Goal: Task Accomplishment & Management: Manage account settings

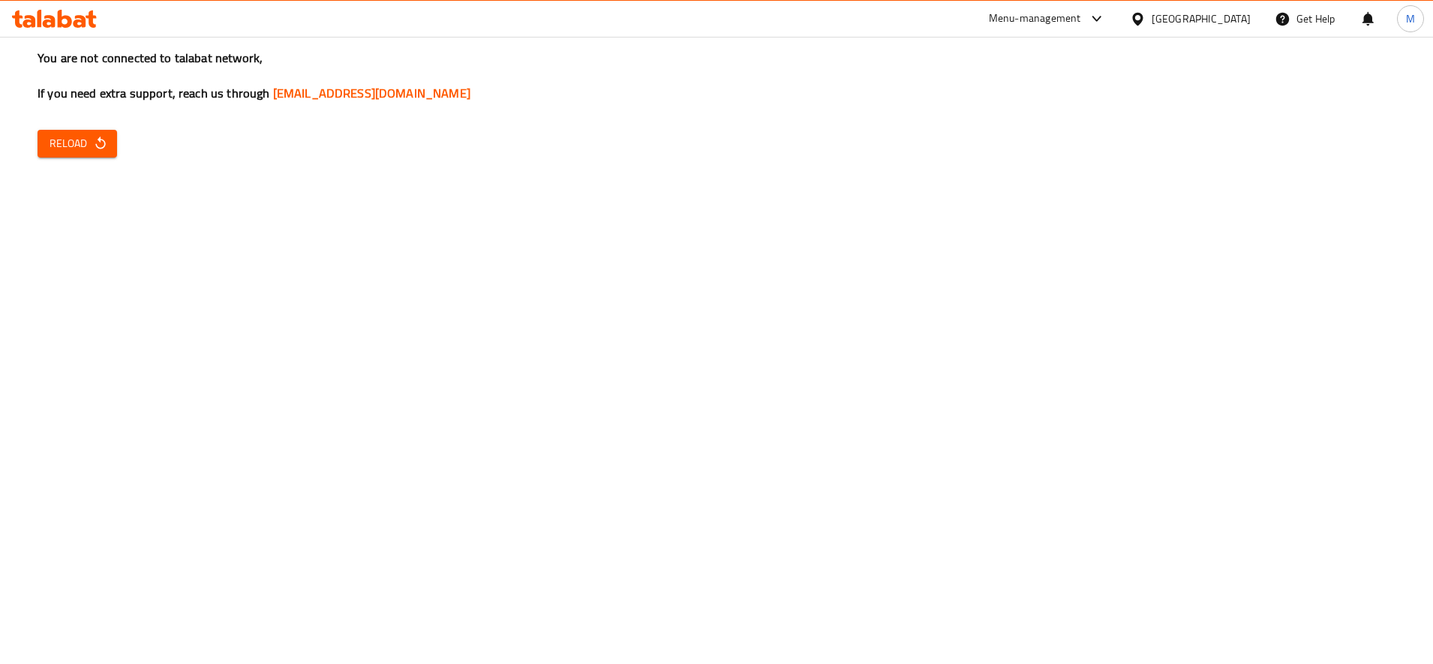
click at [1081, 25] on div "Menu-management" at bounding box center [1035, 19] width 92 height 18
click at [1055, 160] on div "Restaurant-Management" at bounding box center [1026, 166] width 118 height 17
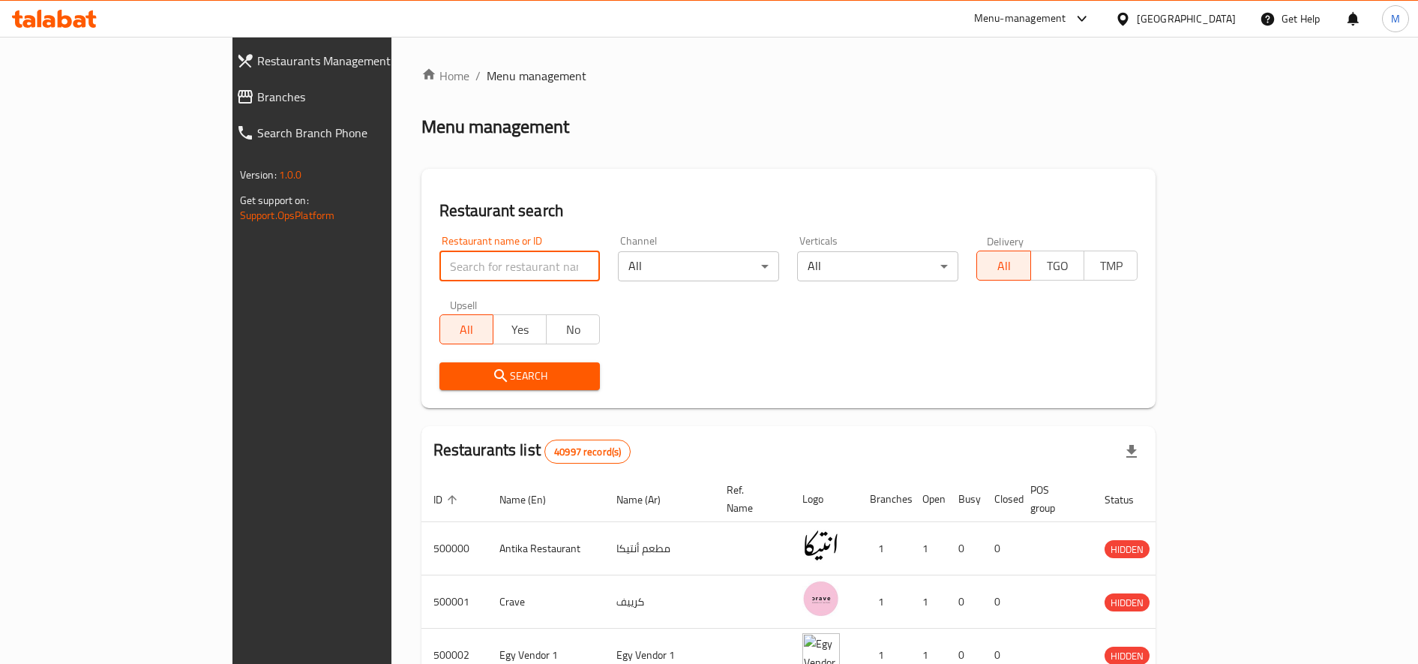
click at [440, 278] on input "search" at bounding box center [520, 266] width 161 height 30
paste input "704292"
type input "704292"
click button "Search" at bounding box center [520, 376] width 161 height 28
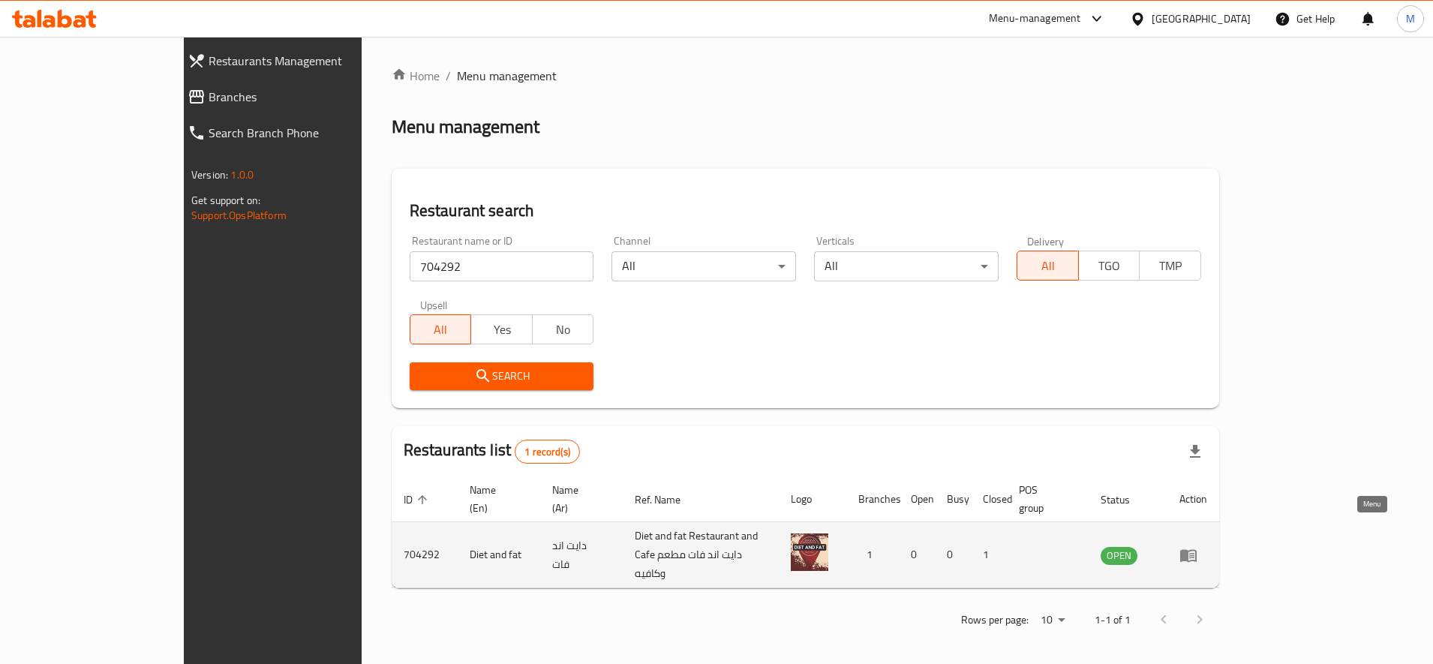
click at [1197, 546] on icon "enhanced table" at bounding box center [1188, 555] width 18 height 18
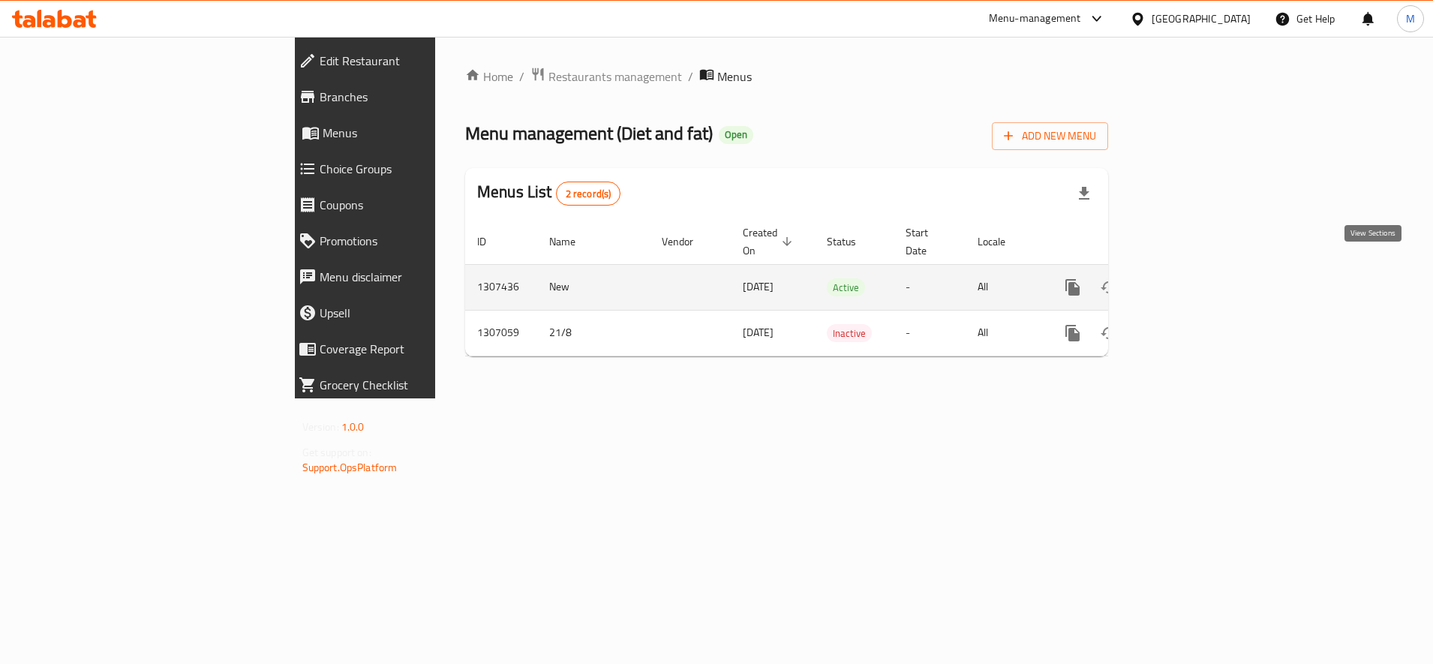
click at [1199, 281] on link "enhanced table" at bounding box center [1181, 287] width 36 height 36
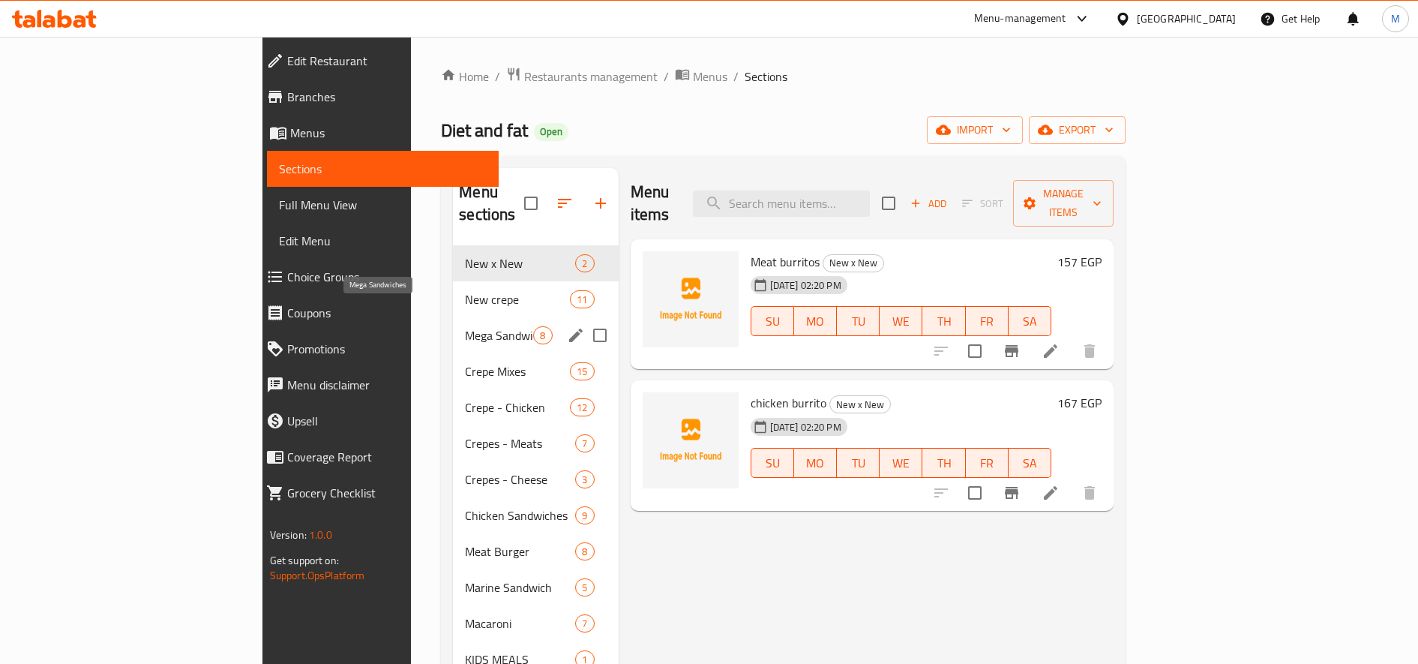
click at [465, 326] on span "Mega Sandwiches" at bounding box center [499, 335] width 68 height 18
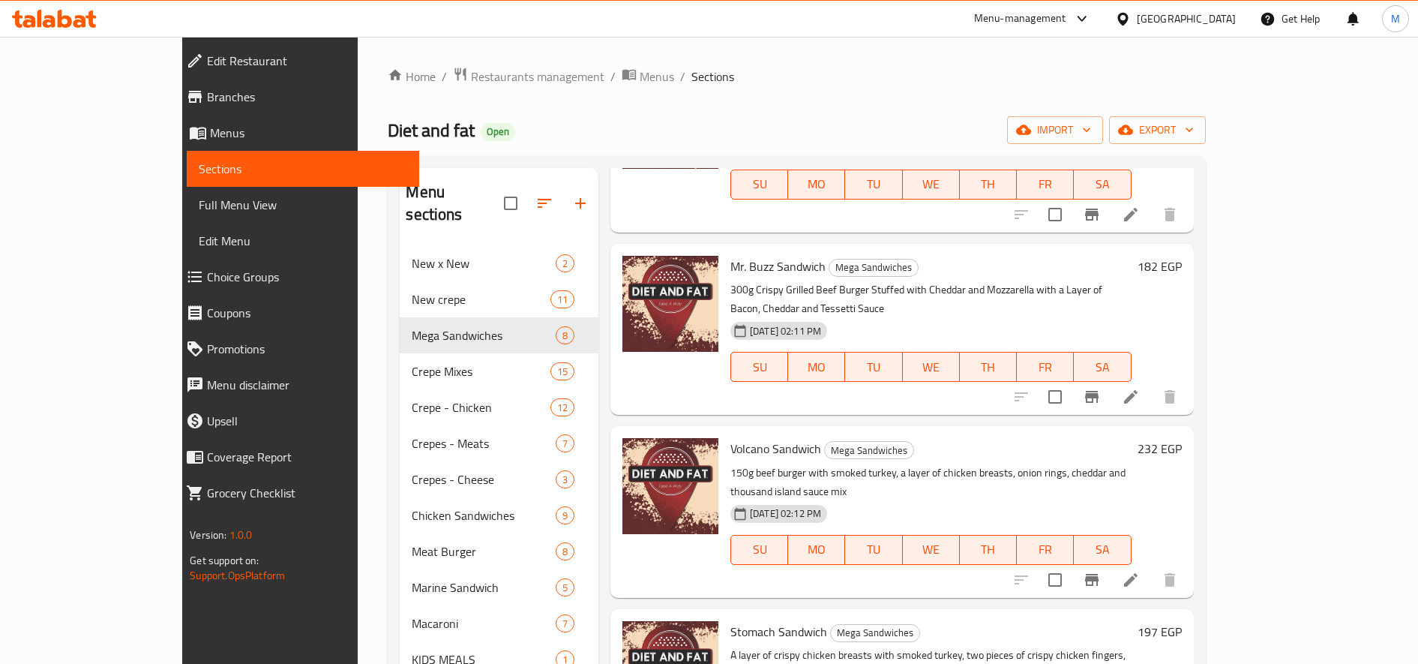
scroll to position [210, 0]
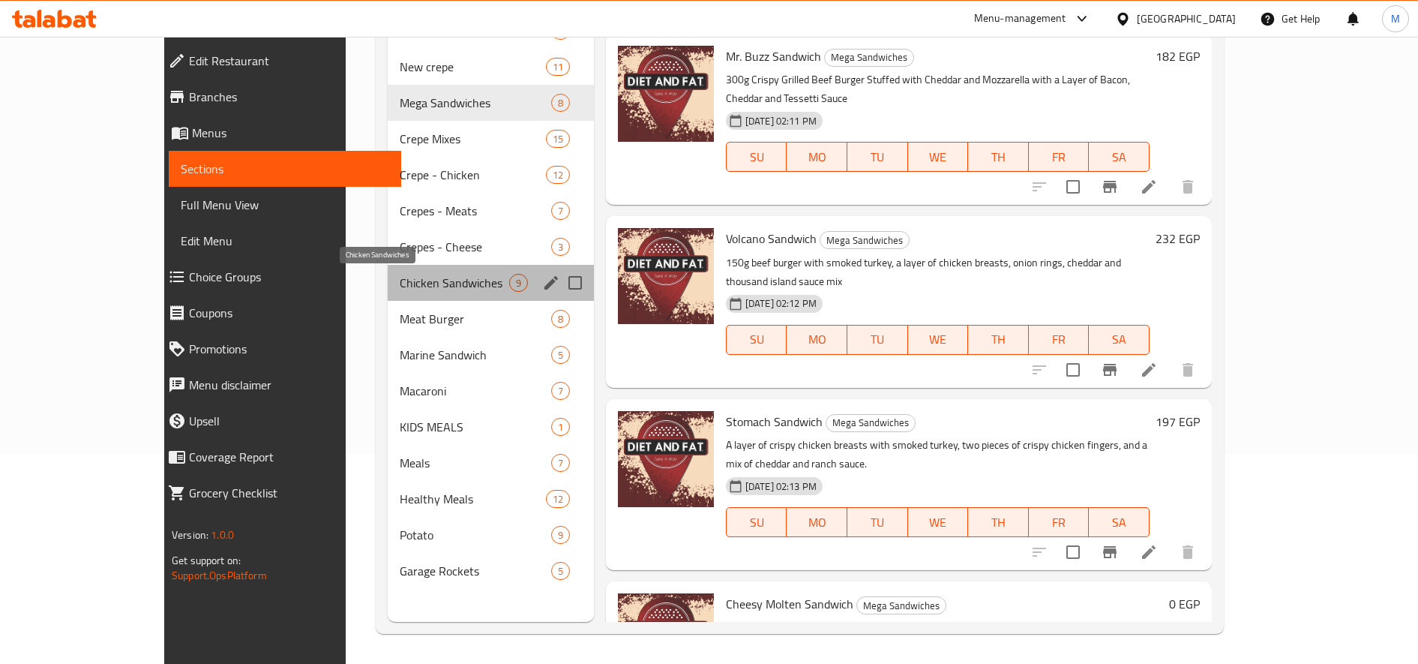
click at [400, 287] on span "Chicken Sandwiches" at bounding box center [455, 283] width 110 height 18
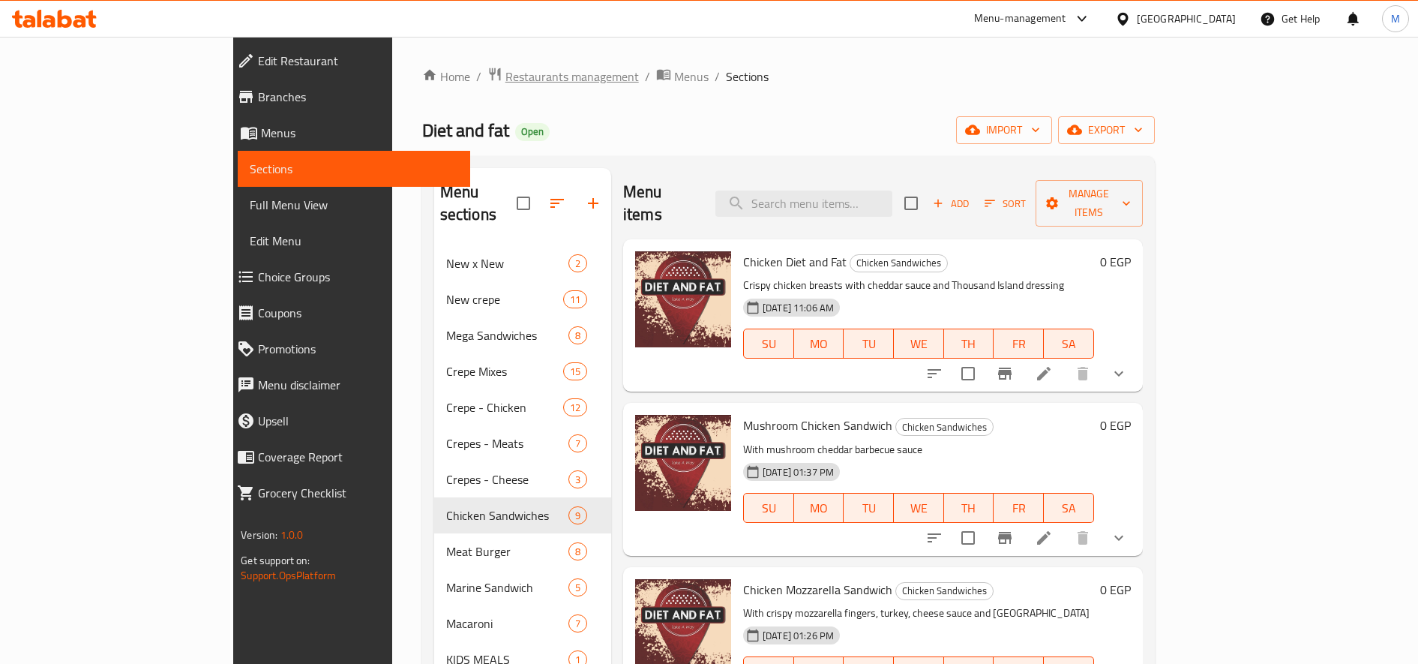
click at [506, 72] on span "Restaurants management" at bounding box center [573, 77] width 134 height 18
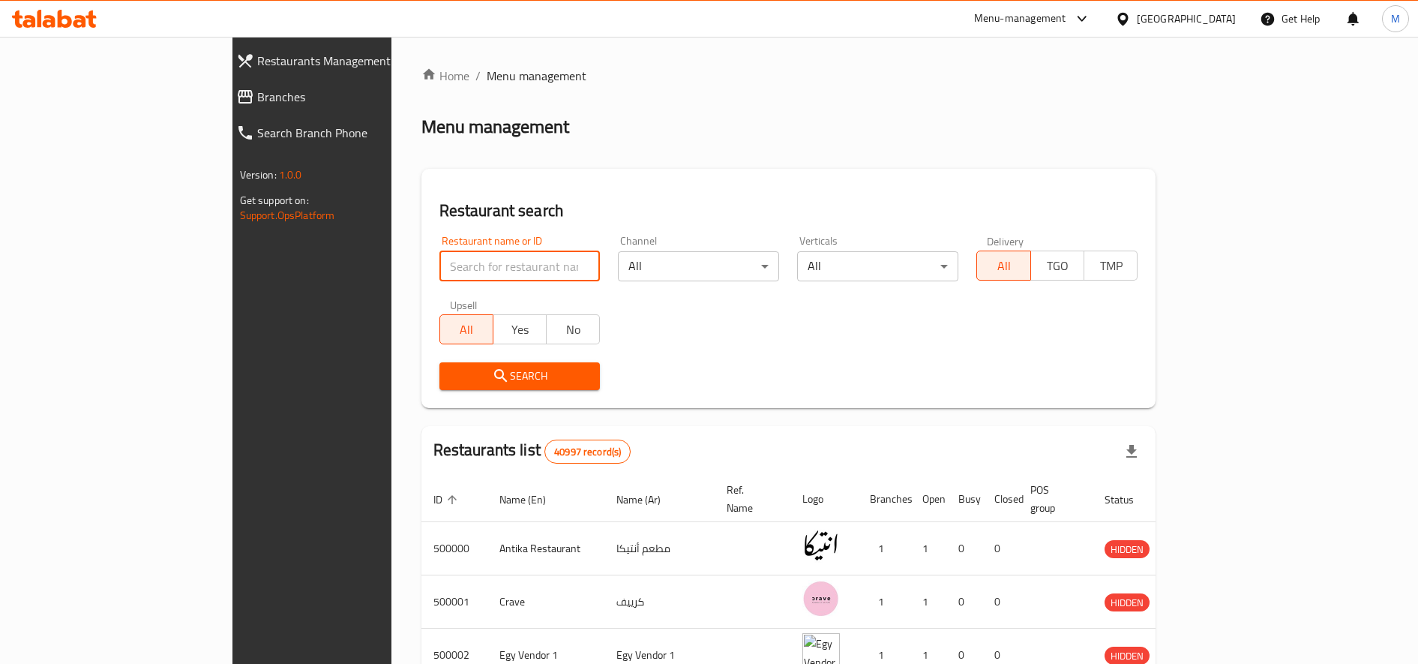
click at [440, 270] on input "search" at bounding box center [520, 266] width 161 height 30
type input "ة"
type input "mad cup"
click at [440, 386] on button "Search" at bounding box center [520, 376] width 161 height 28
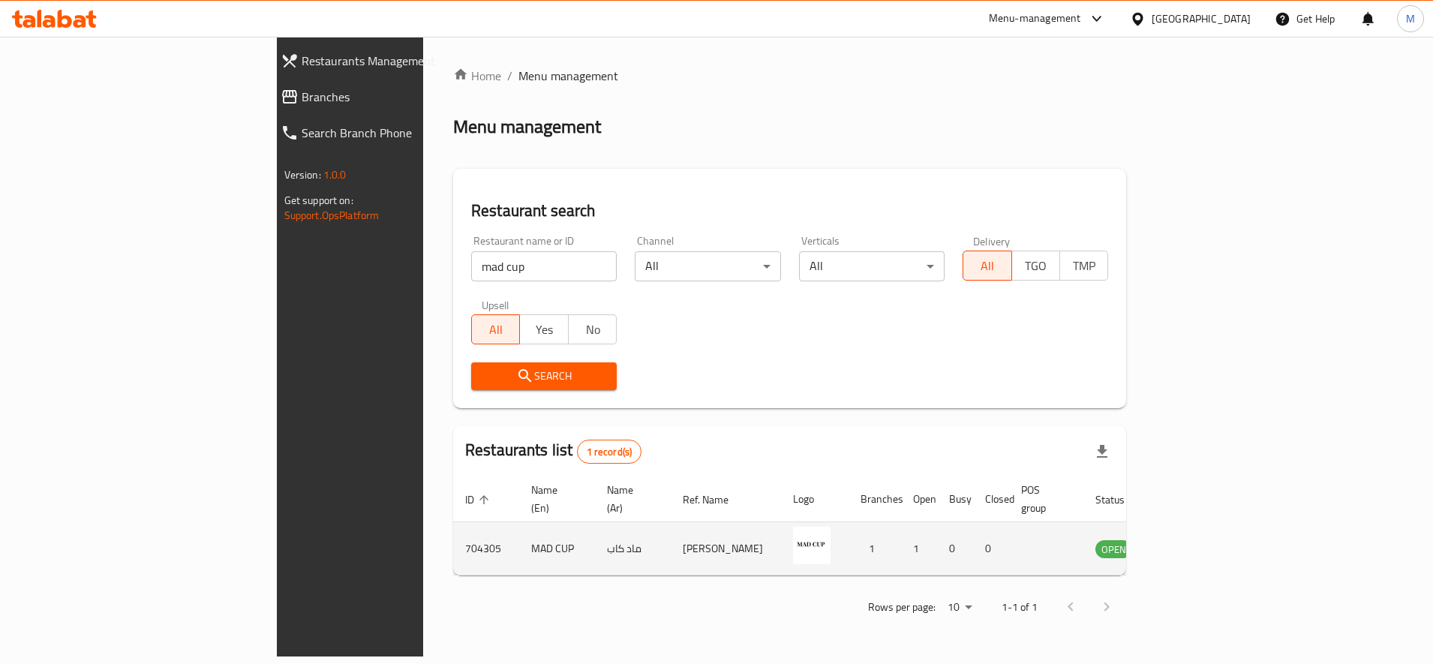
click at [1214, 528] on td "enhanced table" at bounding box center [1188, 548] width 52 height 53
click at [1202, 539] on link "enhanced table" at bounding box center [1188, 548] width 28 height 18
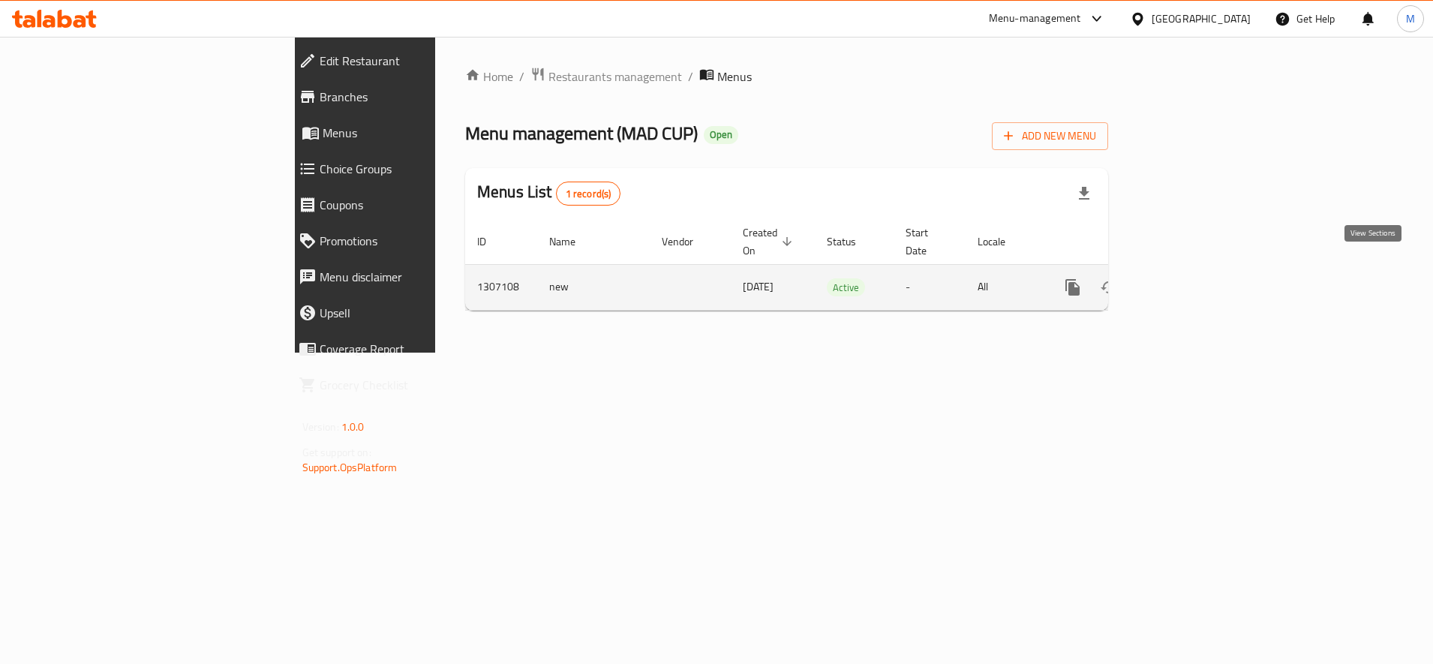
click at [1199, 269] on link "enhanced table" at bounding box center [1181, 287] width 36 height 36
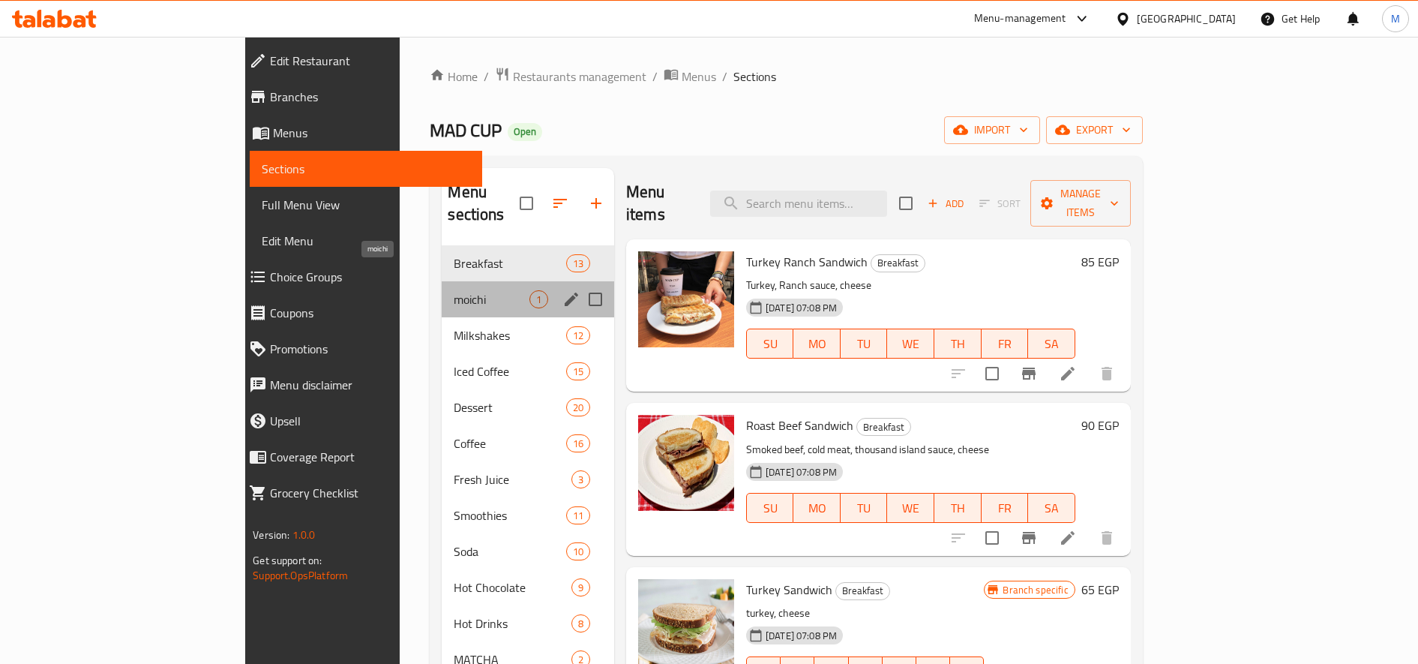
click at [454, 290] on span "moichi" at bounding box center [491, 299] width 75 height 18
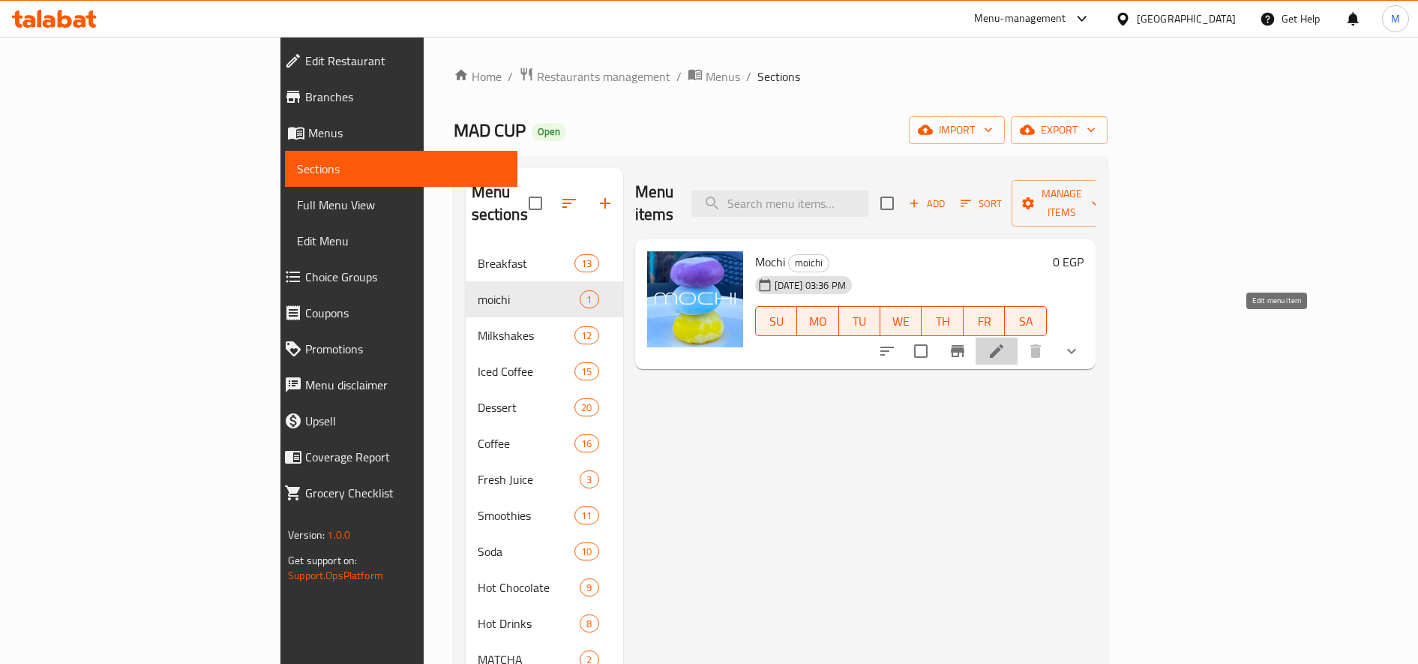
click at [1006, 342] on icon at bounding box center [997, 351] width 18 height 18
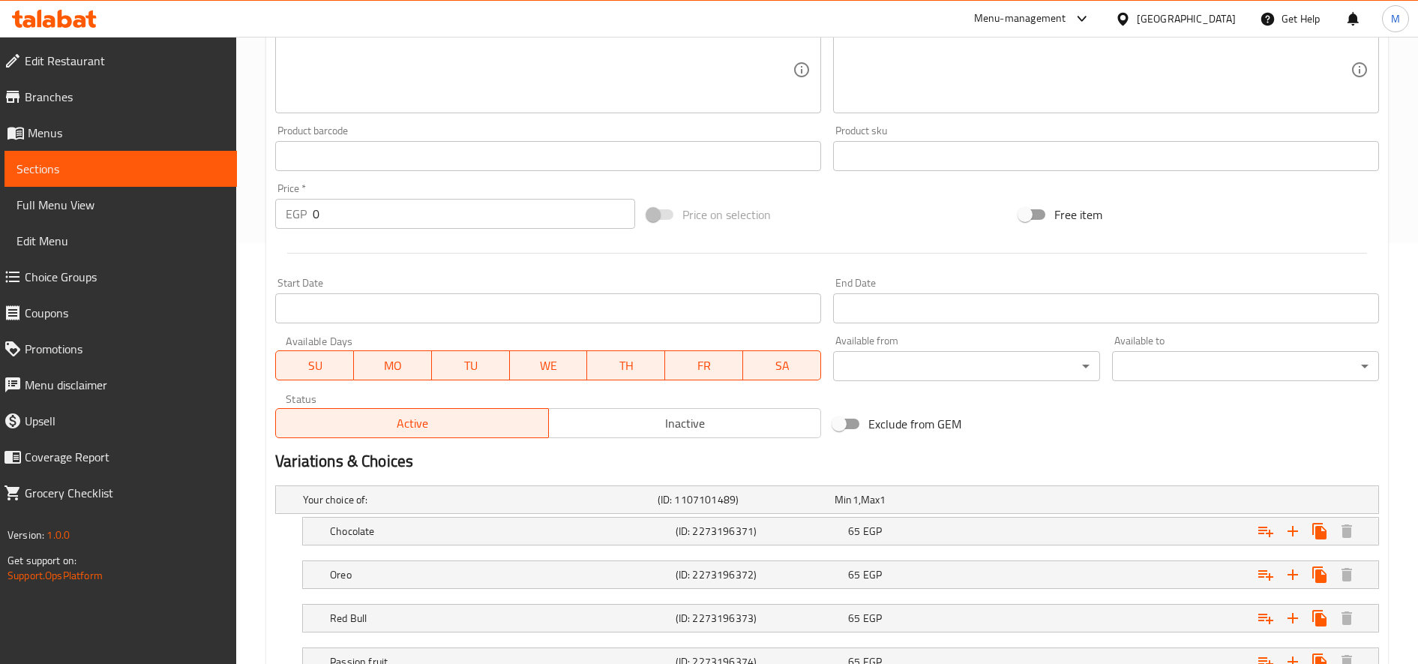
scroll to position [626, 0]
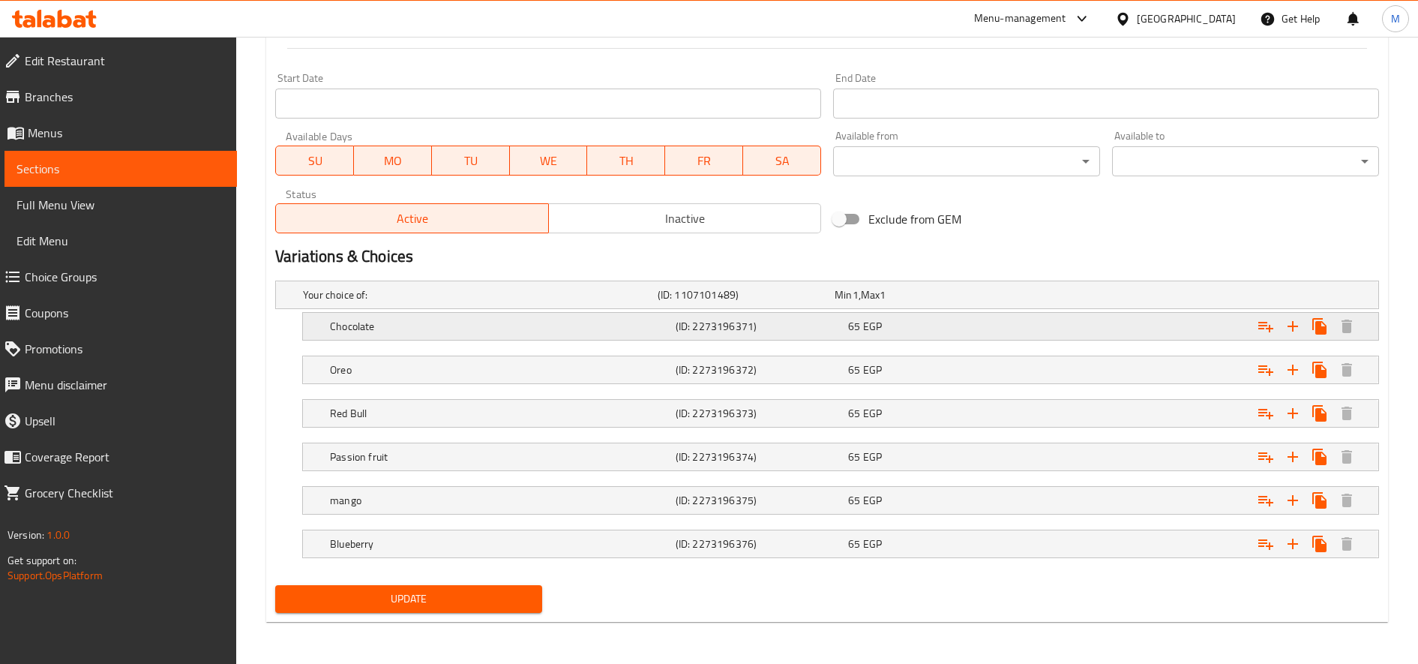
click at [958, 335] on div "65 EGP" at bounding box center [931, 326] width 173 height 21
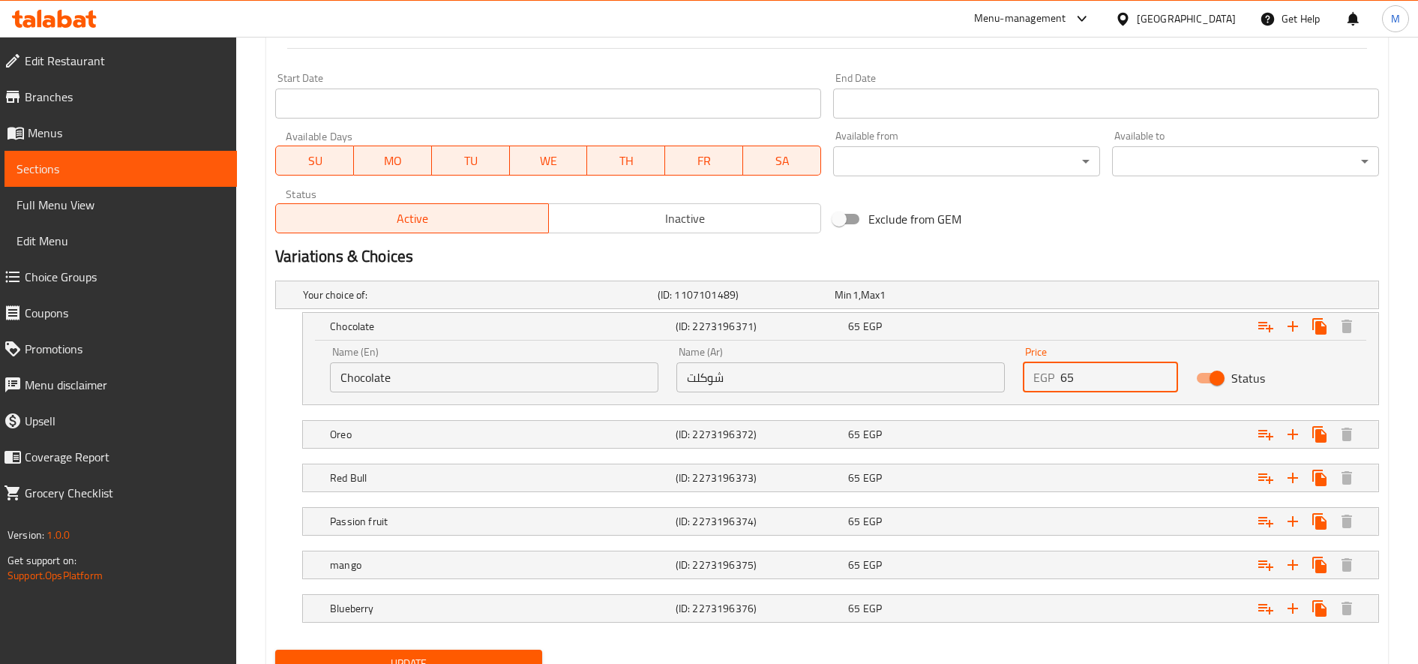
click at [1066, 379] on input "65" at bounding box center [1120, 377] width 118 height 30
click at [1064, 376] on input "65" at bounding box center [1120, 377] width 118 height 30
click at [1064, 376] on input "75" at bounding box center [1120, 377] width 118 height 30
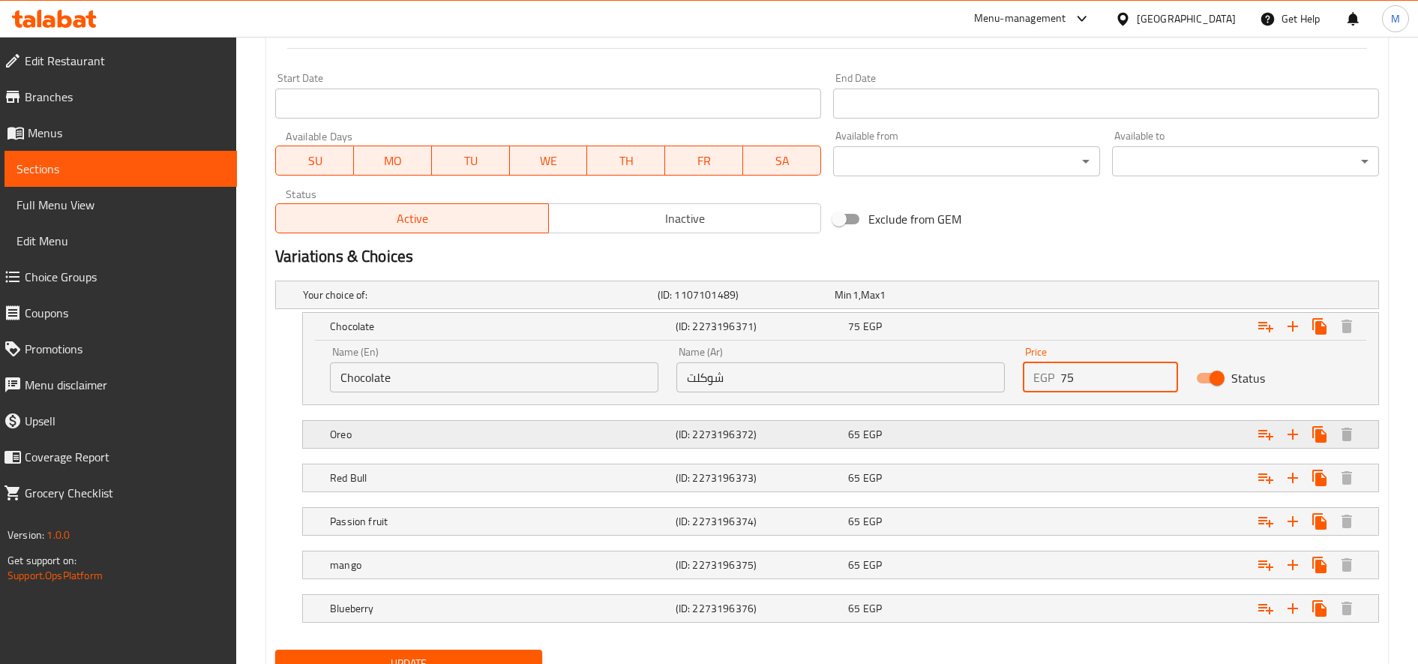
type input "75"
click at [1019, 437] on div "Expand" at bounding box center [1191, 434] width 346 height 33
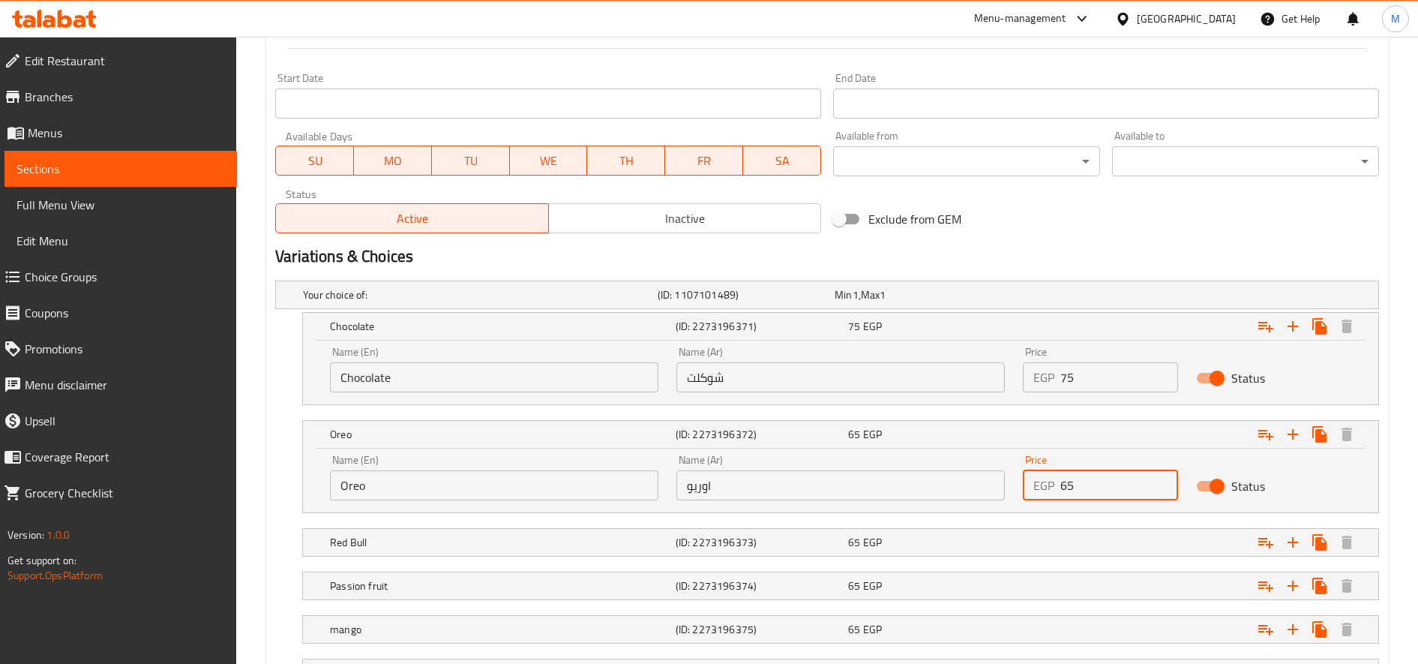
click at [1067, 482] on input "65" at bounding box center [1120, 485] width 118 height 30
paste input "7"
type input "75"
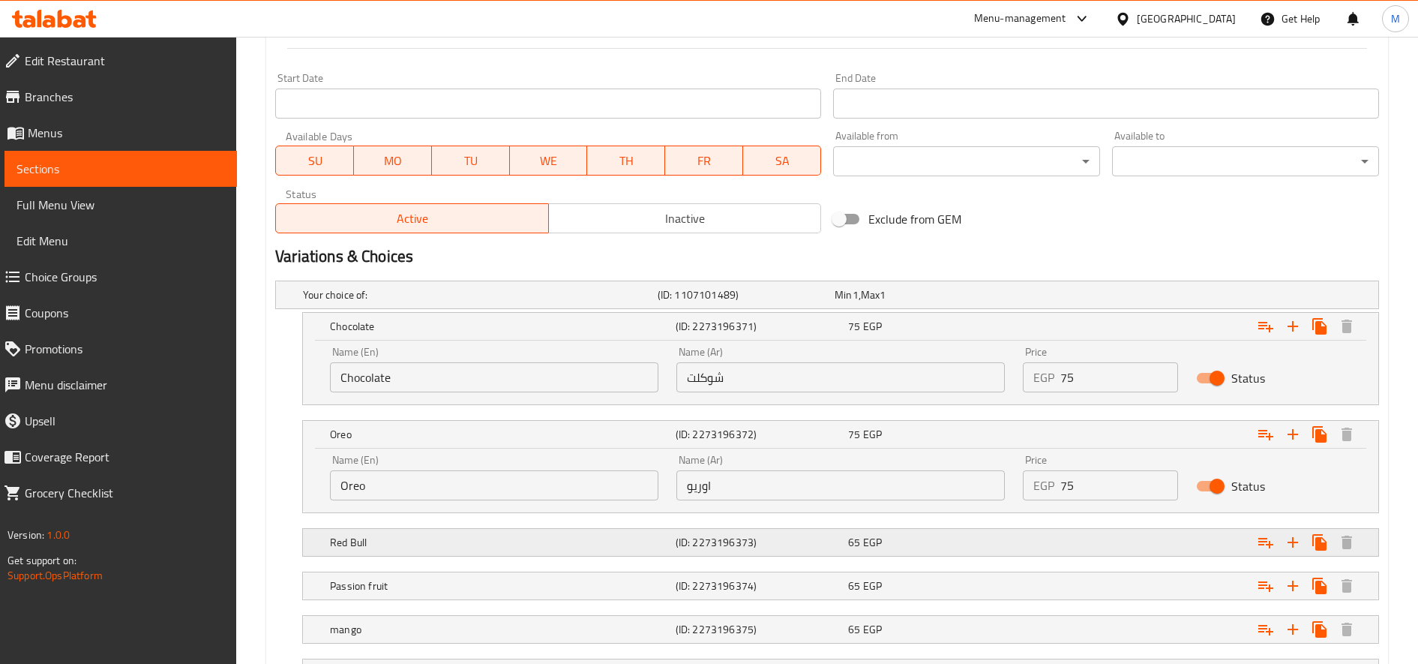
click at [1034, 531] on div "Expand" at bounding box center [1191, 542] width 346 height 33
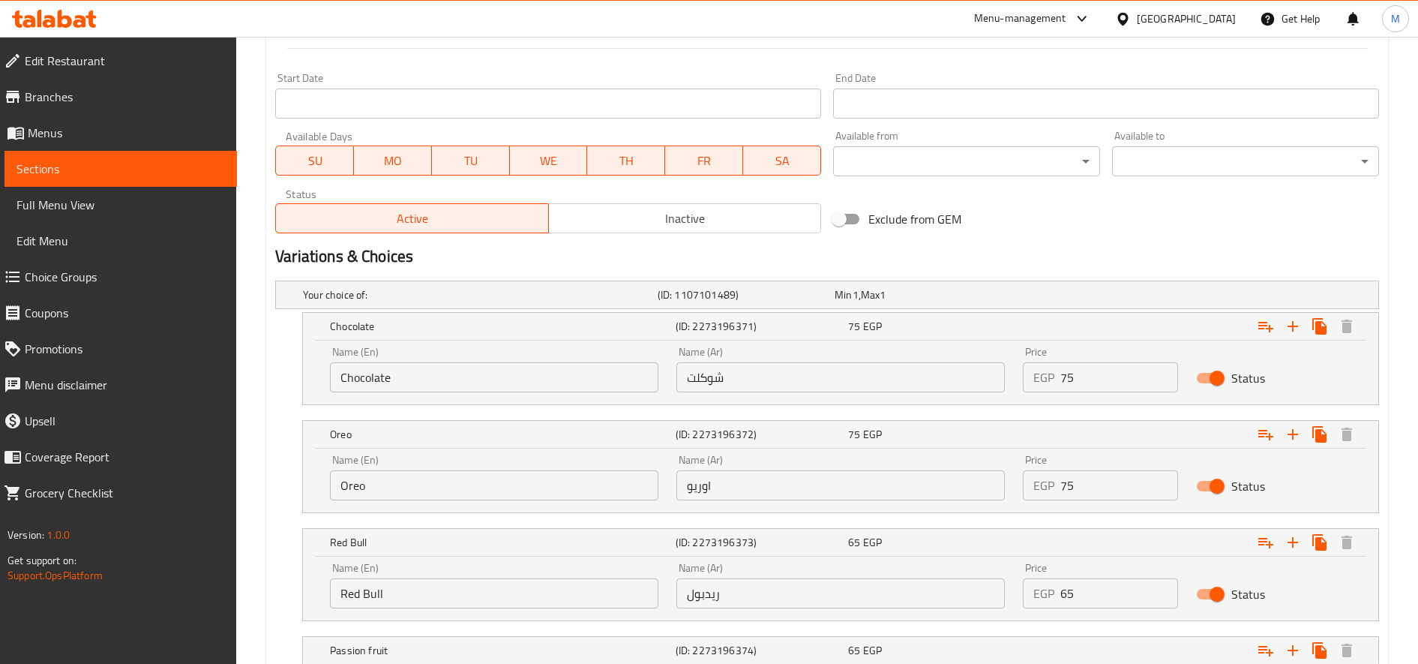
click at [1060, 588] on div "EGP 65 Price" at bounding box center [1100, 593] width 155 height 30
click at [1067, 599] on input "65" at bounding box center [1120, 593] width 118 height 30
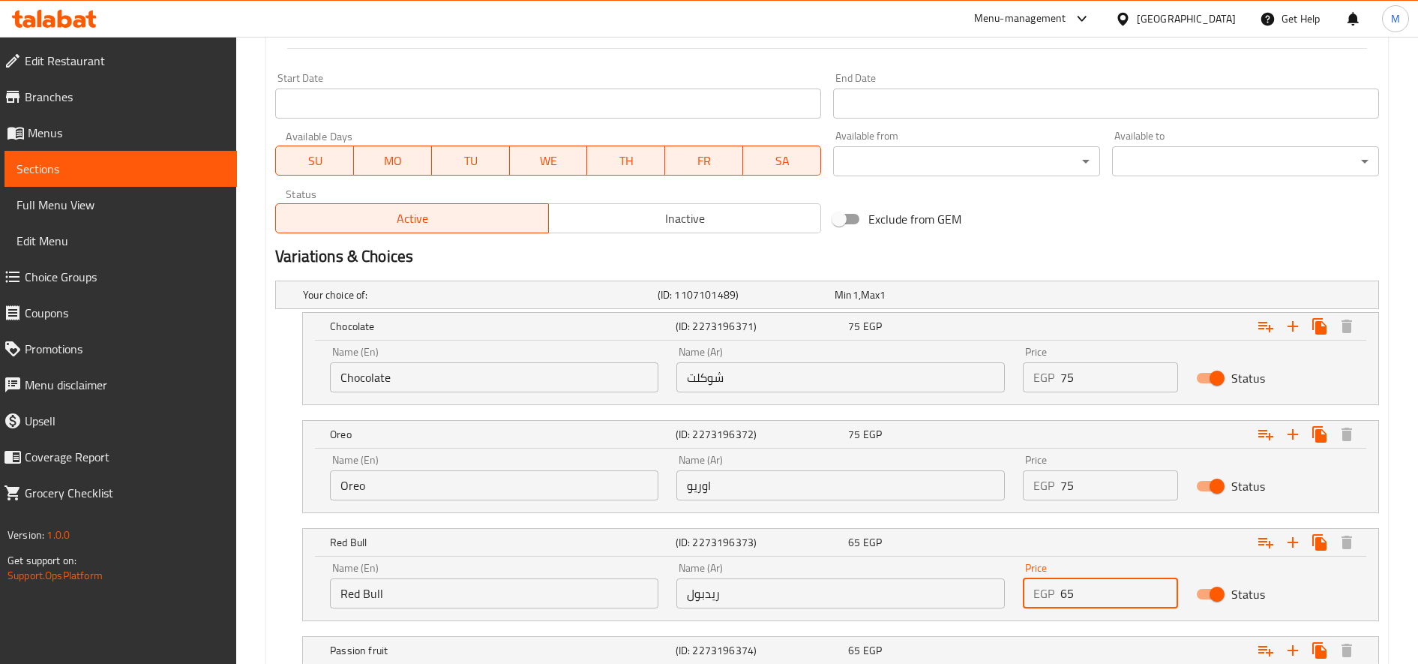
click at [1067, 599] on input "65" at bounding box center [1120, 593] width 118 height 30
paste input "7"
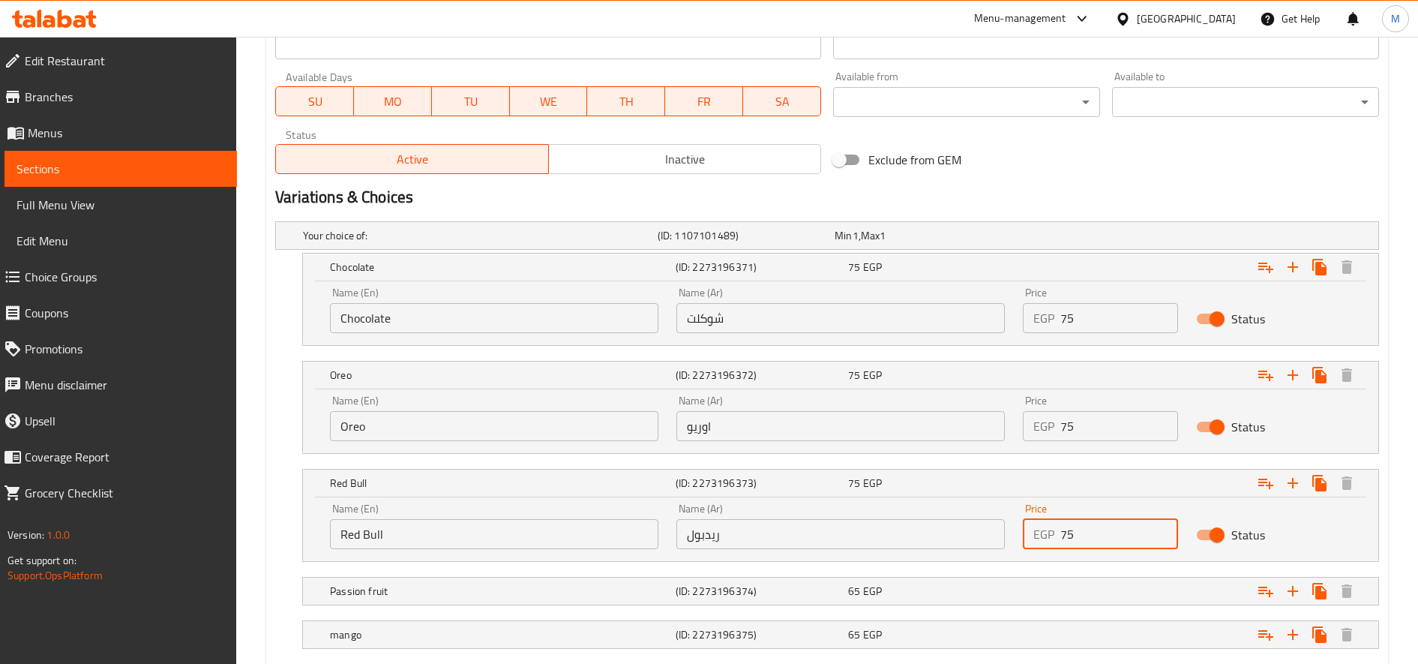
scroll to position [686, 0]
type input "75"
click at [1068, 583] on div "Expand" at bounding box center [1191, 590] width 346 height 33
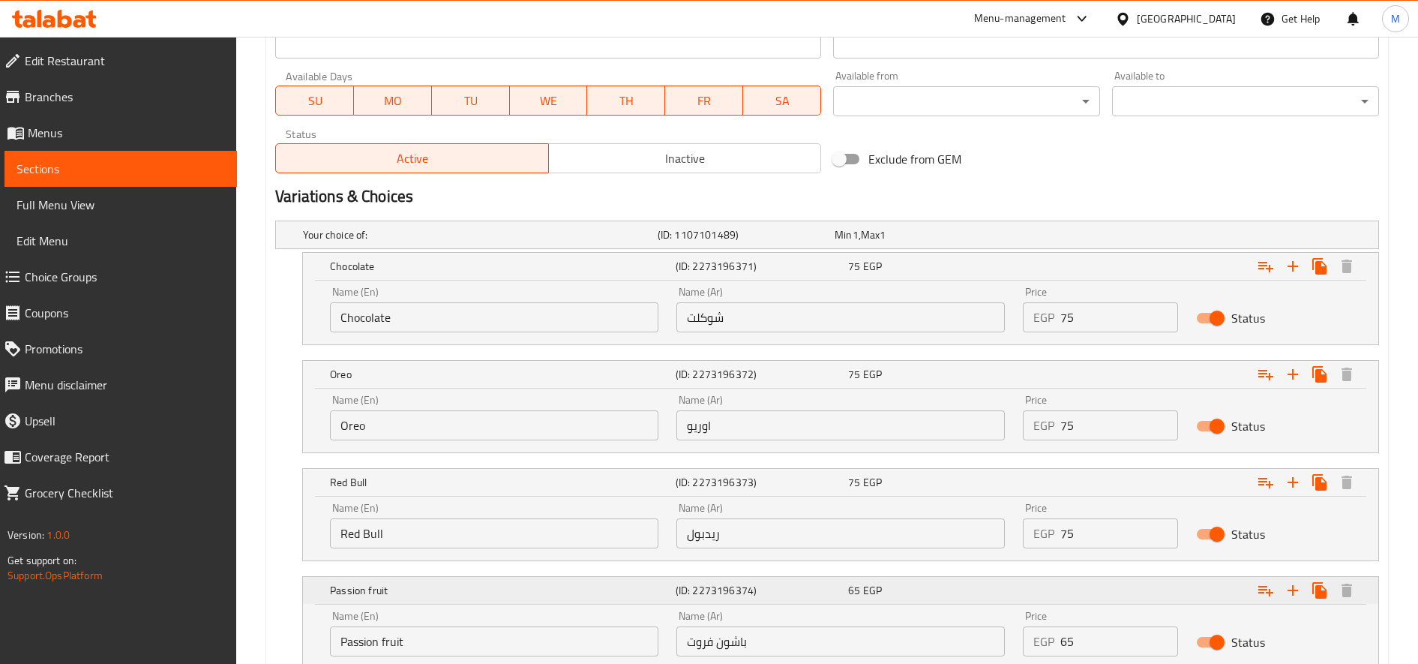
scroll to position [772, 0]
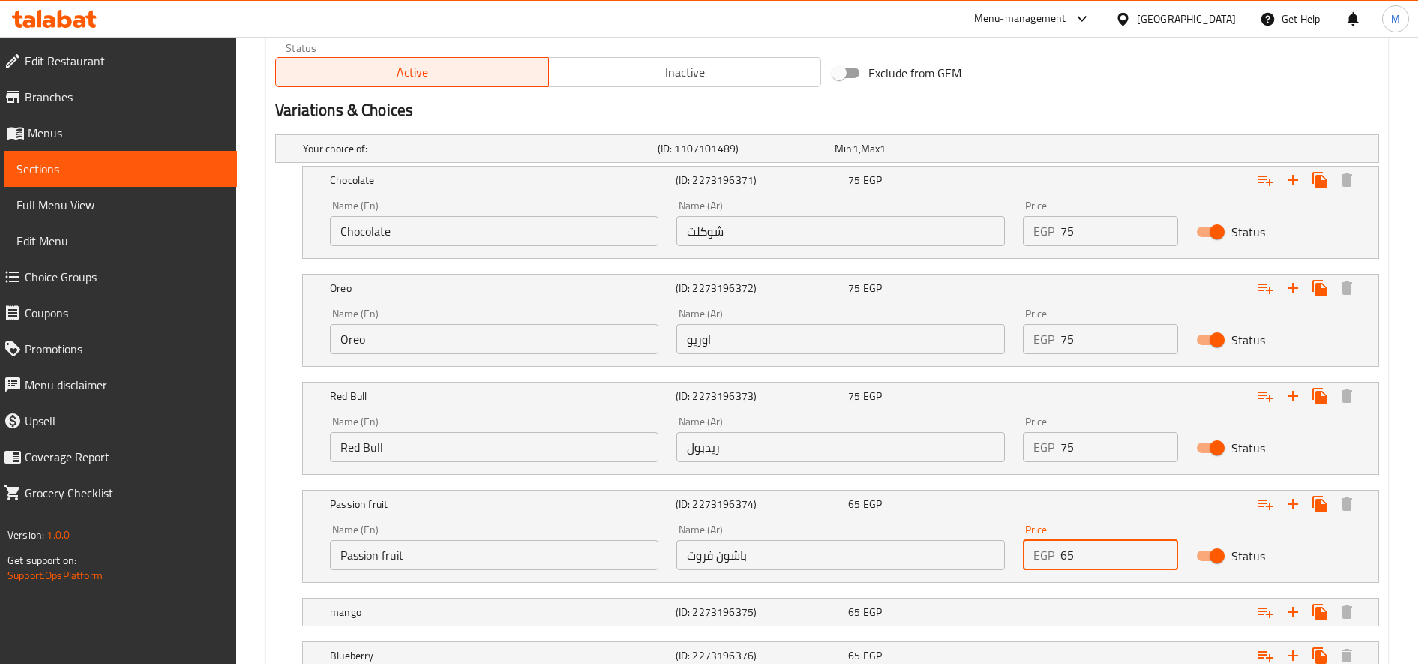
click at [1068, 552] on input "65" at bounding box center [1120, 555] width 118 height 30
paste input "7"
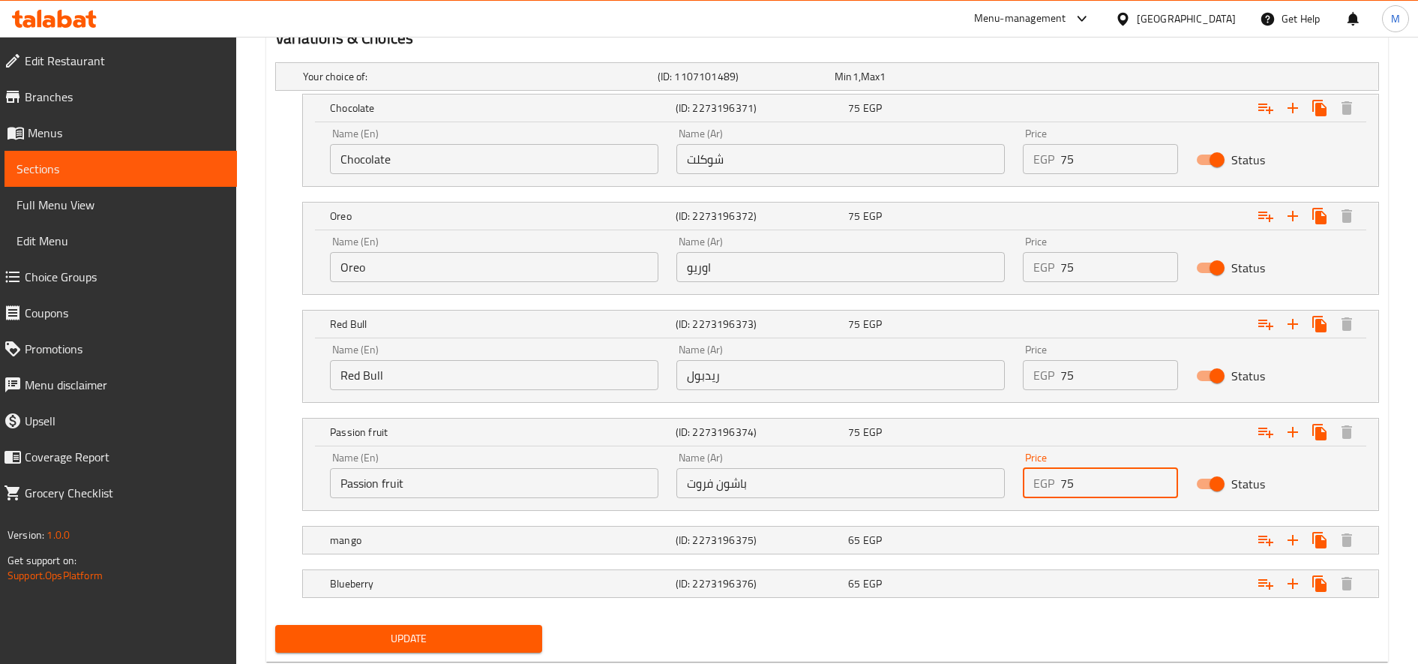
scroll to position [851, 0]
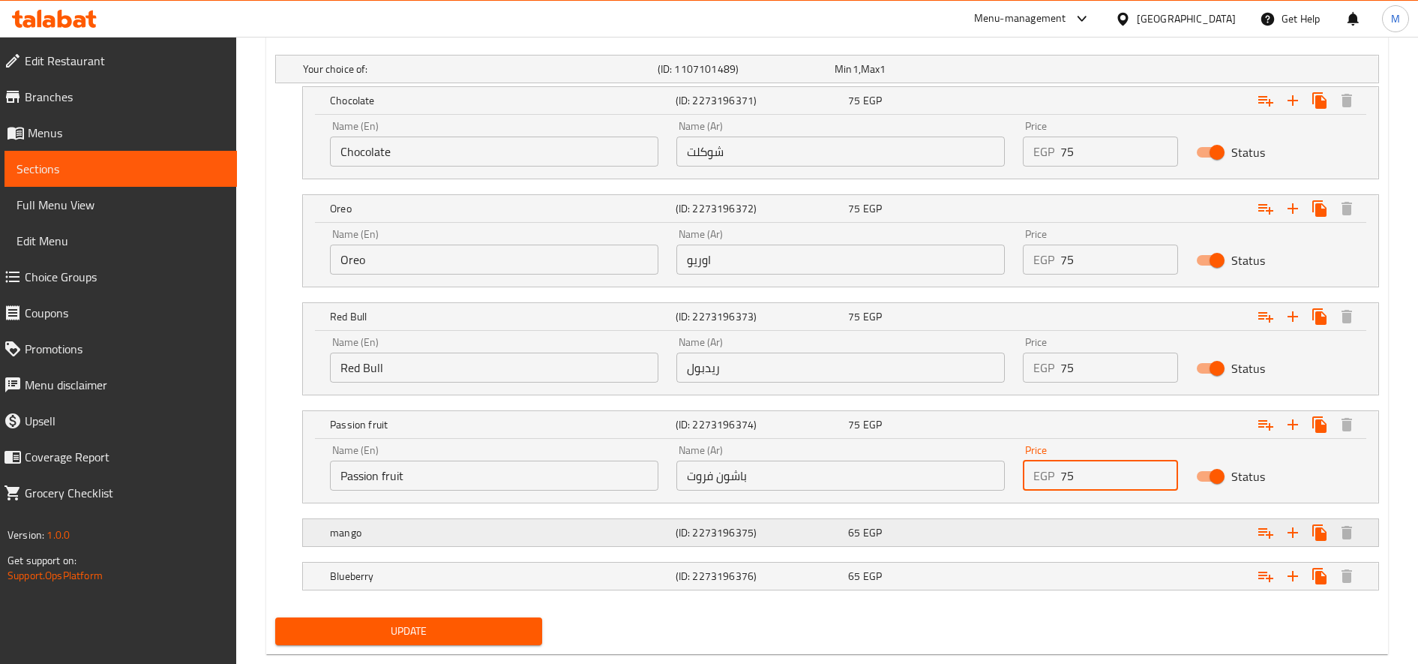
type input "75"
click at [1074, 533] on div "Expand" at bounding box center [1191, 532] width 346 height 33
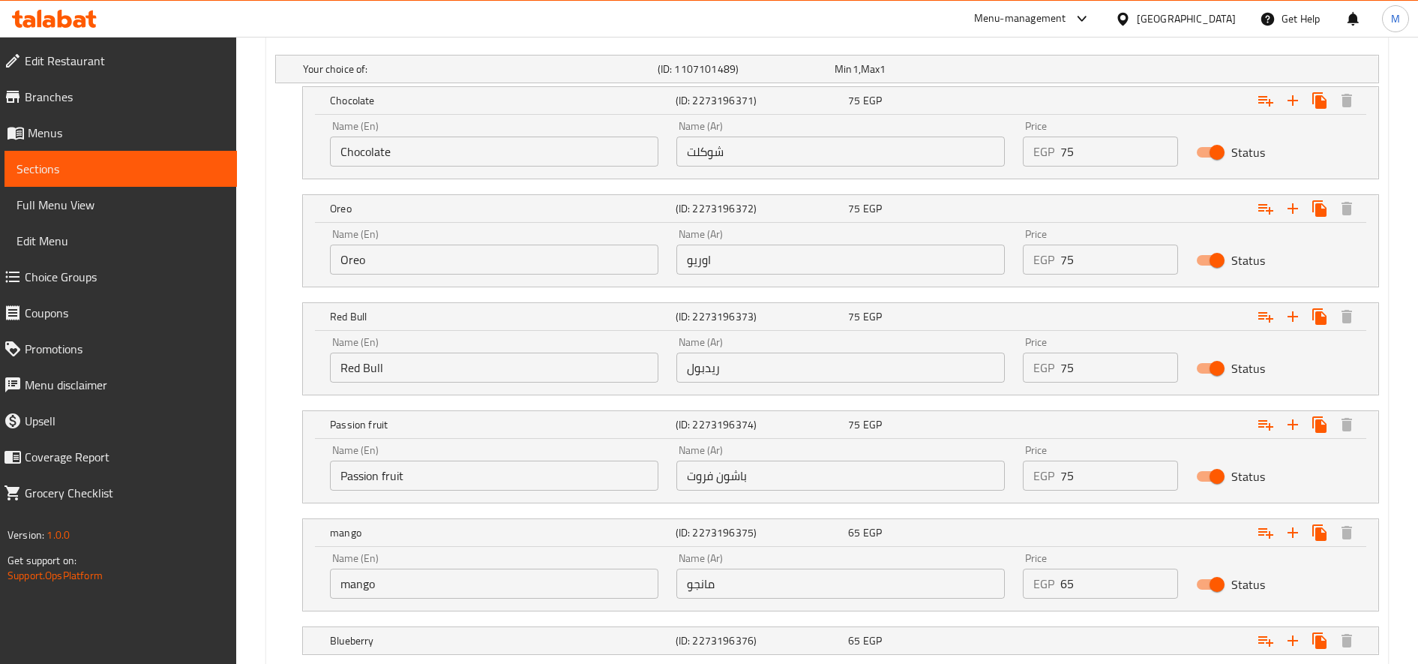
click at [1095, 585] on input "65" at bounding box center [1120, 584] width 118 height 30
paste input "7"
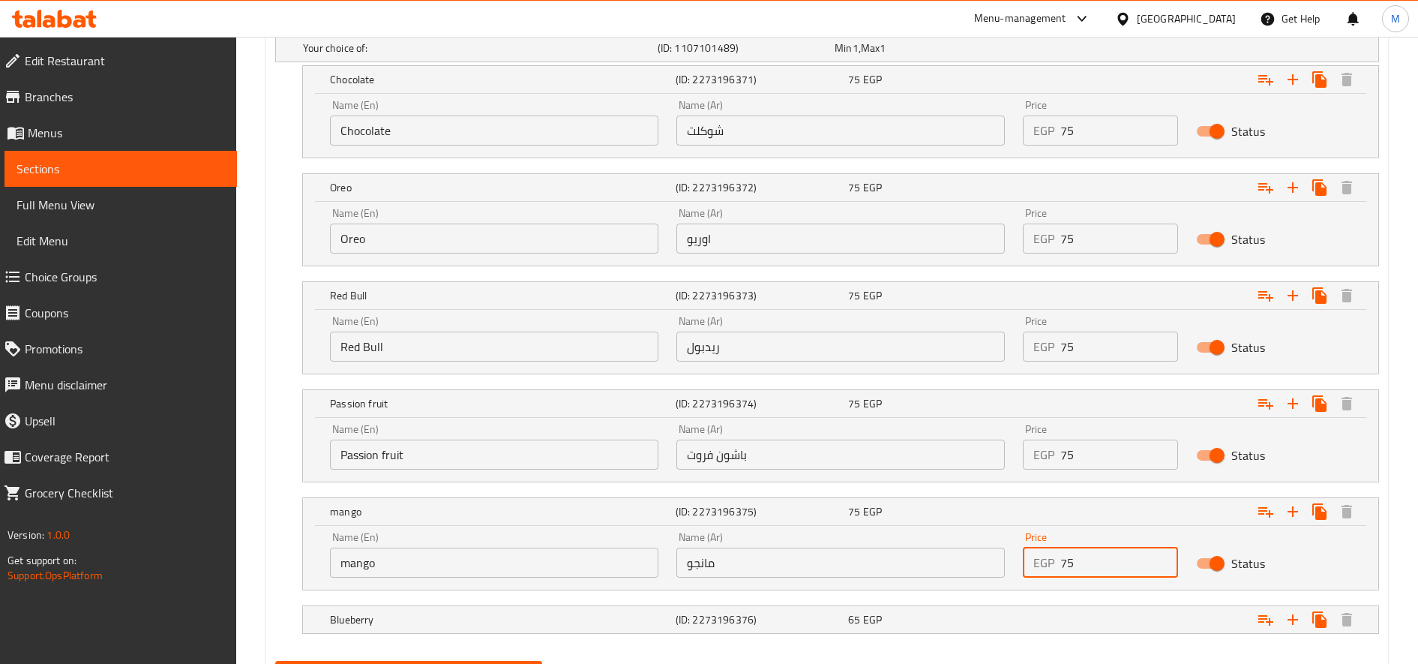
scroll to position [877, 0]
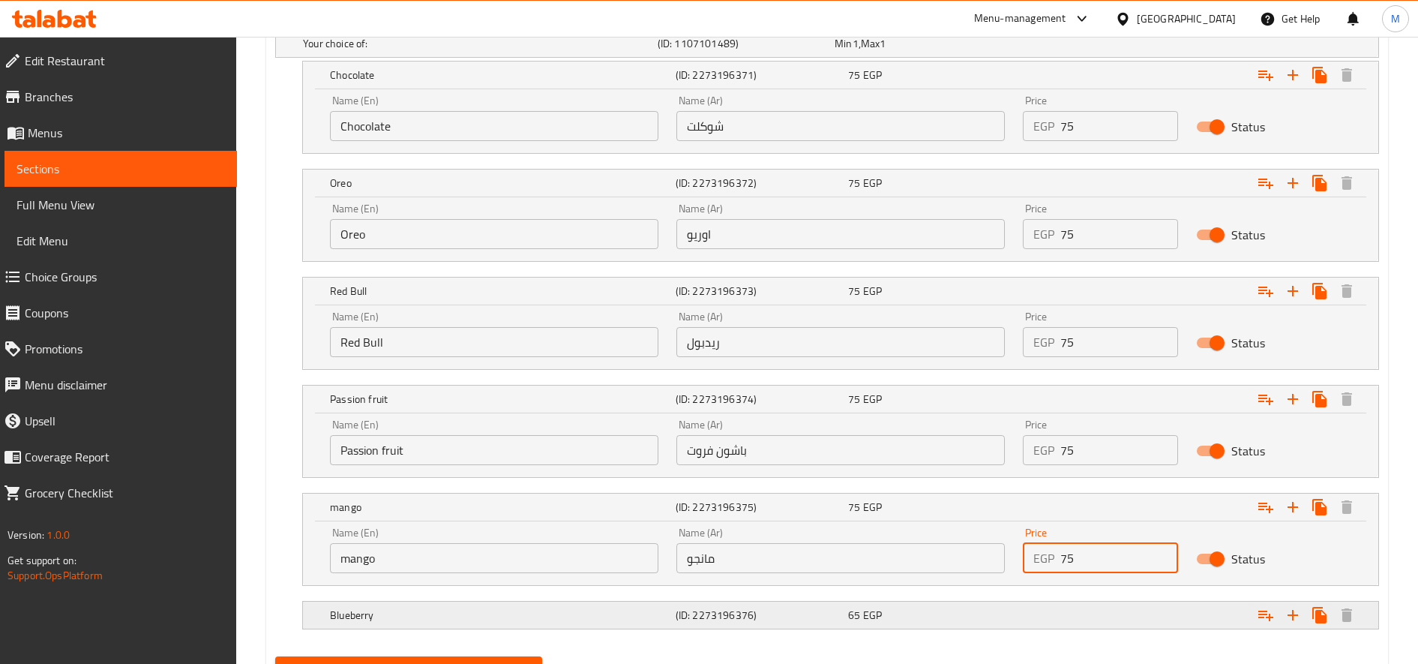
type input "75"
click at [1091, 606] on div "Expand" at bounding box center [1191, 615] width 346 height 33
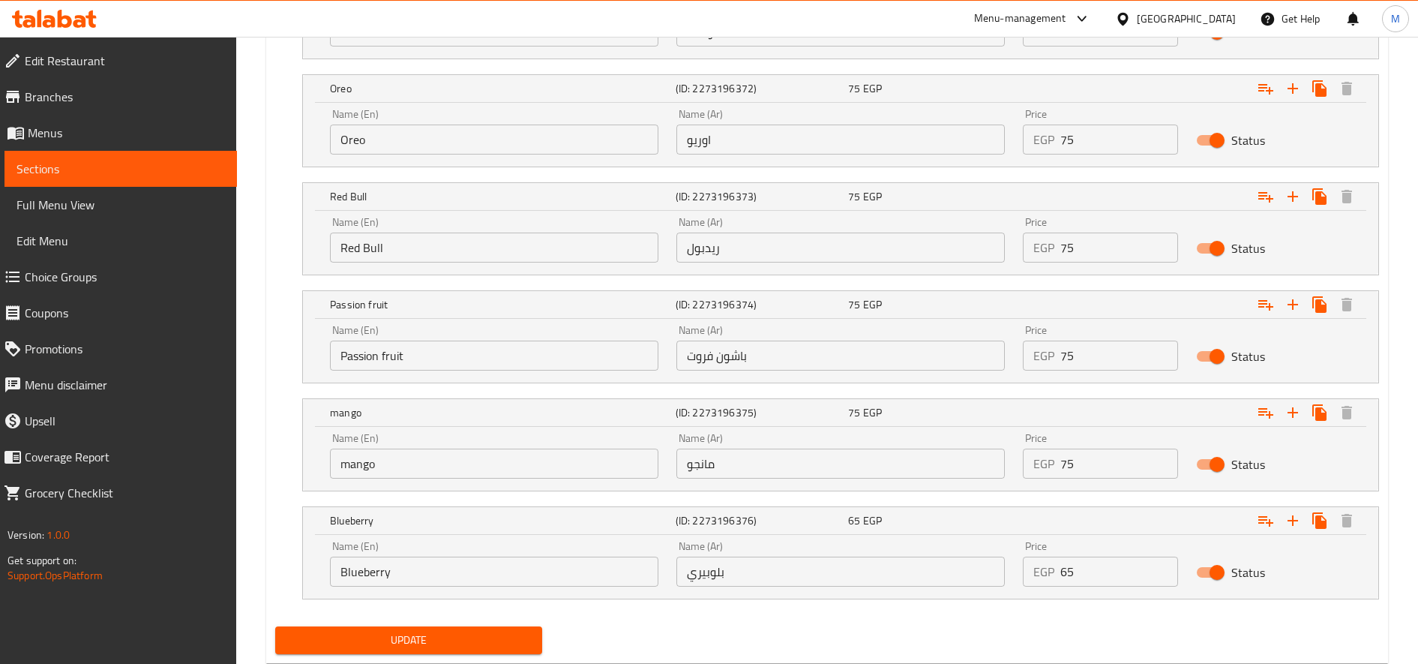
scroll to position [982, 0]
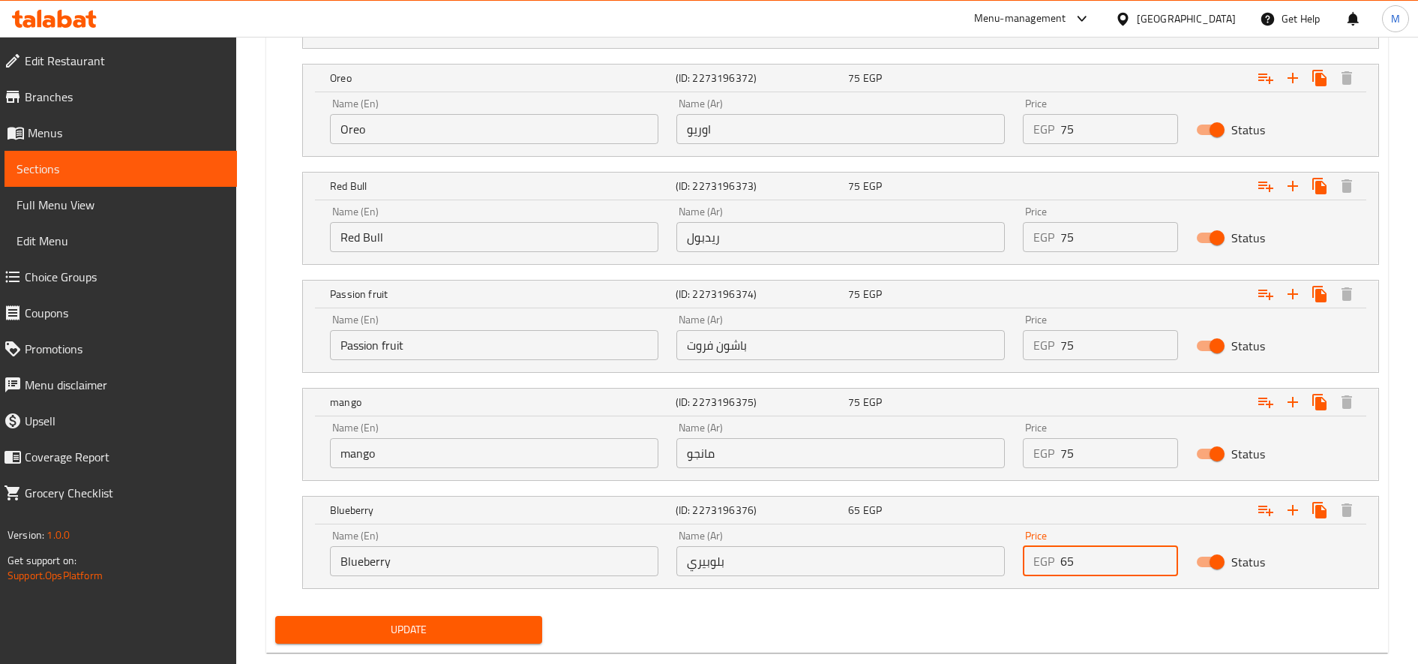
click at [1088, 555] on input "65" at bounding box center [1120, 561] width 118 height 30
paste input "7"
type input "75"
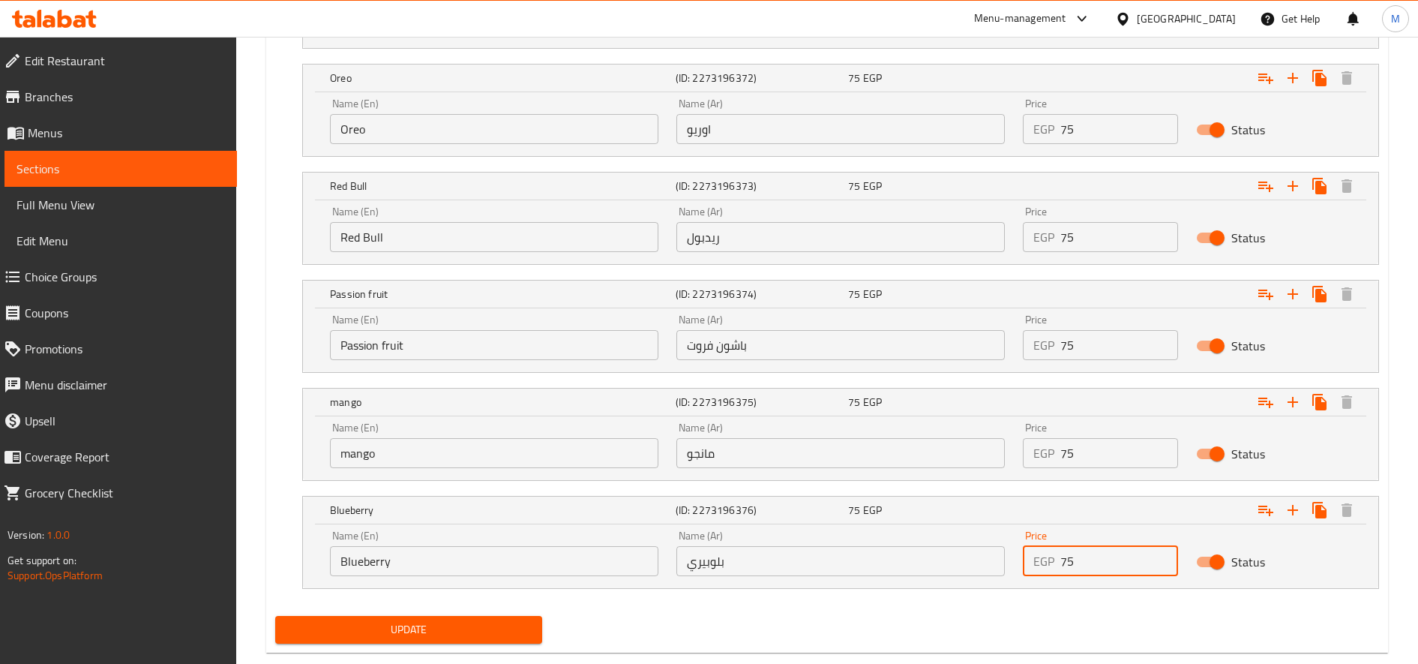
click at [275, 616] on button "Update" at bounding box center [408, 630] width 267 height 28
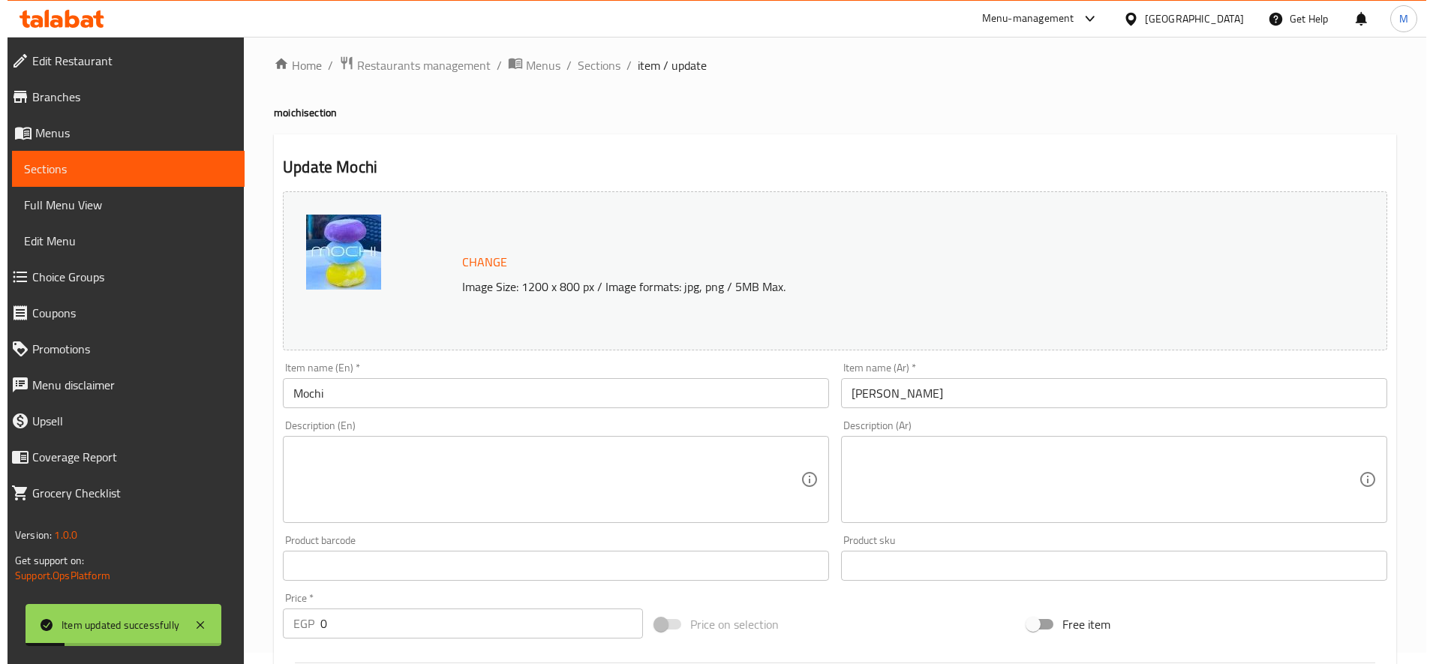
scroll to position [0, 0]
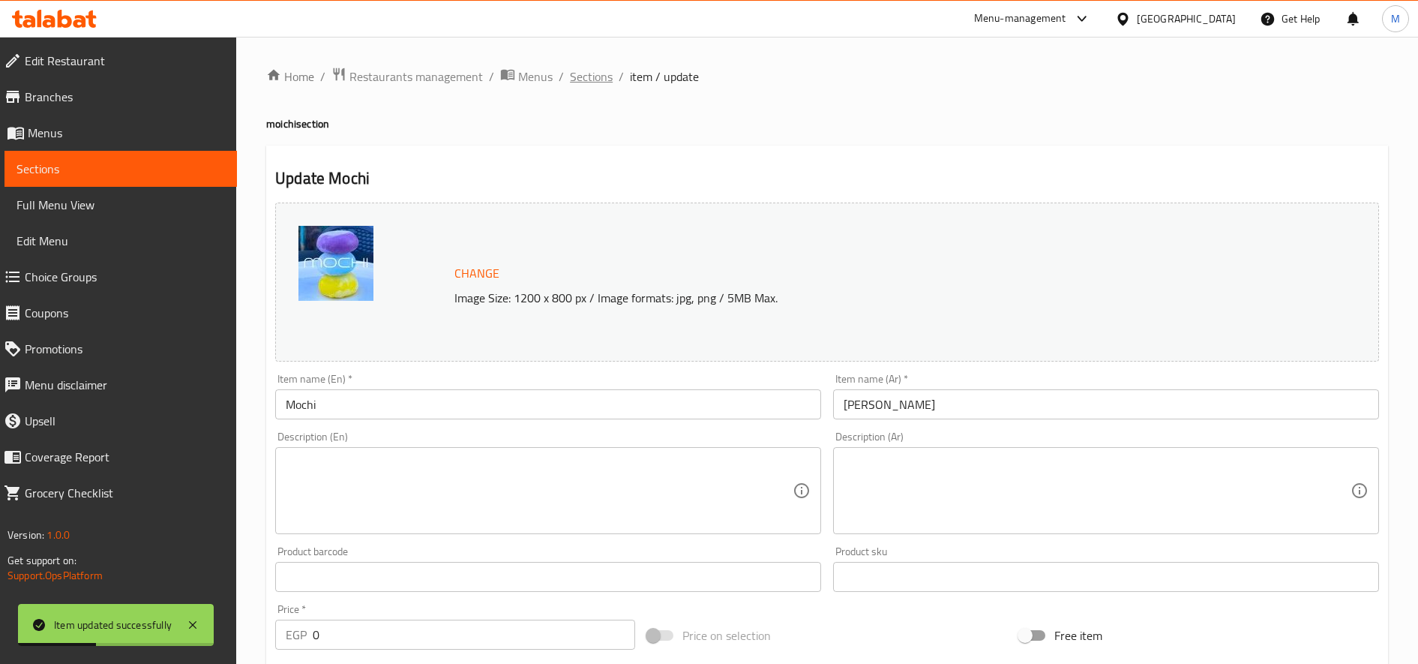
click at [587, 68] on span "Sections" at bounding box center [591, 77] width 43 height 18
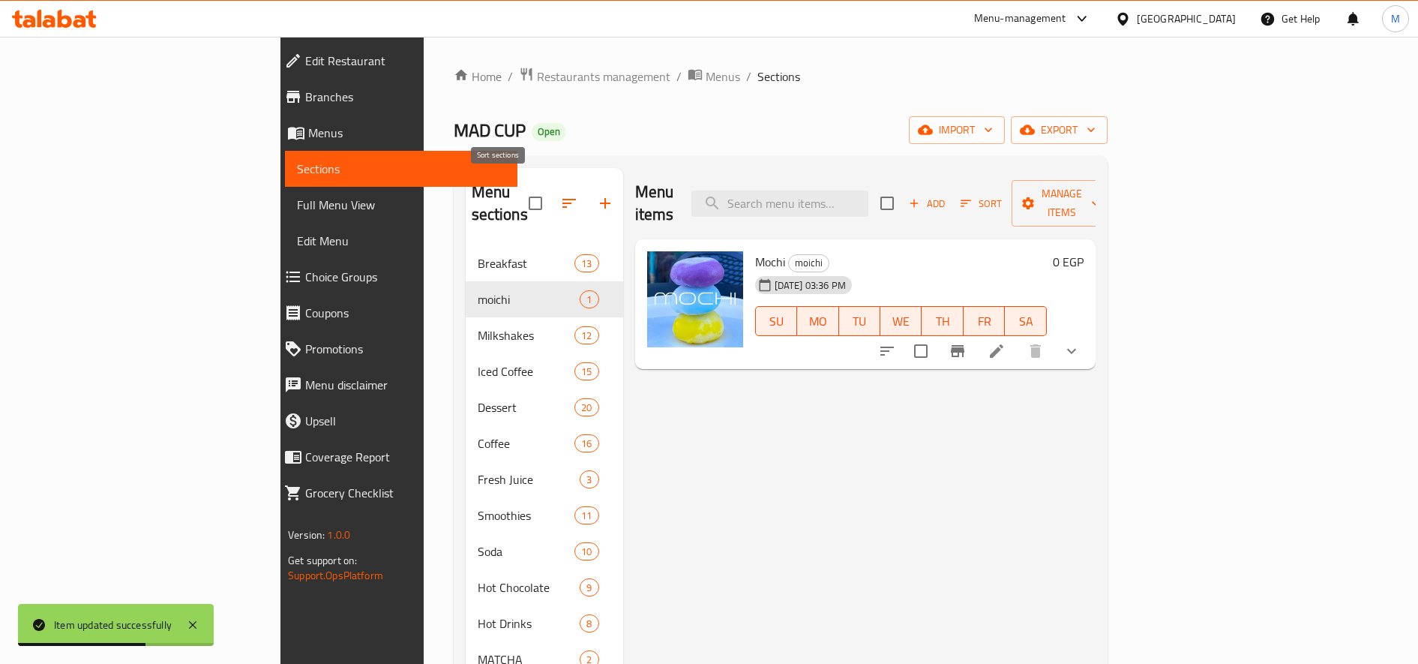
click at [560, 194] on icon "button" at bounding box center [569, 203] width 18 height 18
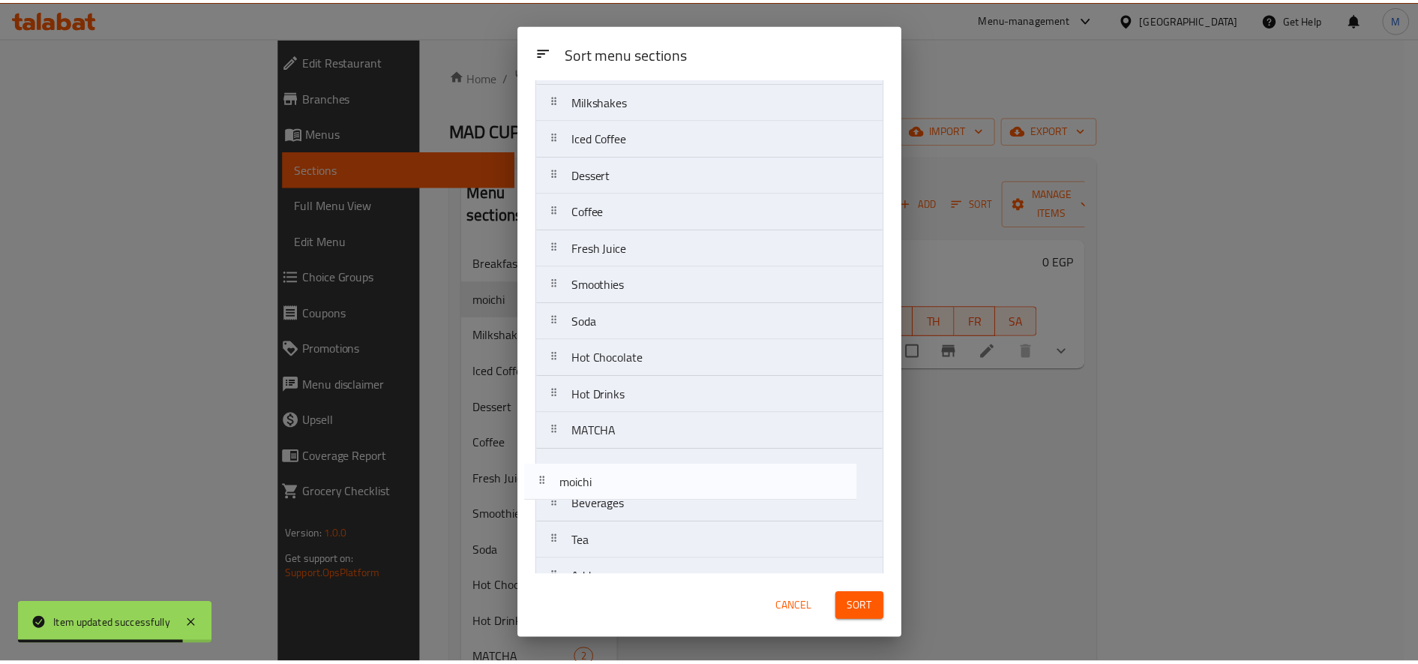
scroll to position [104, 0]
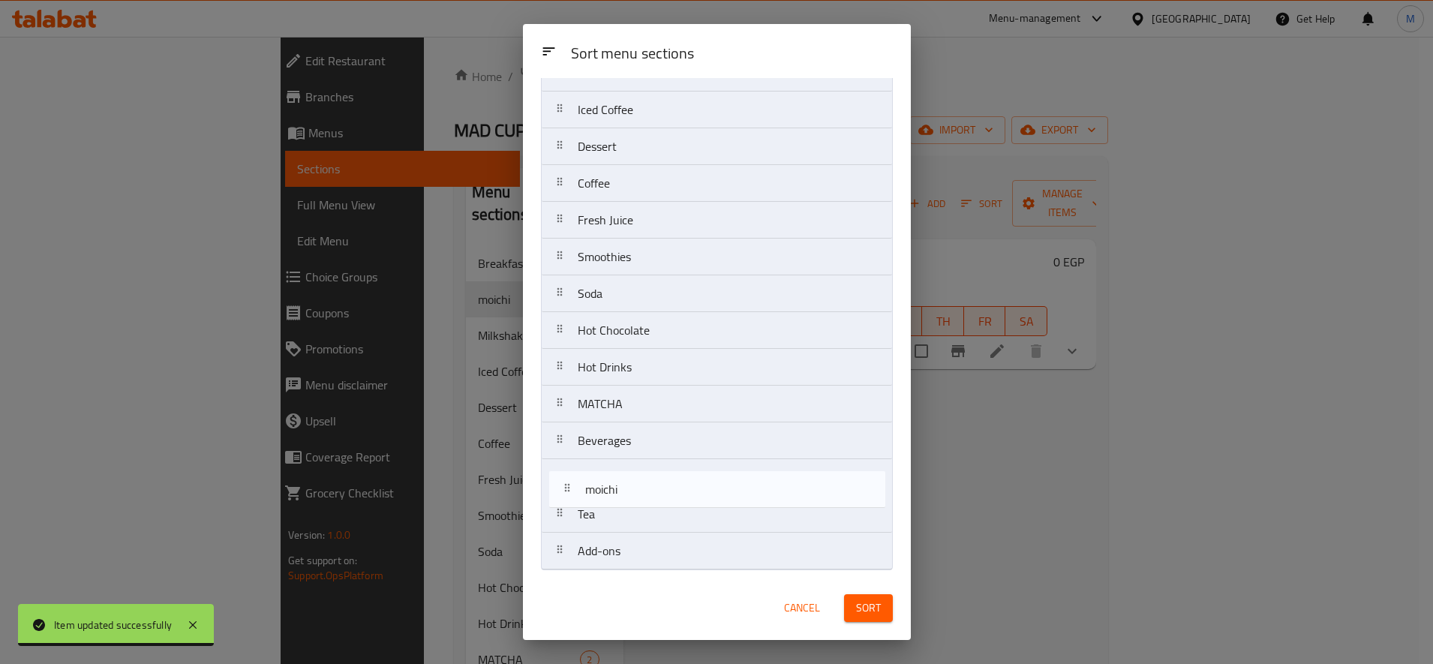
drag, startPoint x: 564, startPoint y: 176, endPoint x: 570, endPoint y: 494, distance: 317.3
click at [570, 494] on nav "Breakfast moichi Milkshakes Iced Coffee Dessert Coffee Fresh Juice Smoothies So…" at bounding box center [717, 293] width 352 height 553
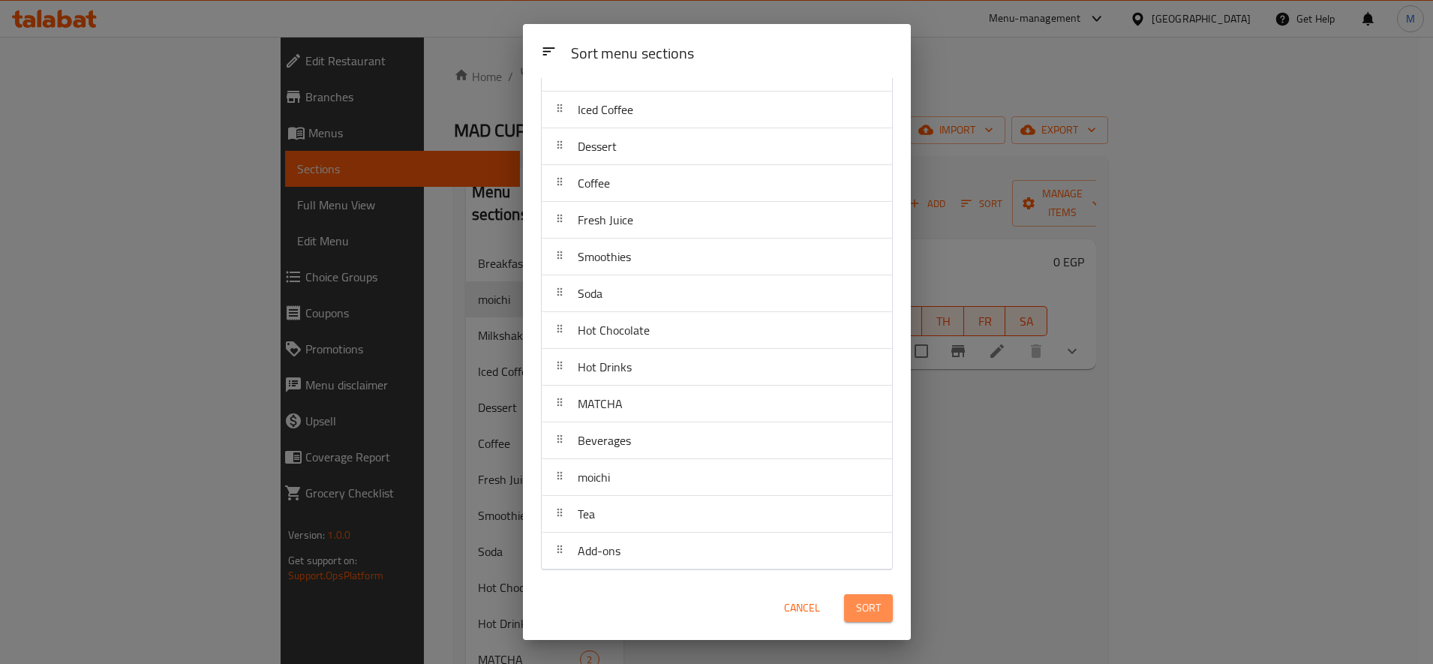
click at [859, 599] on span "Sort" at bounding box center [868, 608] width 25 height 19
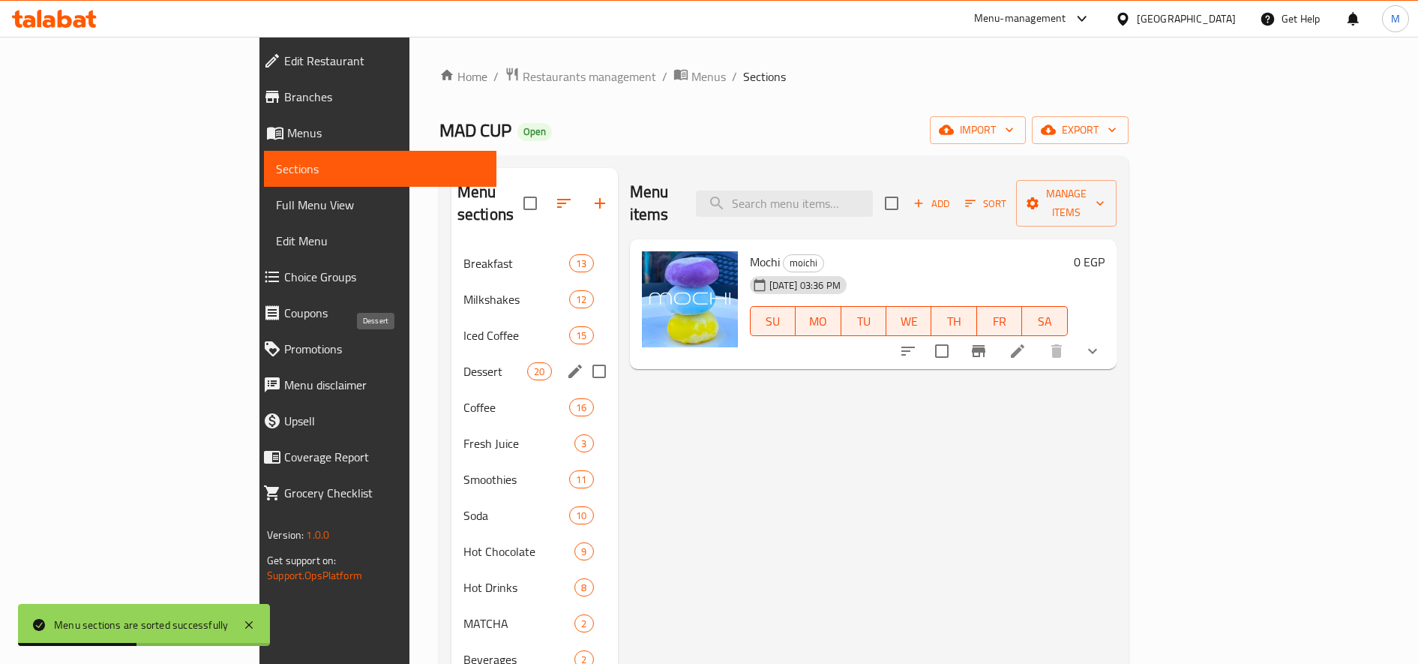
click at [464, 362] on span "Dessert" at bounding box center [496, 371] width 64 height 18
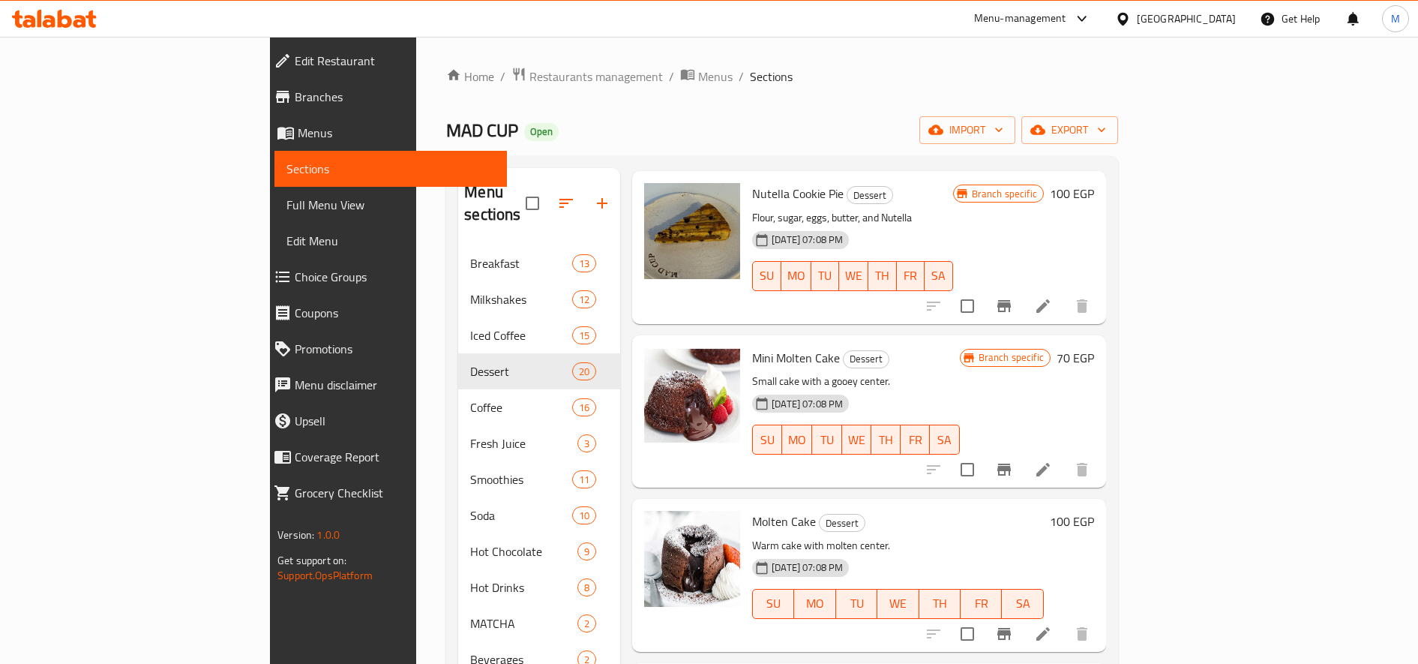
scroll to position [1886, 0]
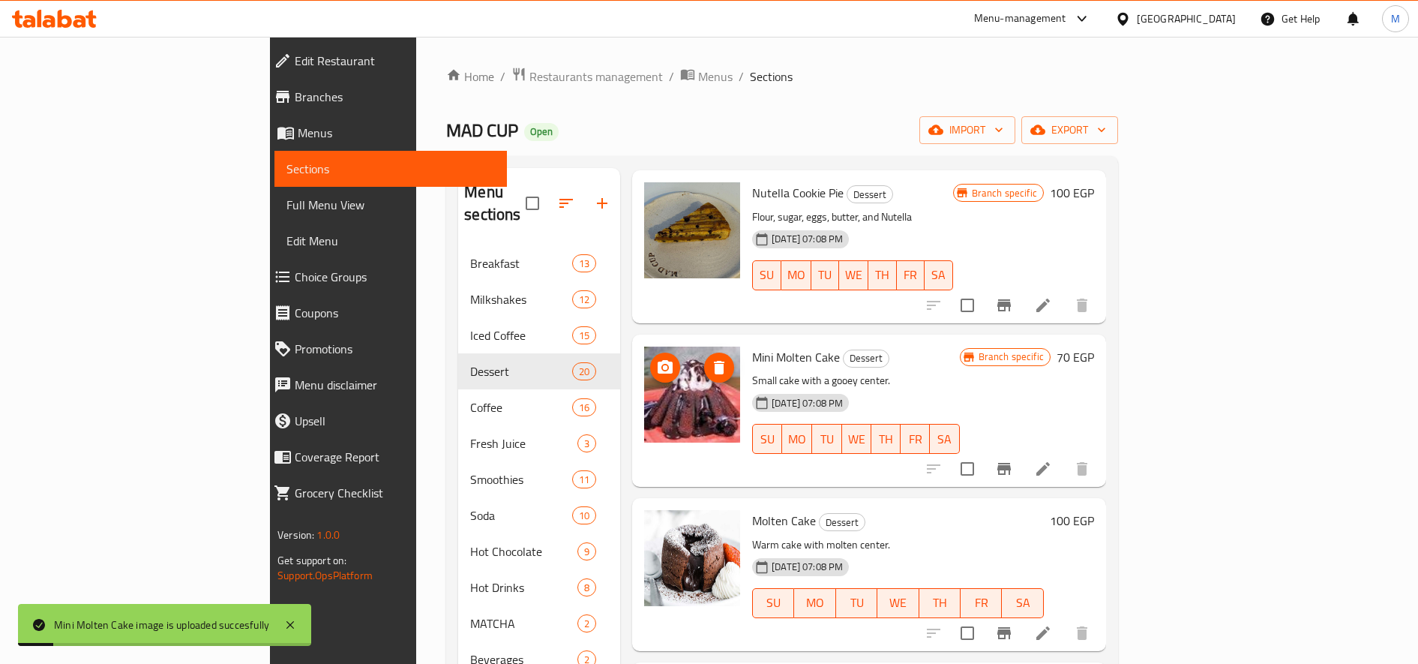
click at [710, 359] on icon "delete image" at bounding box center [719, 368] width 18 height 18
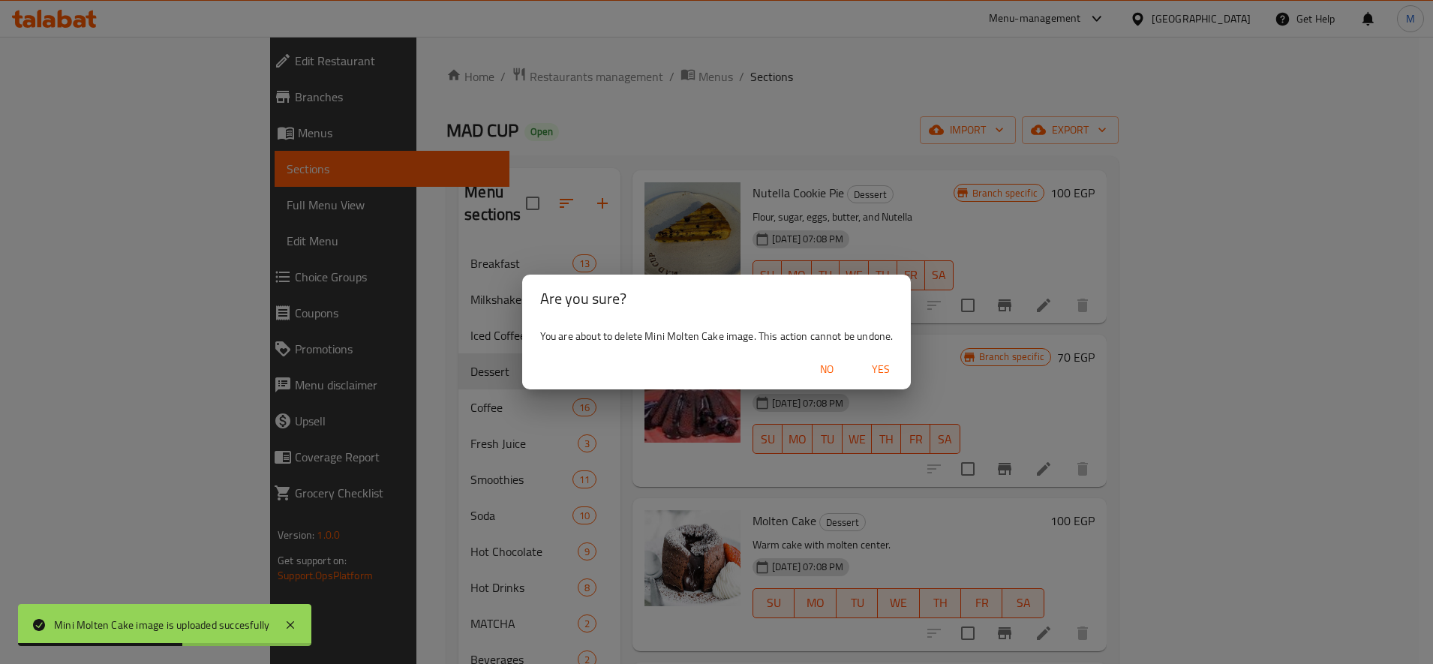
click at [890, 373] on span "Yes" at bounding box center [881, 369] width 36 height 19
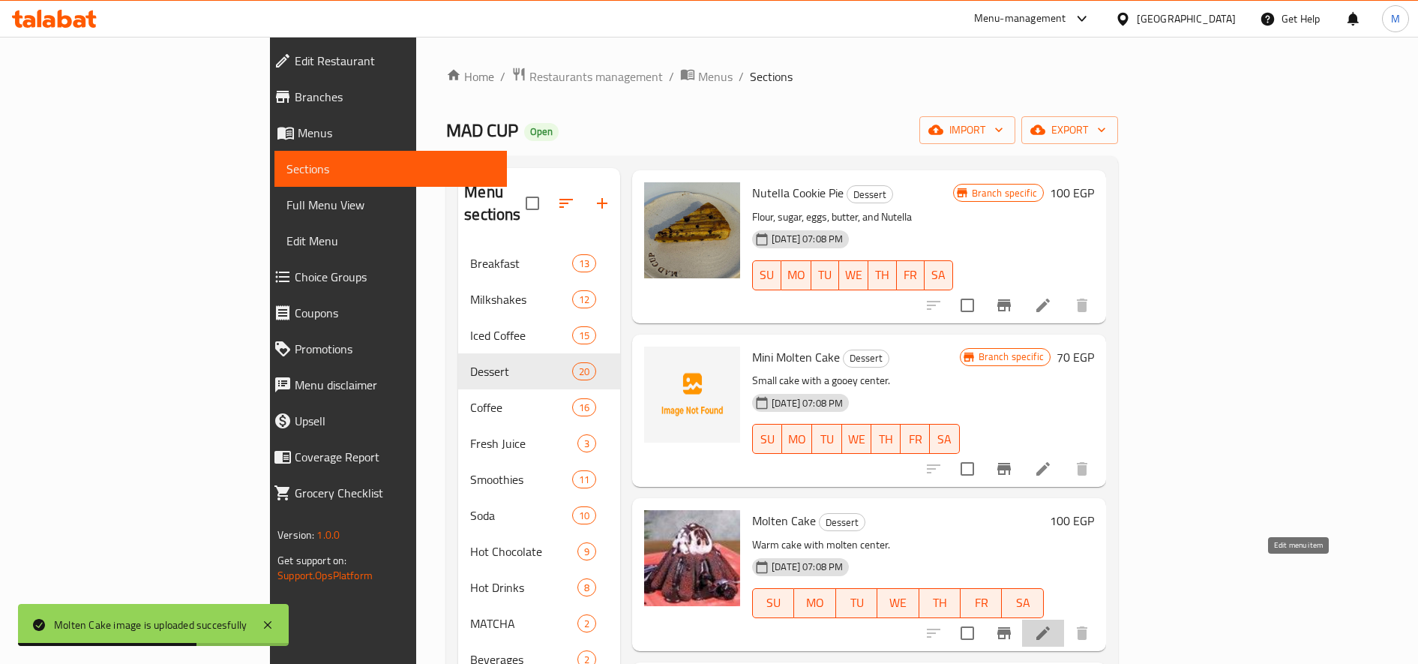
click at [1052, 624] on icon at bounding box center [1043, 633] width 18 height 18
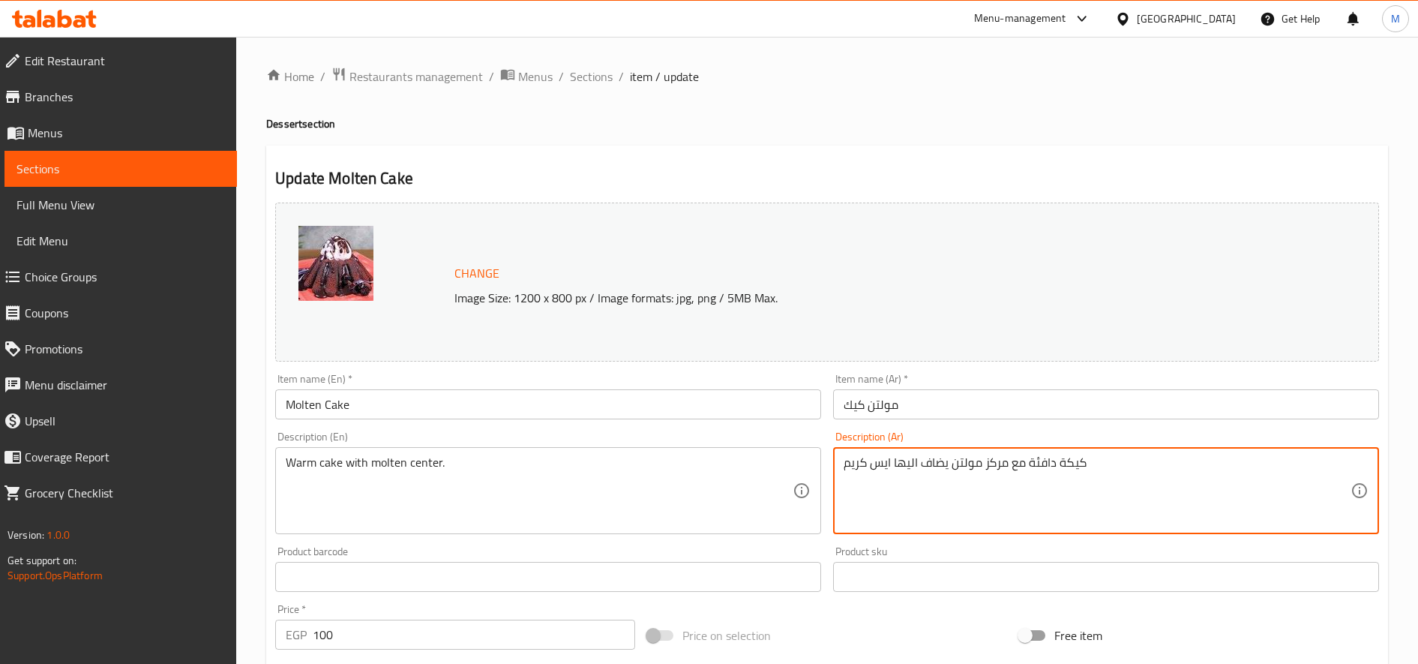
click at [910, 459] on textarea "كيكة دافئة مع مركز مولتن يضاف اليها ايس كريم" at bounding box center [1097, 490] width 507 height 71
type textarea "كيكة دافئة مع مركز مولتن يضاف اليها ايس كريم"
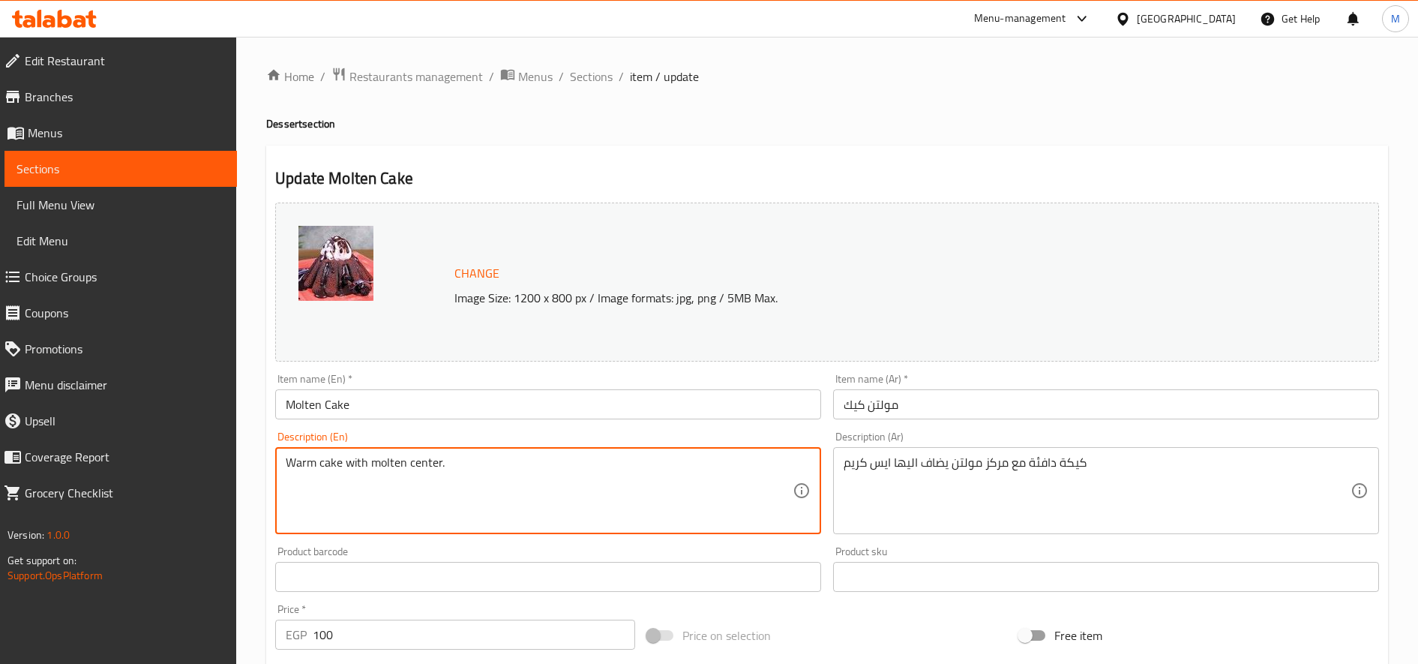
click at [499, 476] on textarea "Warm cake with molten center." at bounding box center [539, 490] width 507 height 71
paste textarea "and ice cream"
type textarea "Warm cake with molten center and ice cream"
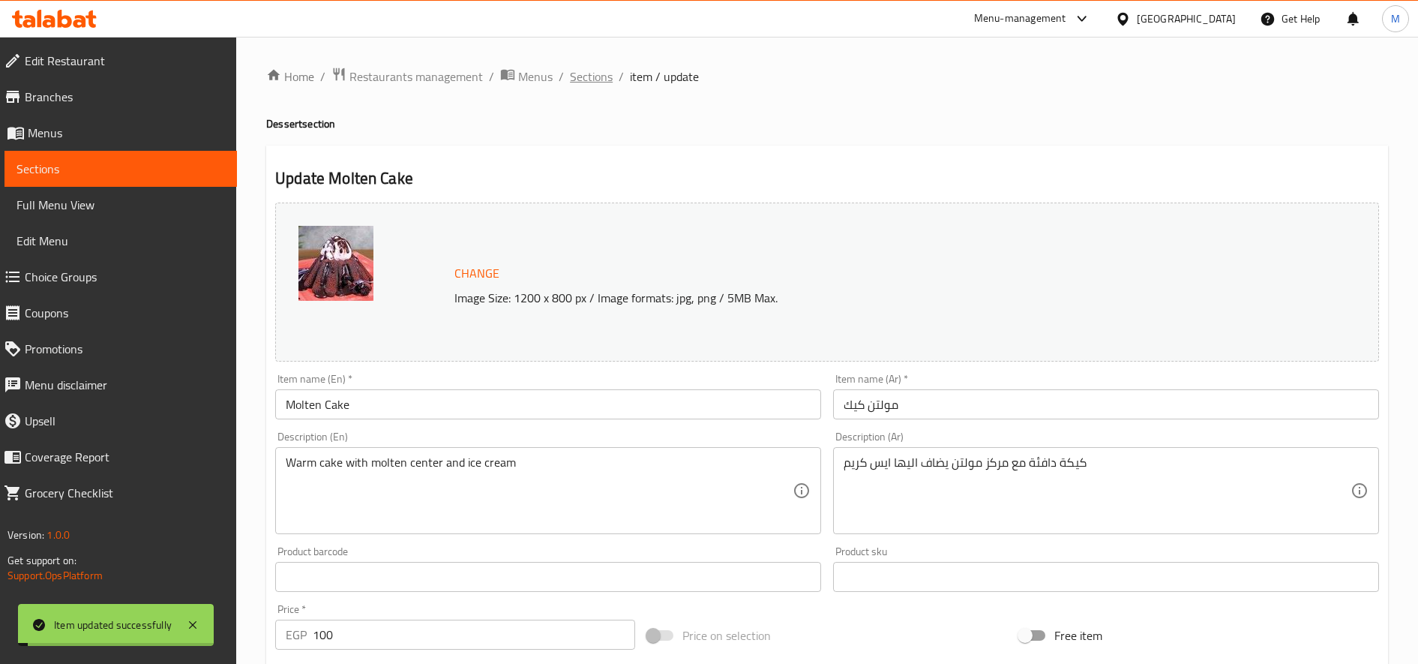
click at [597, 68] on span "Sections" at bounding box center [591, 77] width 43 height 18
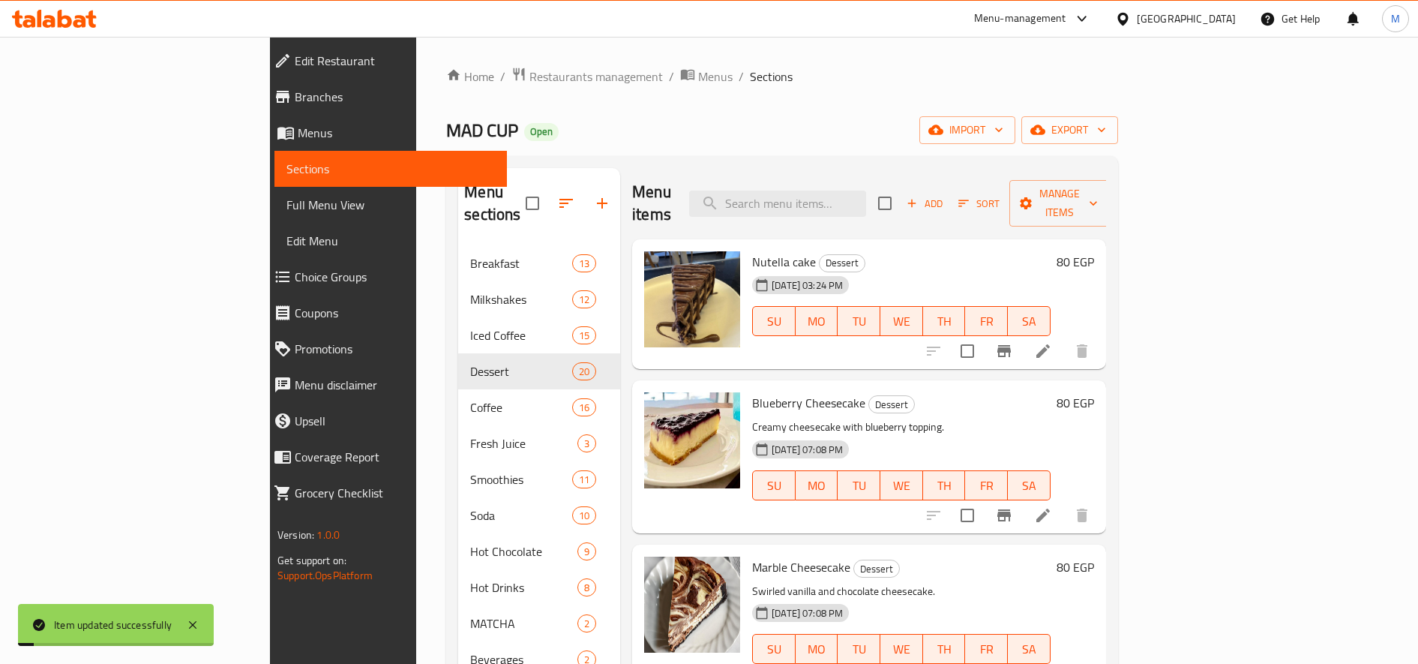
click at [750, 77] on span "Sections" at bounding box center [771, 77] width 43 height 18
click at [530, 82] on span "Restaurants management" at bounding box center [597, 77] width 134 height 18
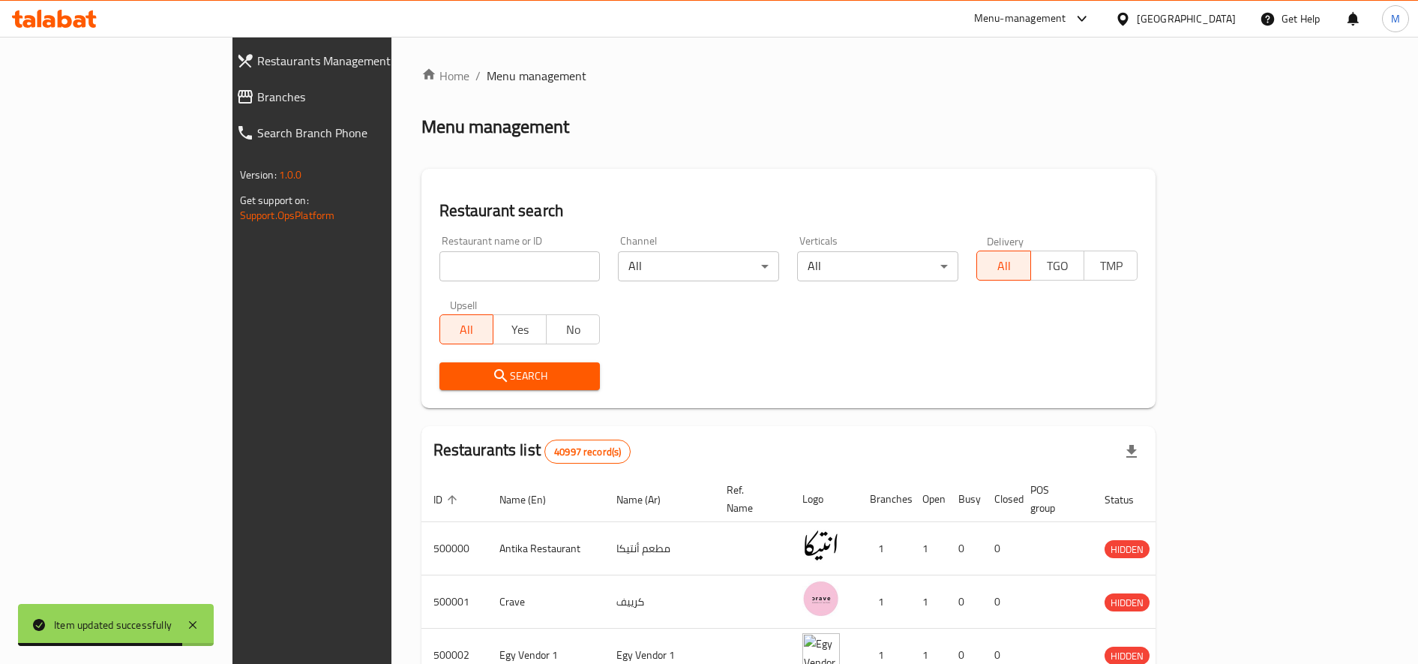
click at [449, 272] on input "search" at bounding box center [520, 266] width 161 height 30
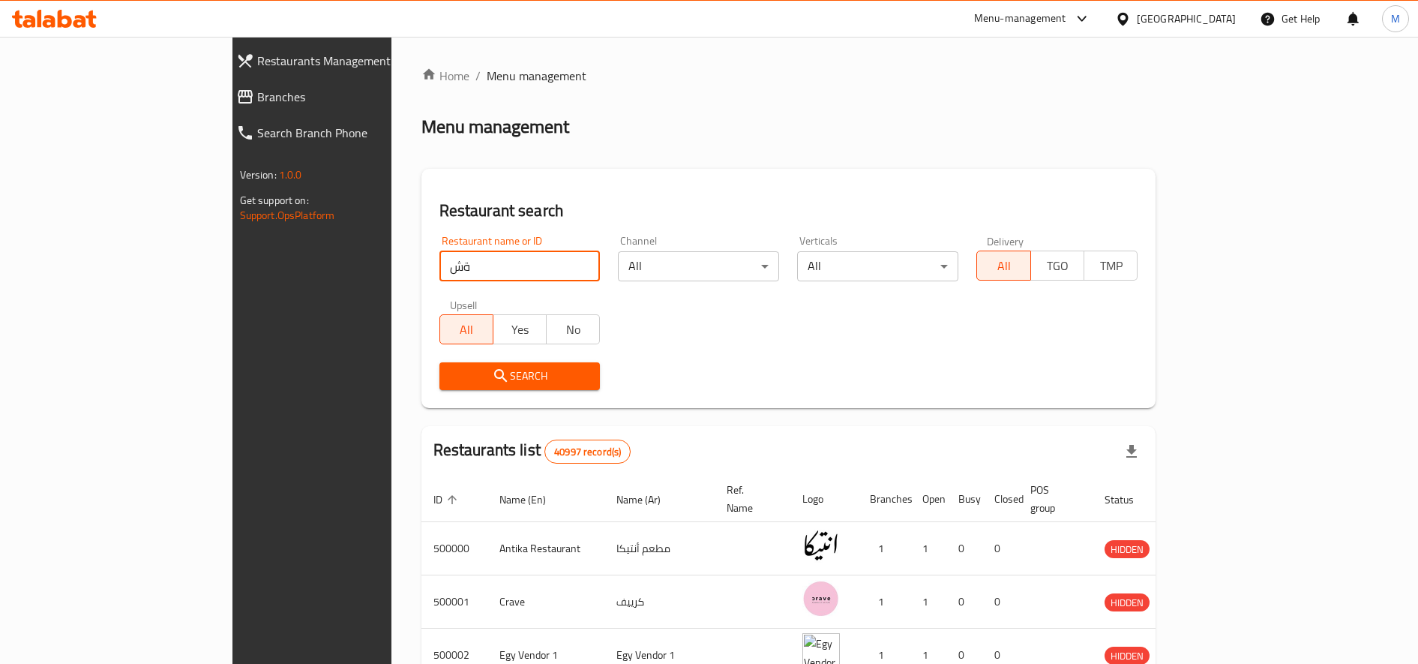
type input "ة"
type input "makane"
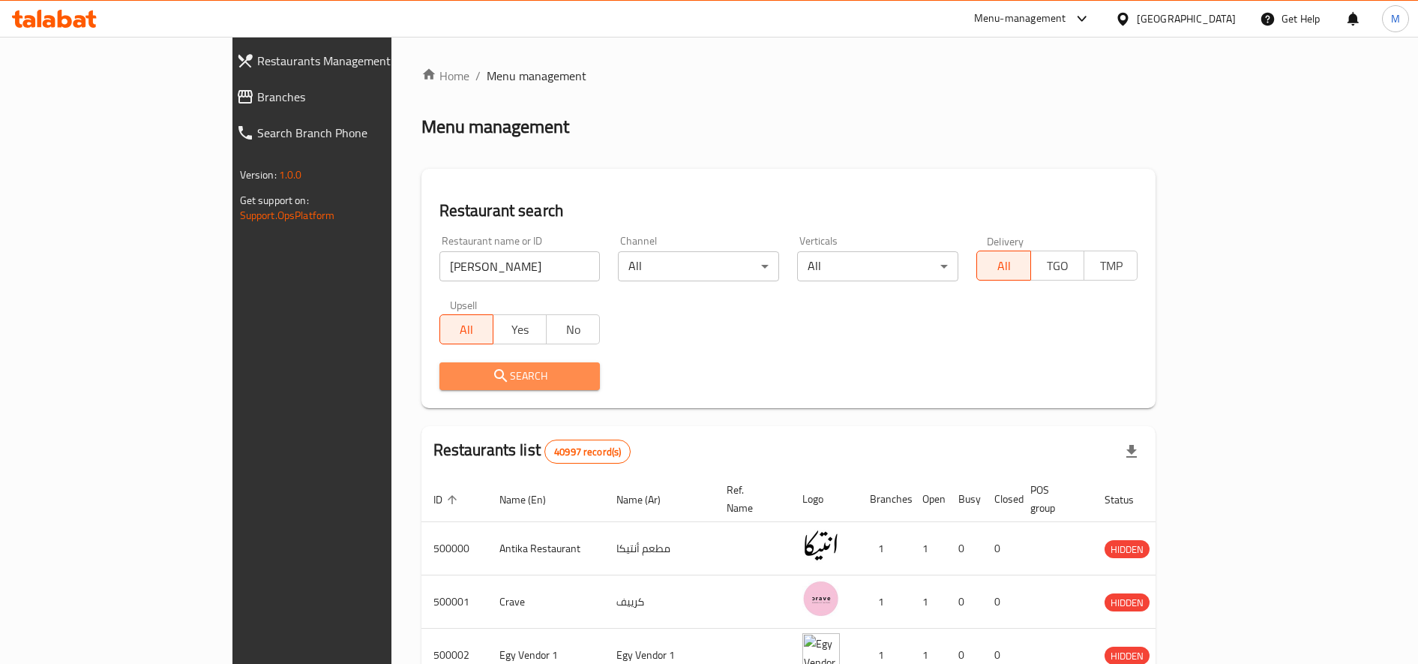
click at [452, 376] on span "Search" at bounding box center [520, 376] width 137 height 19
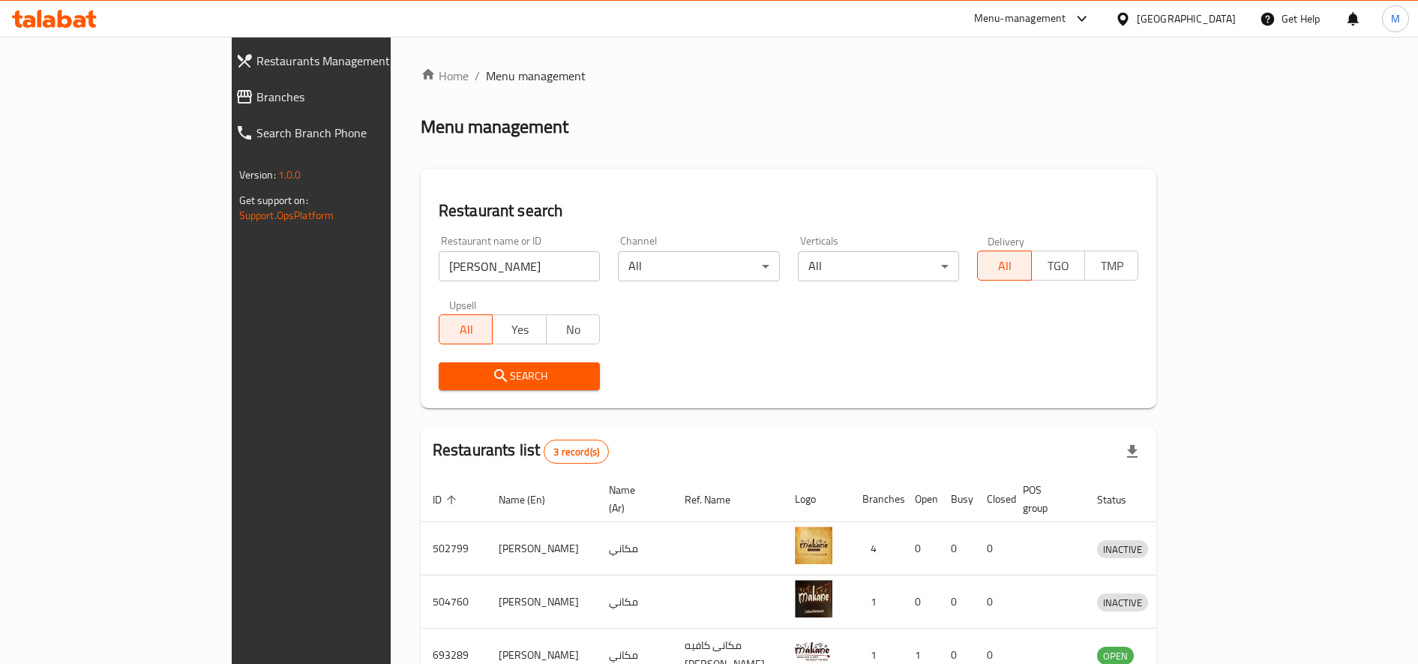
scroll to position [83, 0]
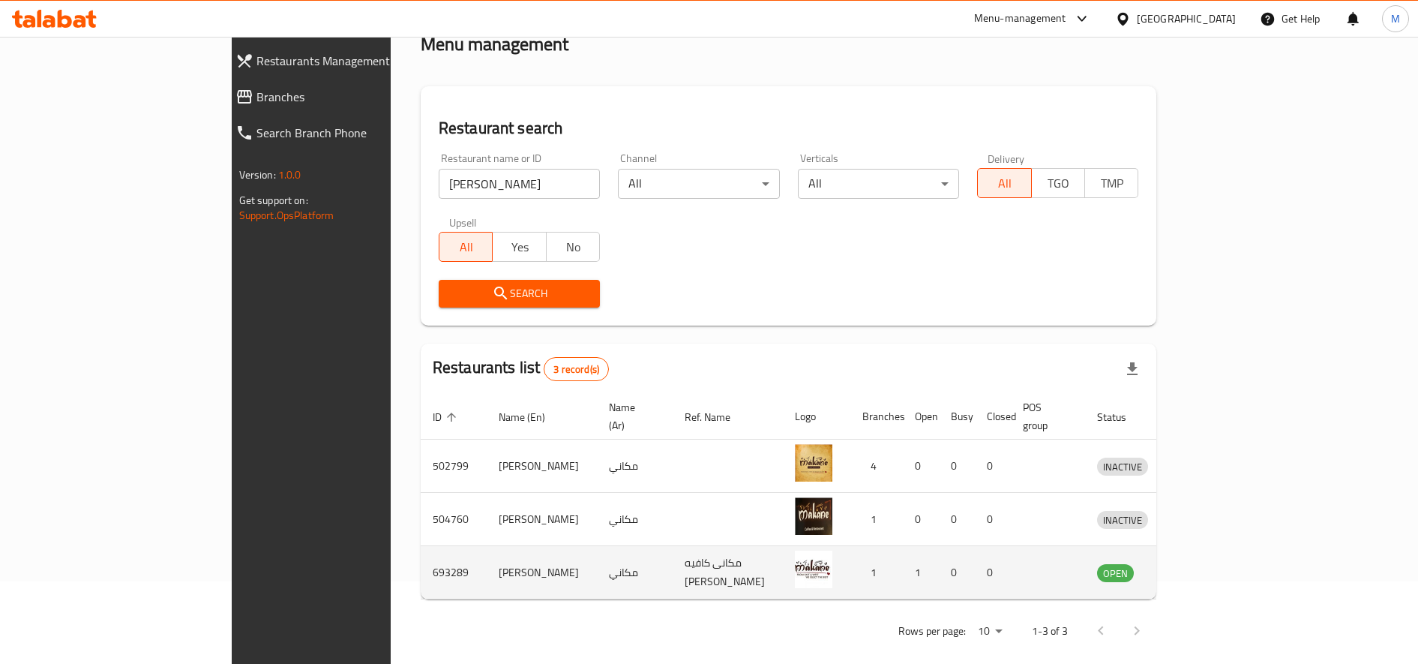
click at [1196, 567] on icon "enhanced table" at bounding box center [1187, 573] width 17 height 13
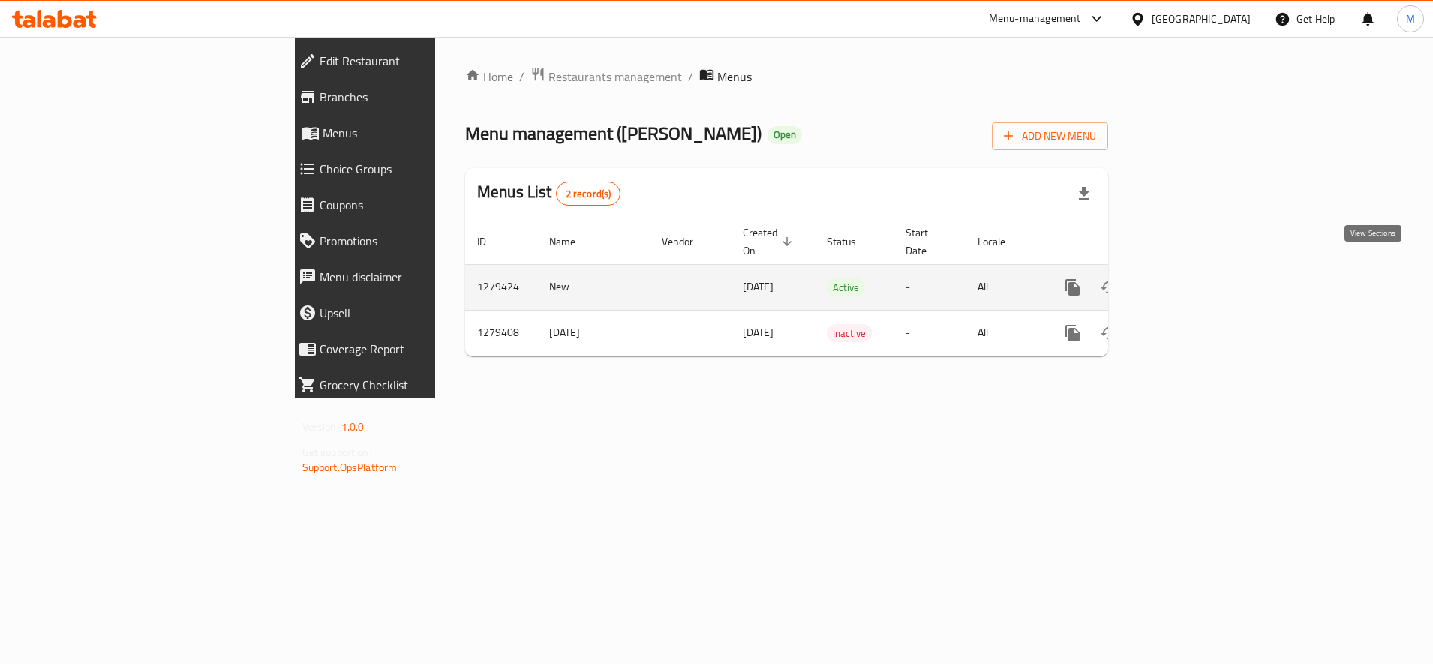
click at [1190, 278] on icon "enhanced table" at bounding box center [1181, 287] width 18 height 18
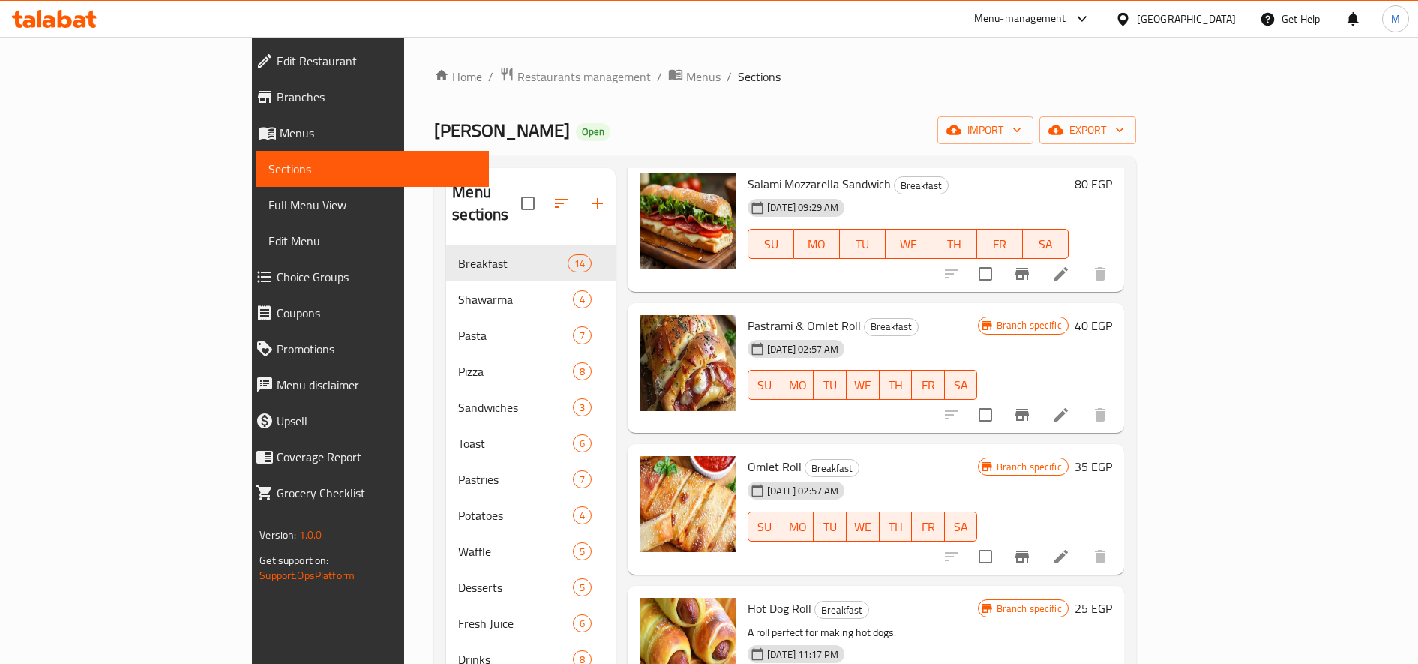
scroll to position [914, 0]
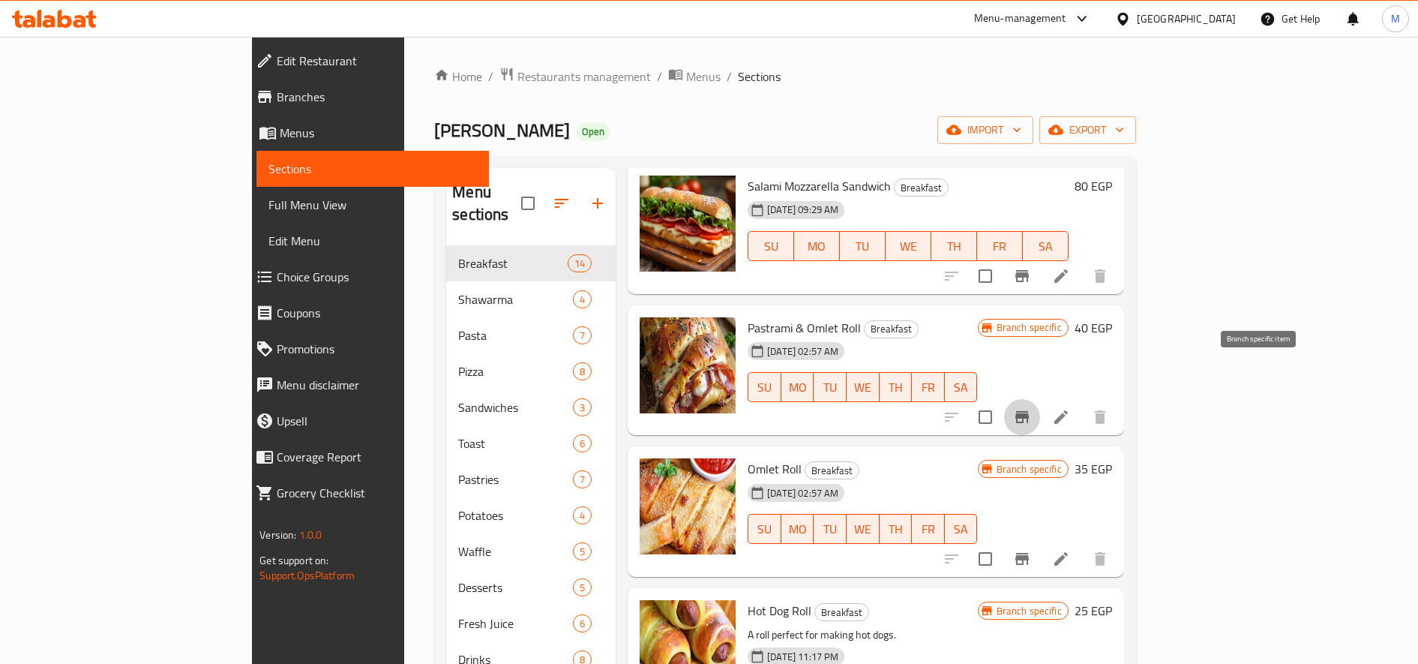
click at [1029, 411] on icon "Branch-specific-item" at bounding box center [1023, 417] width 14 height 12
click at [1031, 550] on icon "Branch-specific-item" at bounding box center [1022, 559] width 18 height 18
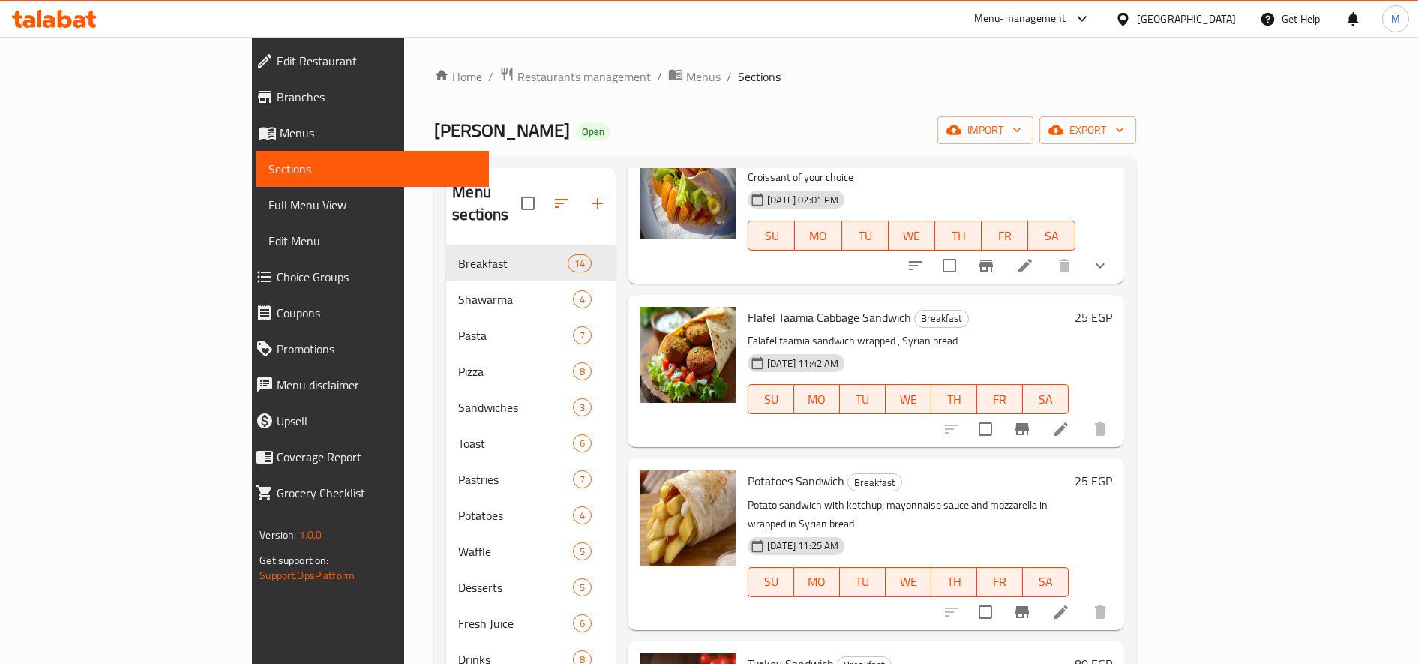
scroll to position [0, 0]
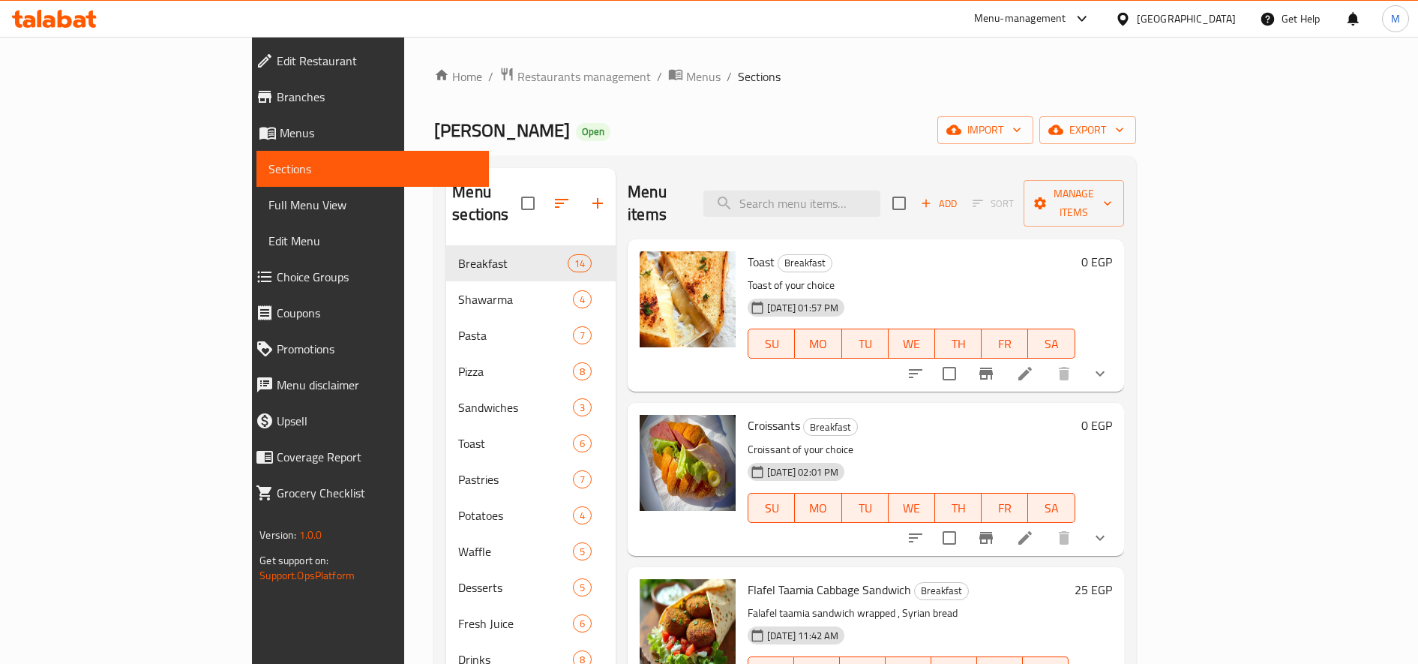
click at [1124, 358] on div "Toast Breakfast Toast of your choice 12-04-2025 01:57 PM SU MO TU WE TH FR SA 0…" at bounding box center [876, 315] width 497 height 152
click at [1118, 358] on button "show more" at bounding box center [1100, 374] width 36 height 36
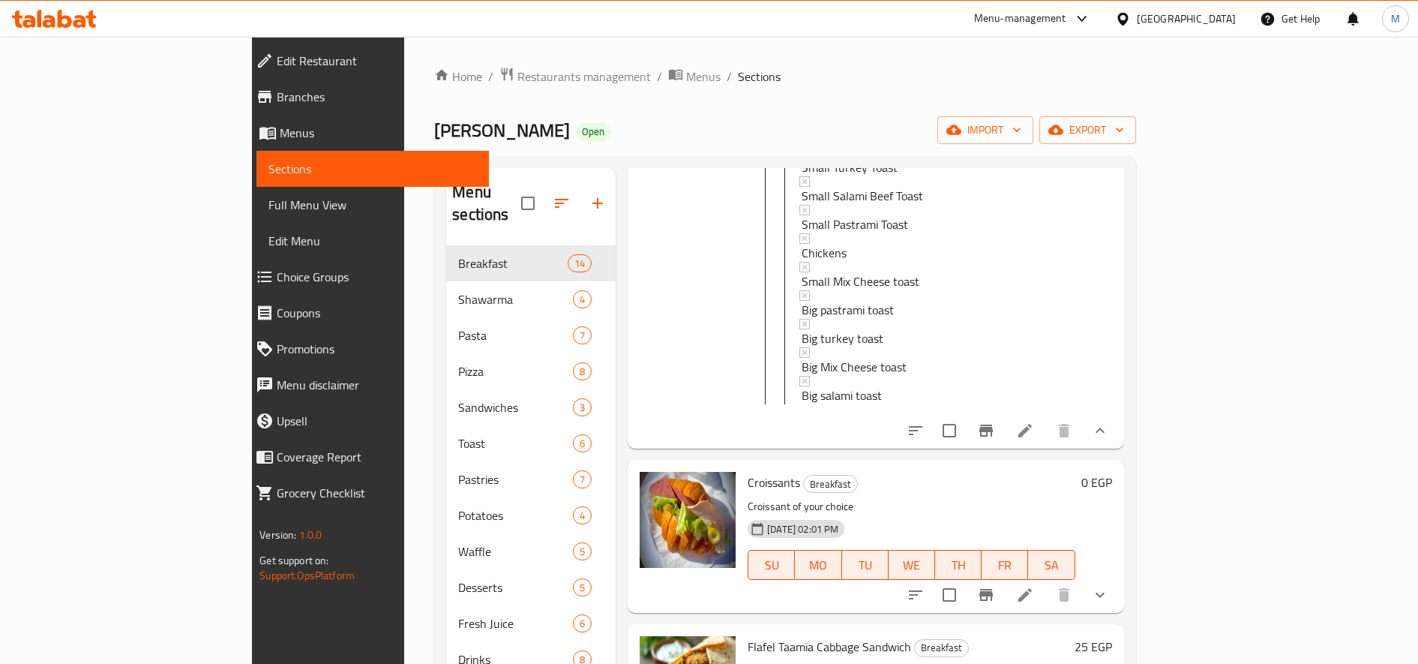
scroll to position [300, 0]
click at [1034, 426] on icon at bounding box center [1025, 429] width 18 height 18
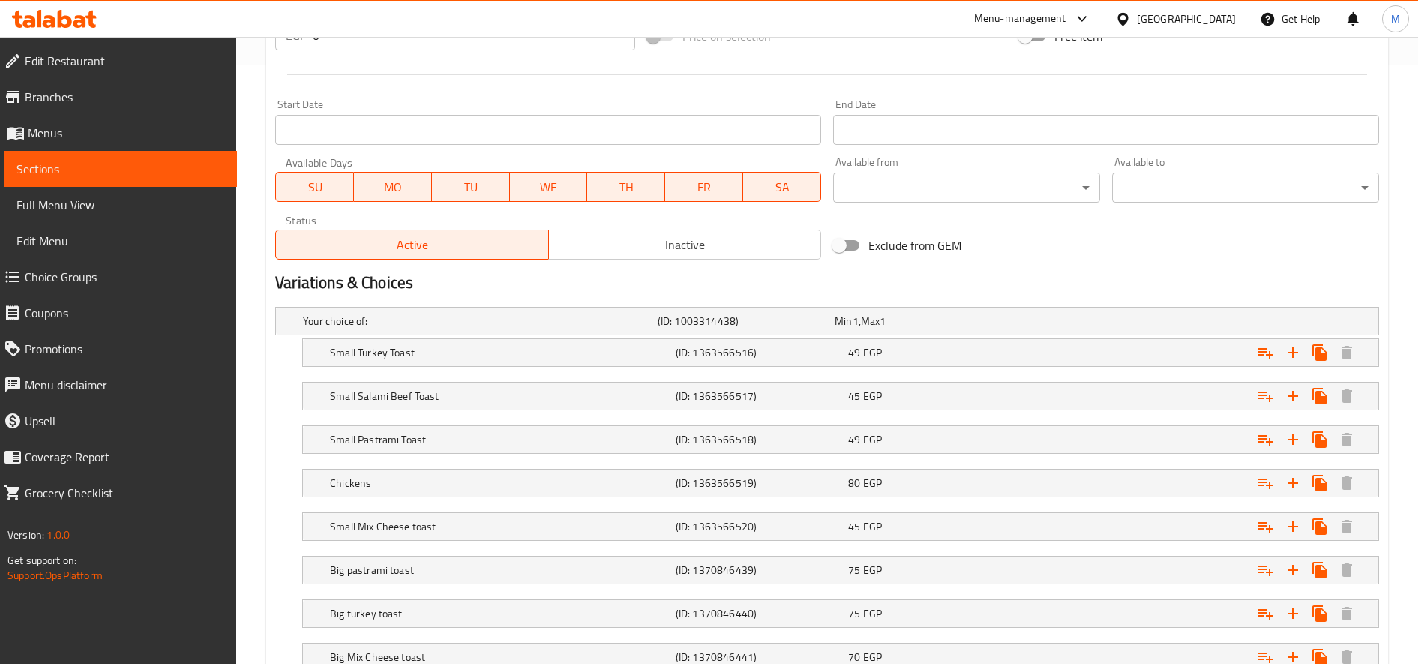
scroll to position [756, 0]
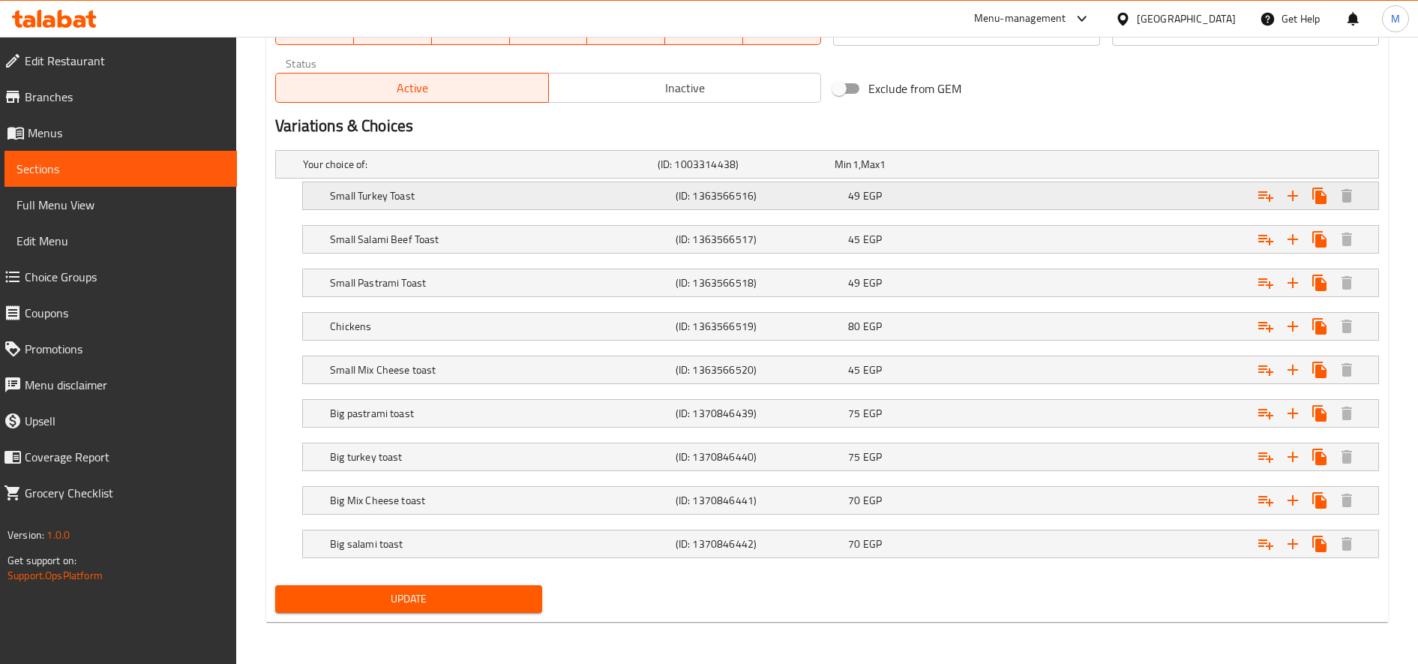
click at [845, 200] on div "49 EGP" at bounding box center [931, 195] width 173 height 21
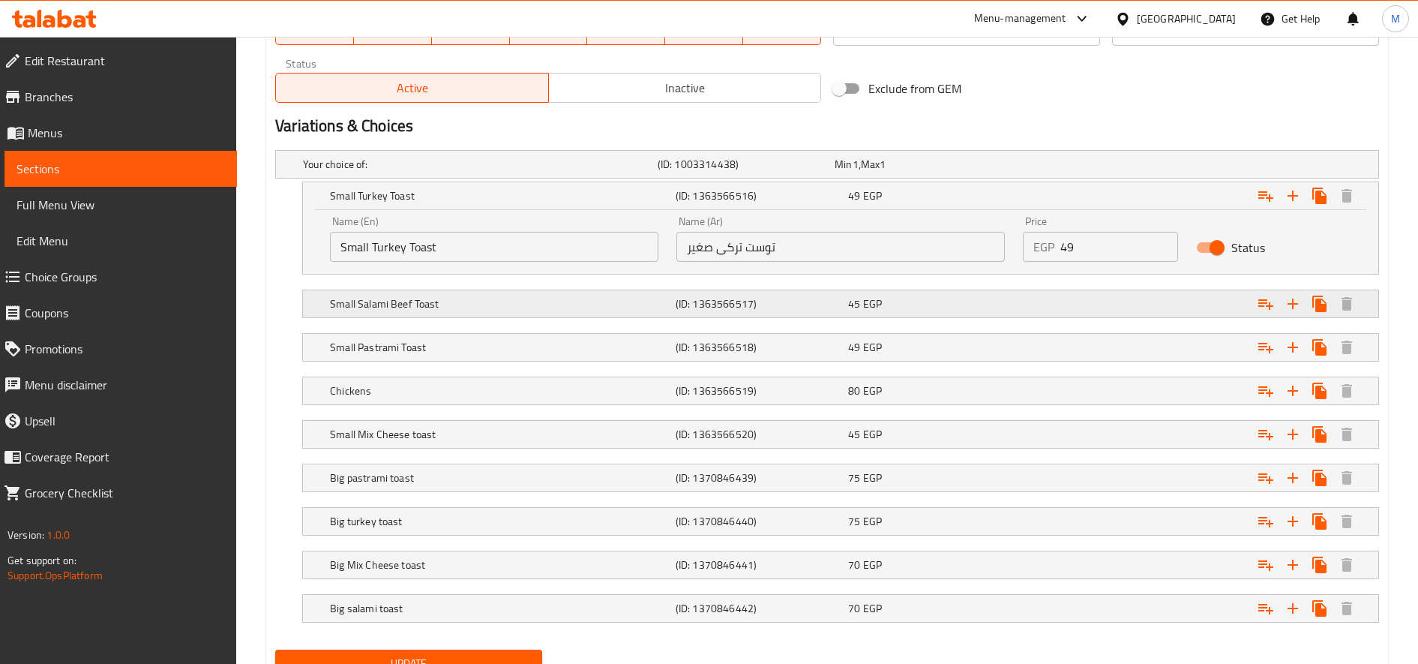
click at [832, 291] on div "Small Salami Beef Toast (ID: 1363566517) 45 EGP" at bounding box center [845, 303] width 1037 height 33
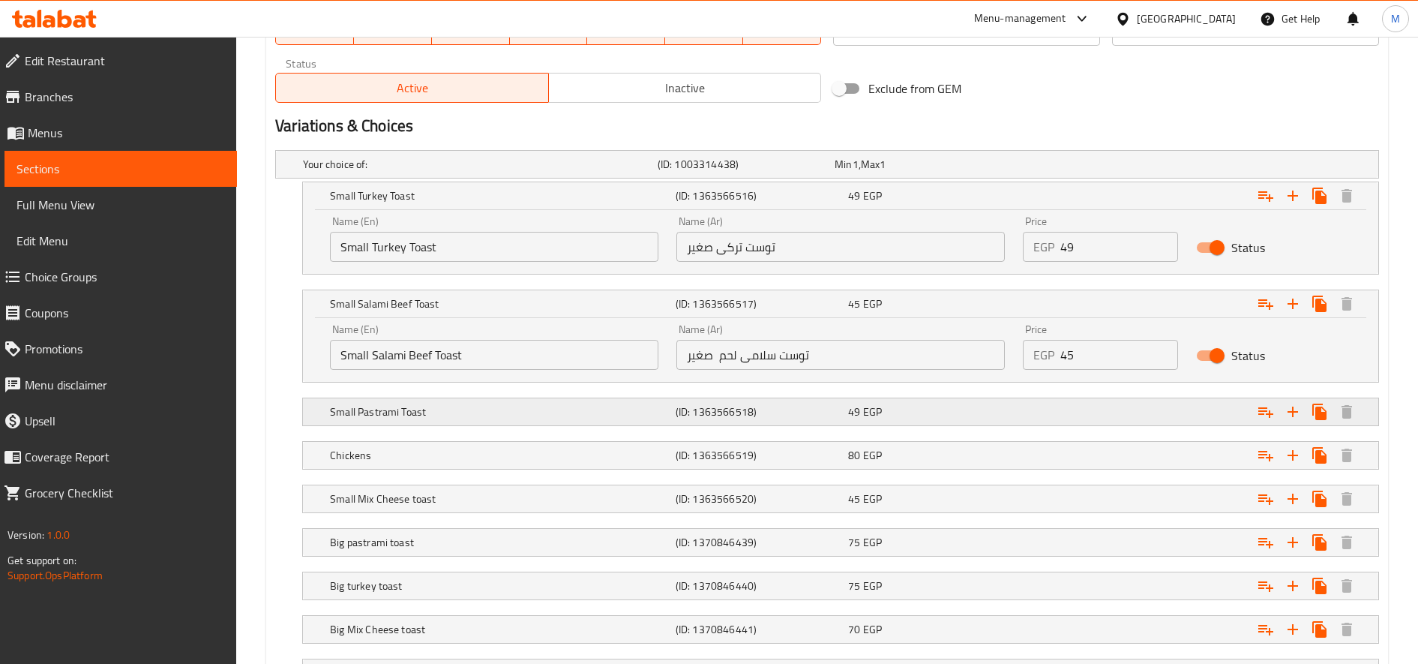
click at [815, 410] on h5 "(ID: 1363566518)" at bounding box center [759, 411] width 167 height 15
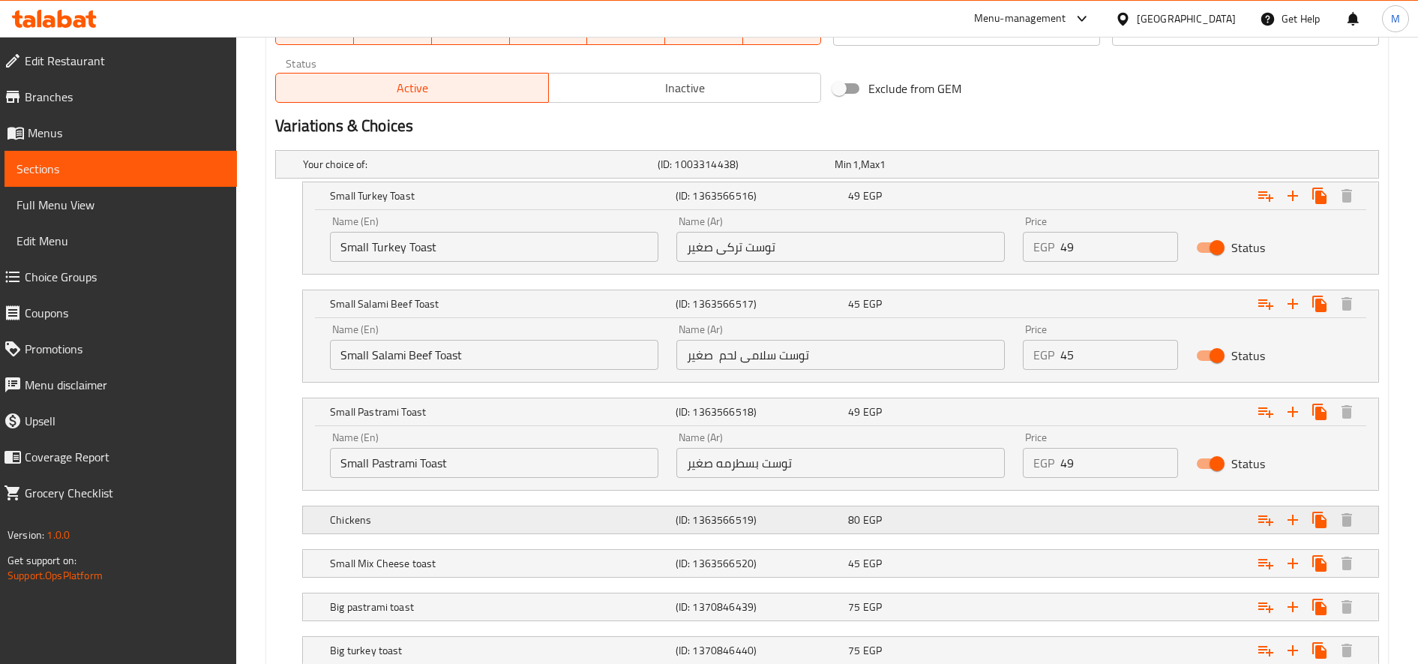
click at [809, 512] on h5 "(ID: 1363566519)" at bounding box center [759, 519] width 167 height 15
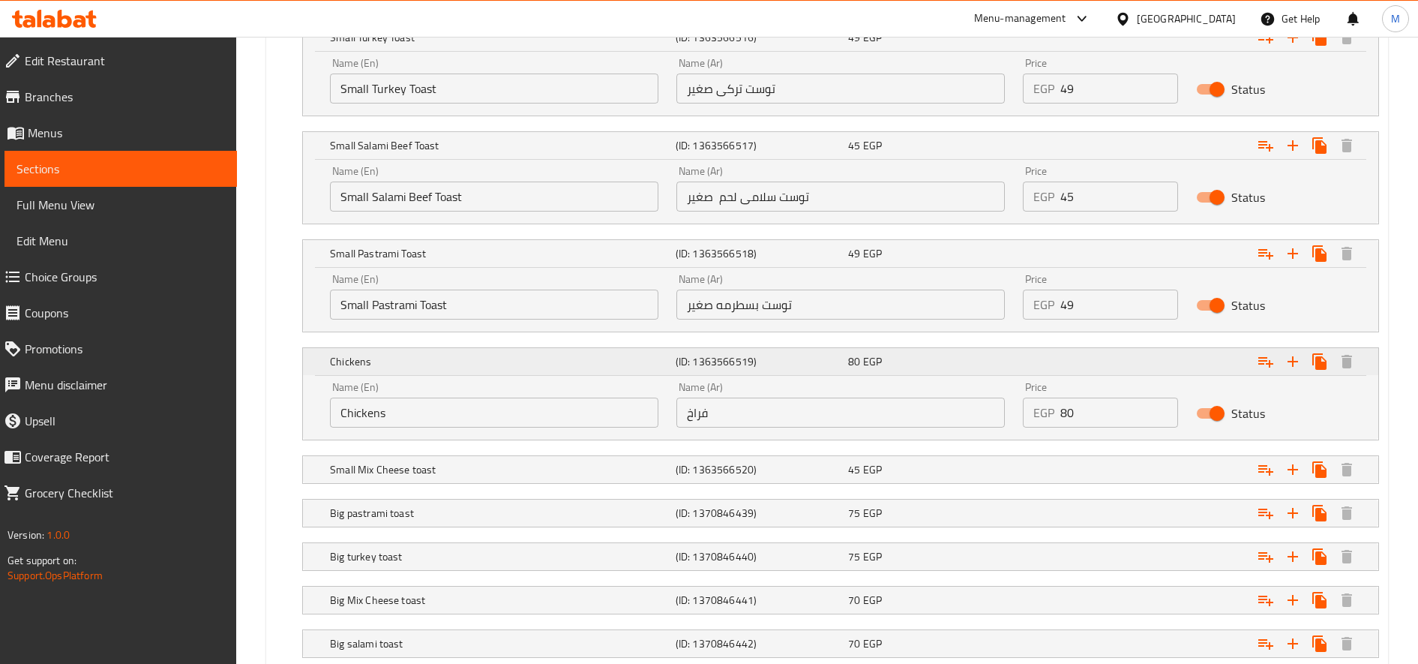
scroll to position [917, 0]
click at [832, 451] on div "Small Mix Cheese toast (ID: 1363566520) 45 EGP" at bounding box center [845, 467] width 1037 height 33
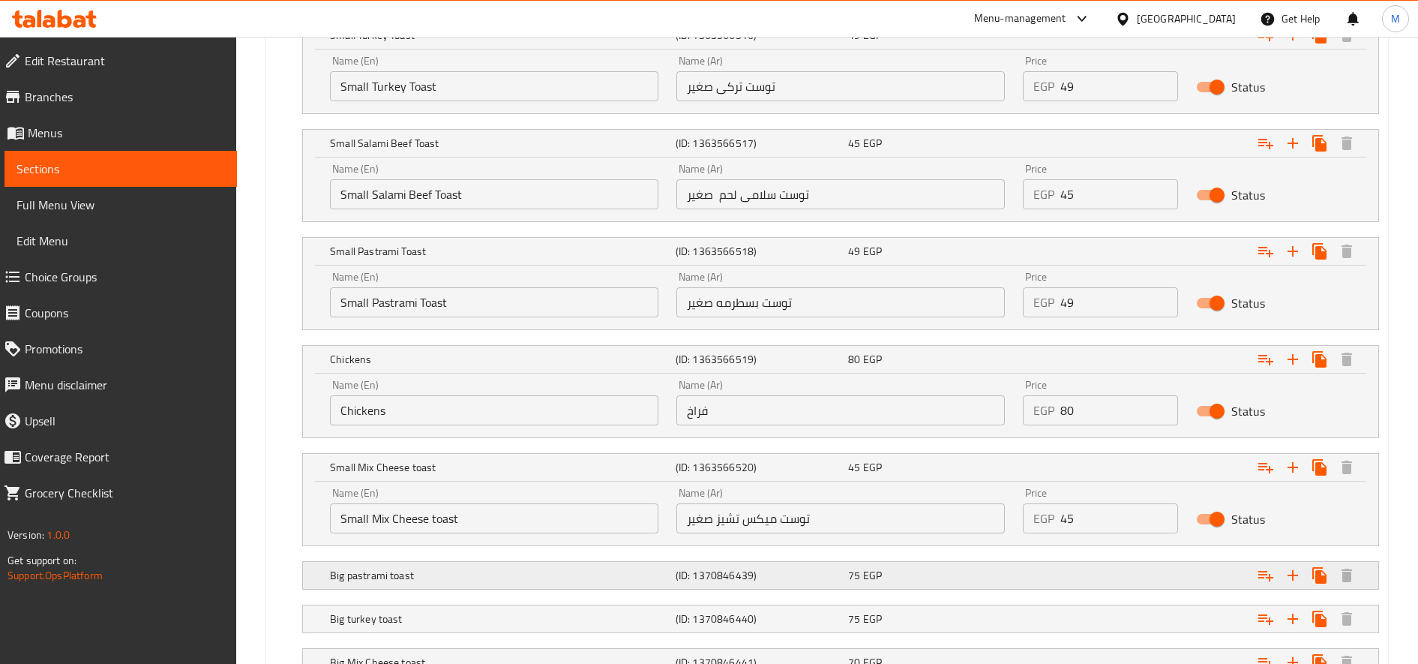
click at [813, 572] on h5 "(ID: 1370846439)" at bounding box center [759, 575] width 167 height 15
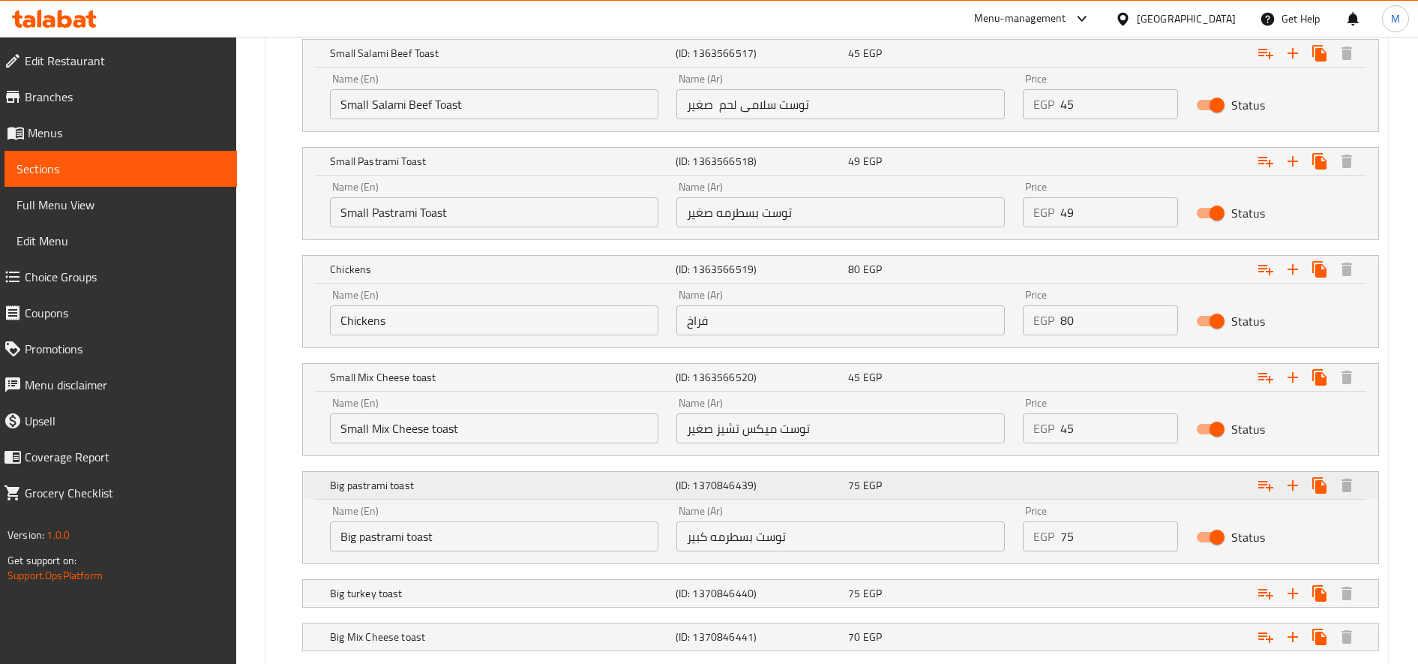
scroll to position [1011, 0]
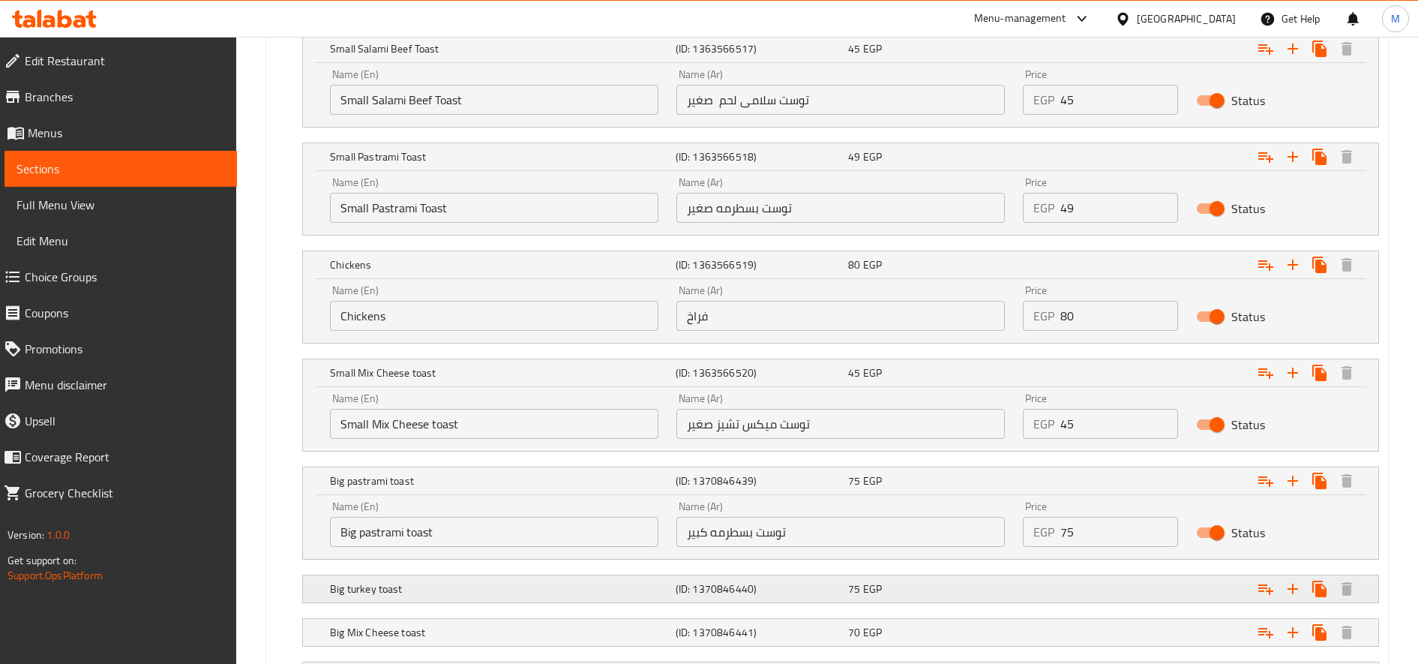
click at [810, 593] on h5 "(ID: 1370846440)" at bounding box center [759, 588] width 167 height 15
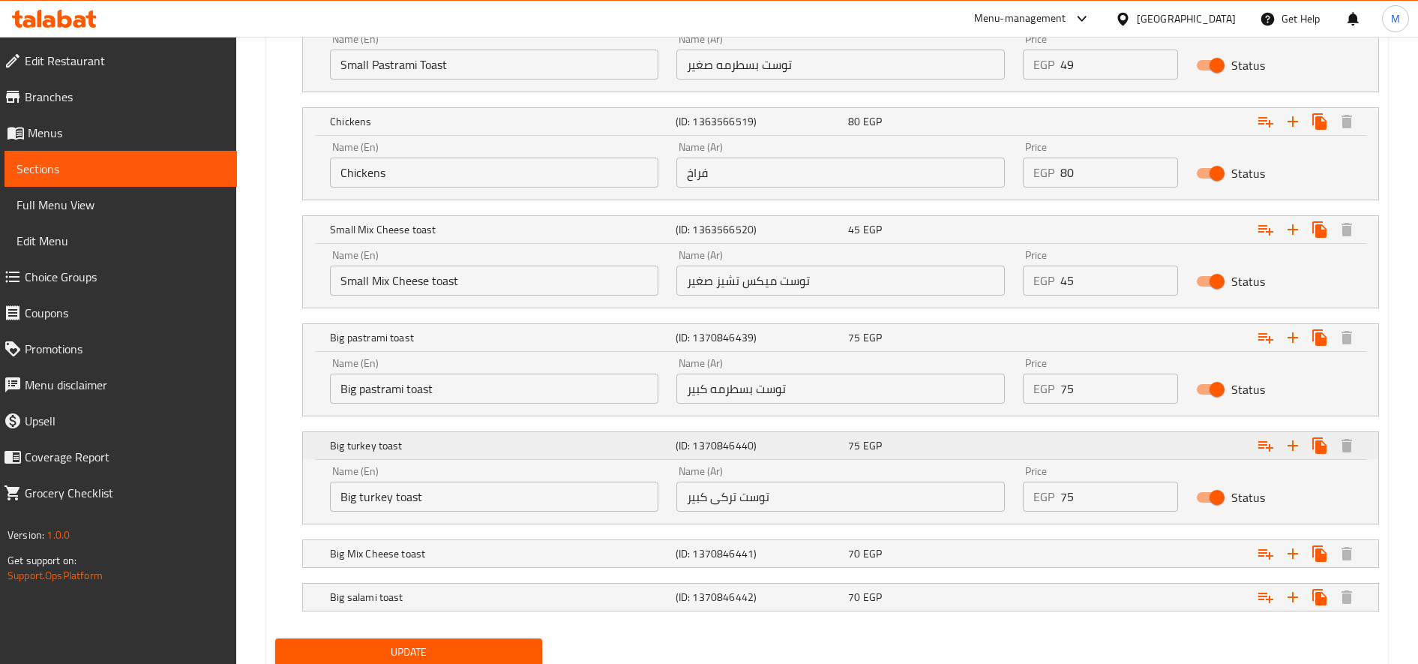
scroll to position [1156, 0]
click at [826, 557] on h5 "(ID: 1370846441)" at bounding box center [759, 552] width 167 height 15
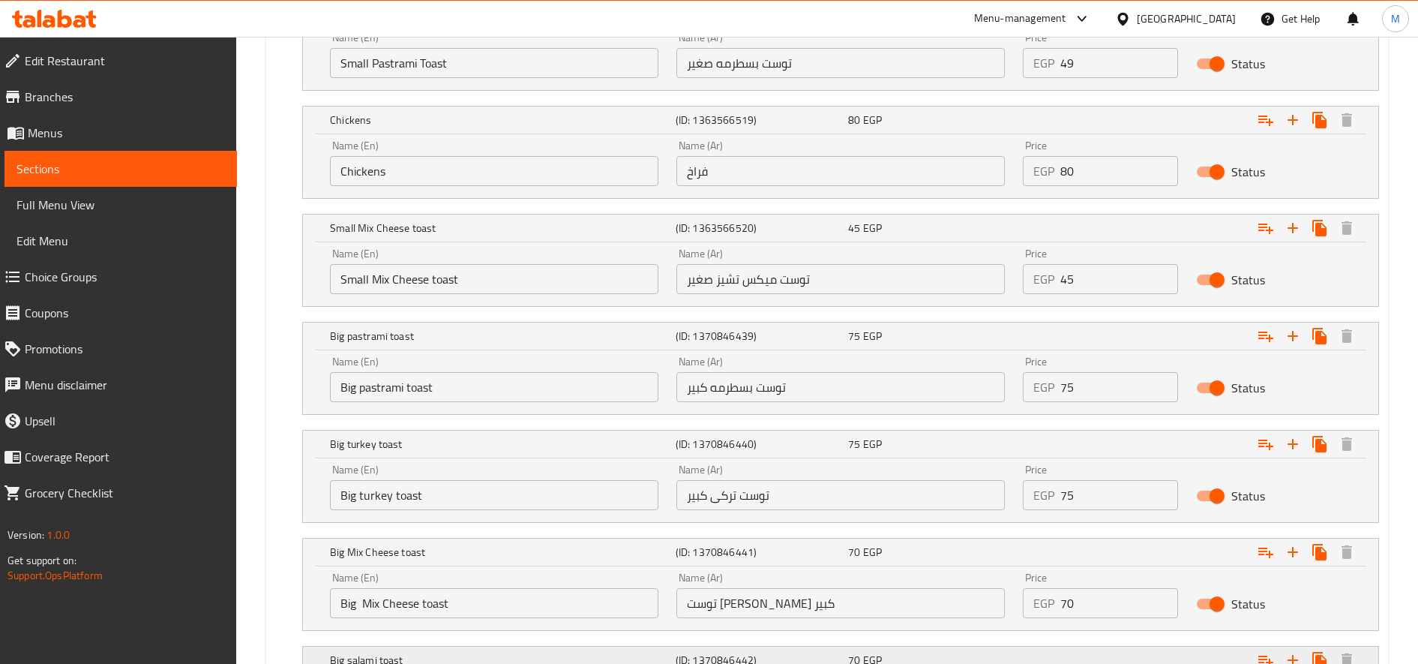
click at [814, 655] on h5 "(ID: 1370846442)" at bounding box center [759, 660] width 167 height 15
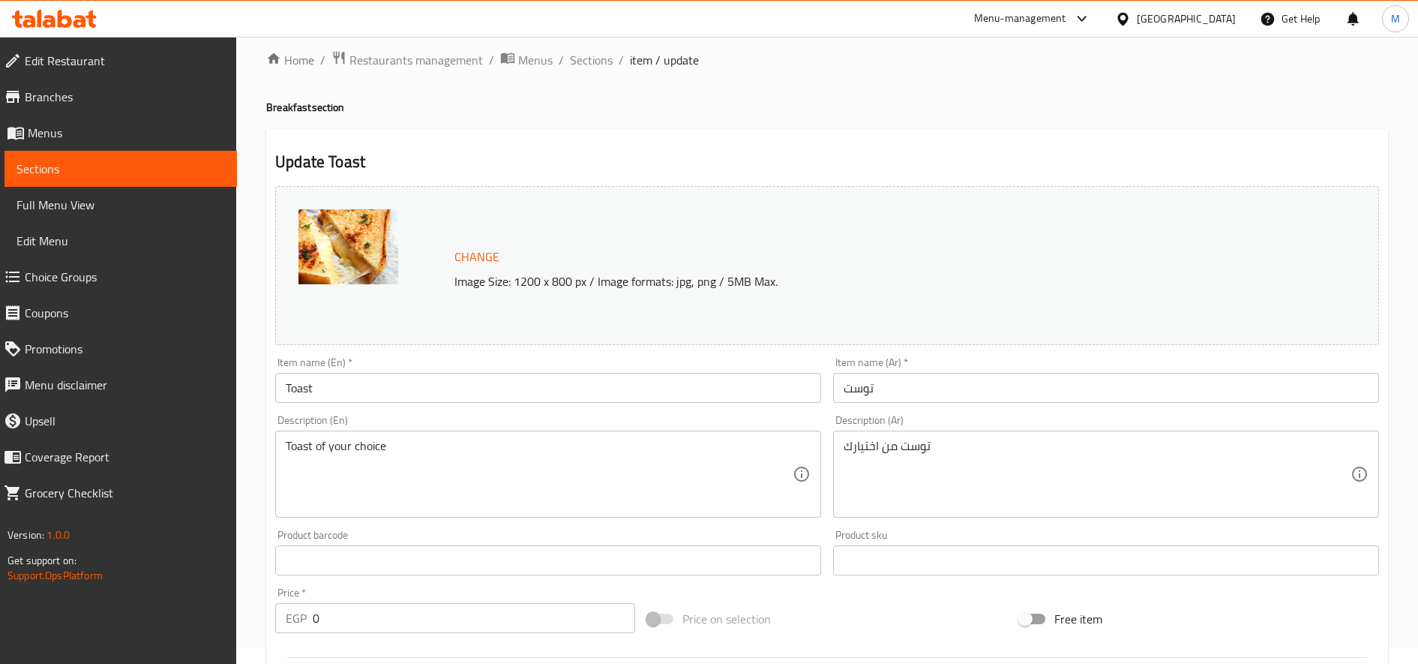
scroll to position [0, 0]
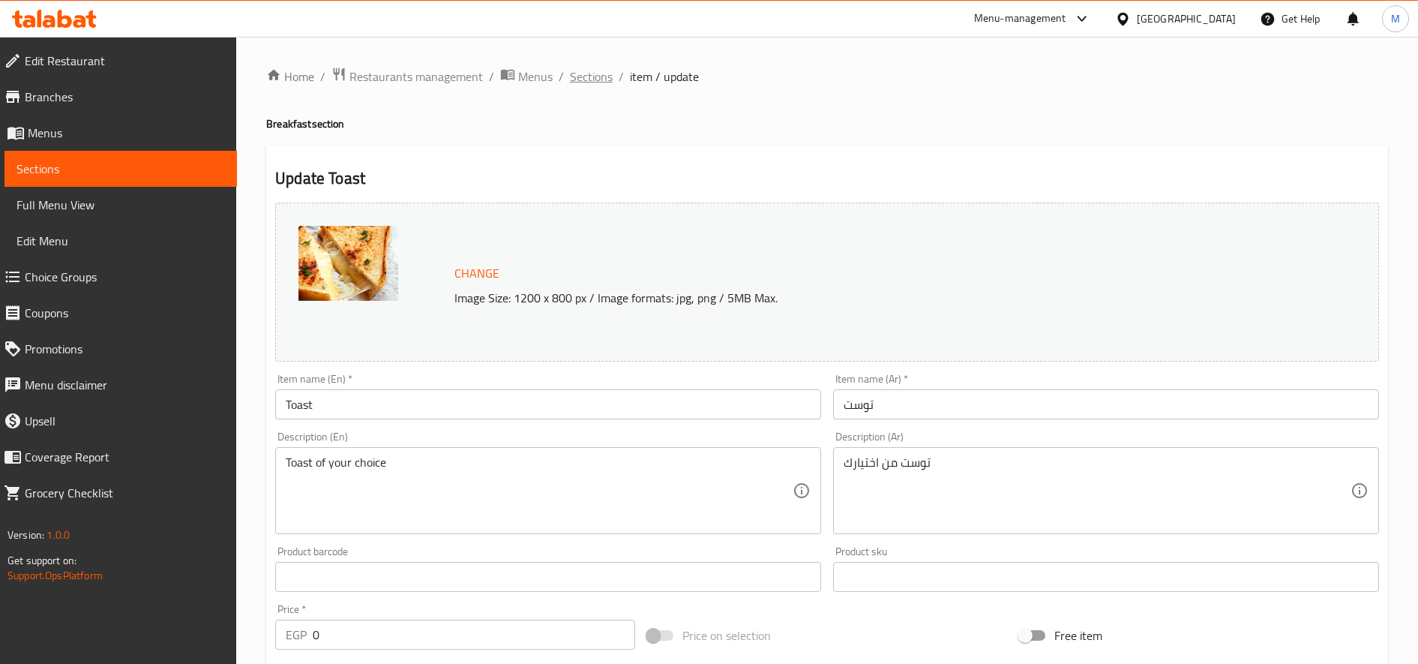
click at [600, 77] on span "Sections" at bounding box center [591, 77] width 43 height 18
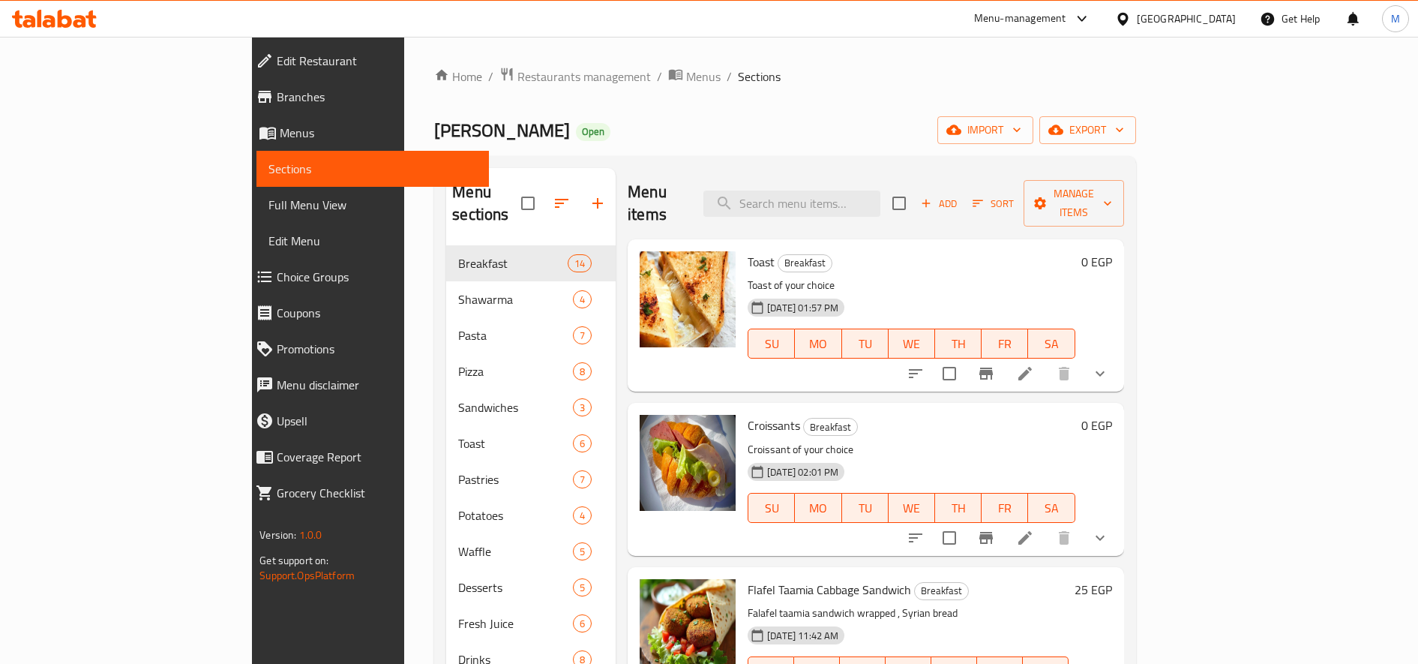
click at [1109, 365] on icon "show more" at bounding box center [1100, 374] width 18 height 18
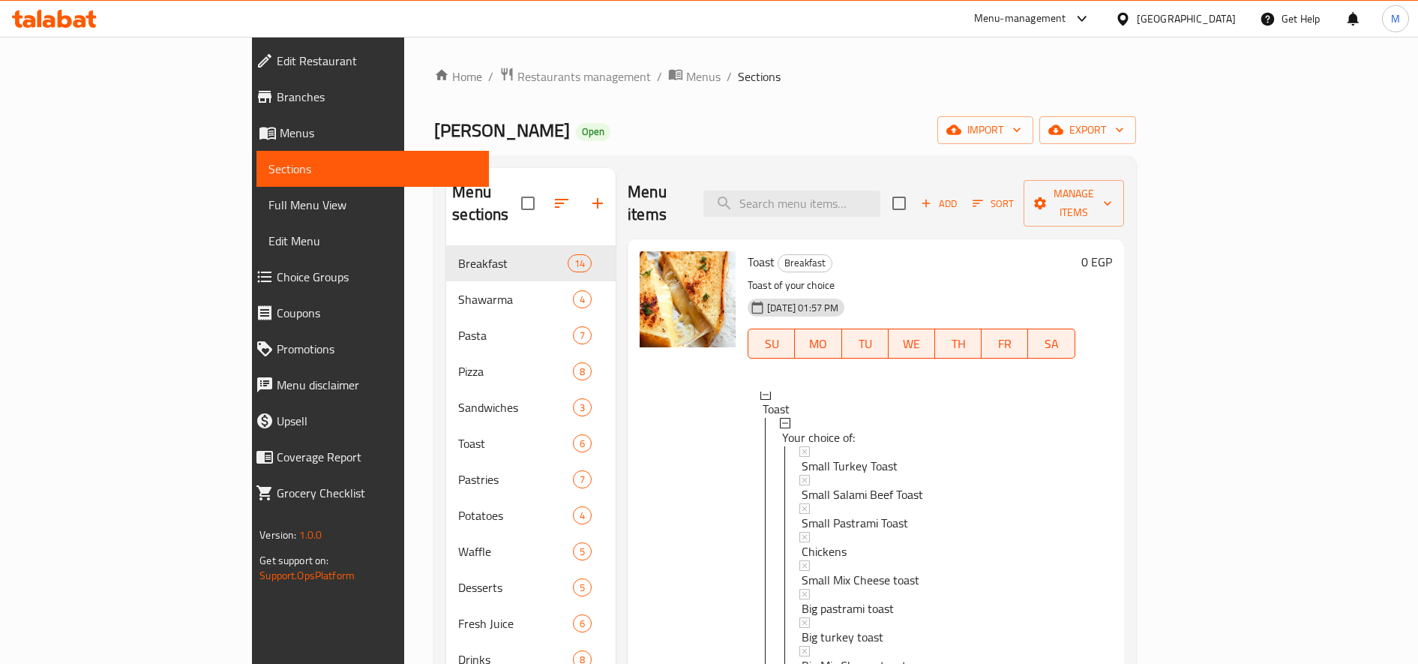
scroll to position [185, 0]
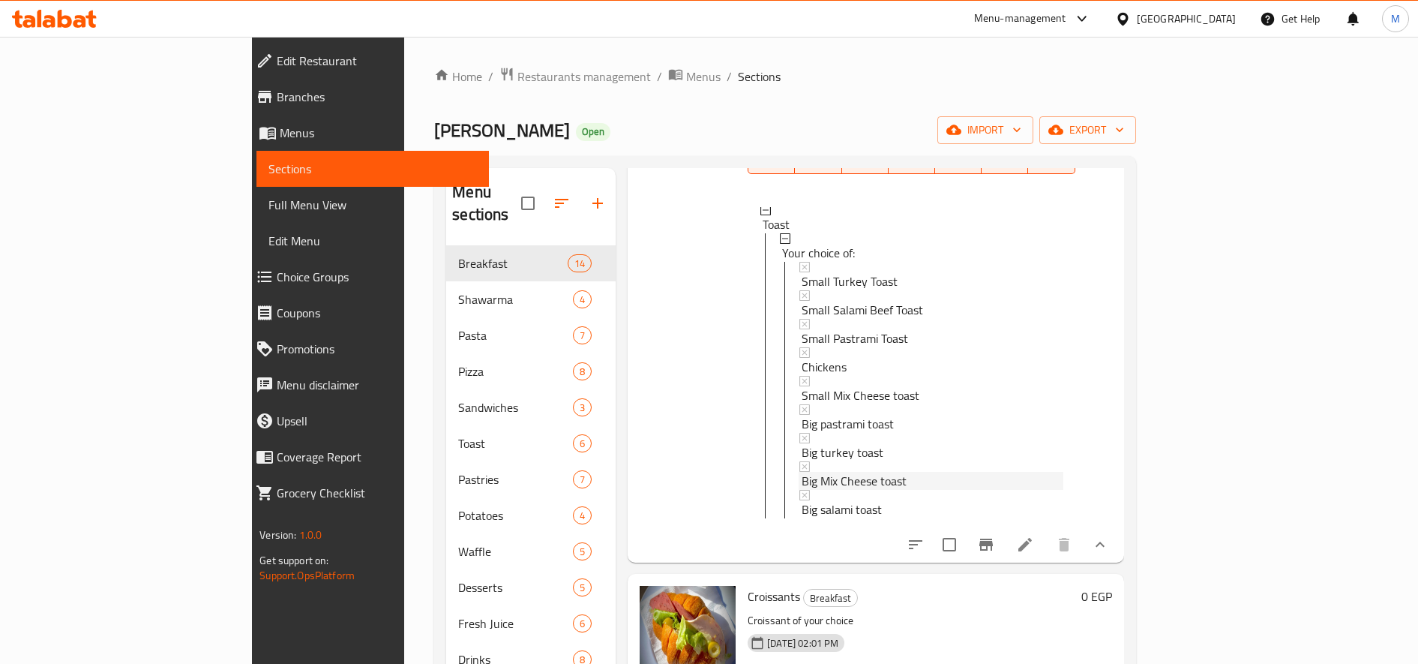
click at [926, 472] on div "Big Mix Cheese toast" at bounding box center [933, 481] width 262 height 18
click at [818, 386] on span "Small Mix Cheese toast" at bounding box center [861, 395] width 118 height 18
click at [827, 329] on span "Small Pastrami Toast" at bounding box center [855, 338] width 107 height 18
click at [829, 415] on span "Big pastrami toast" at bounding box center [848, 424] width 92 height 18
click at [802, 500] on span "Big salami toast" at bounding box center [842, 509] width 80 height 18
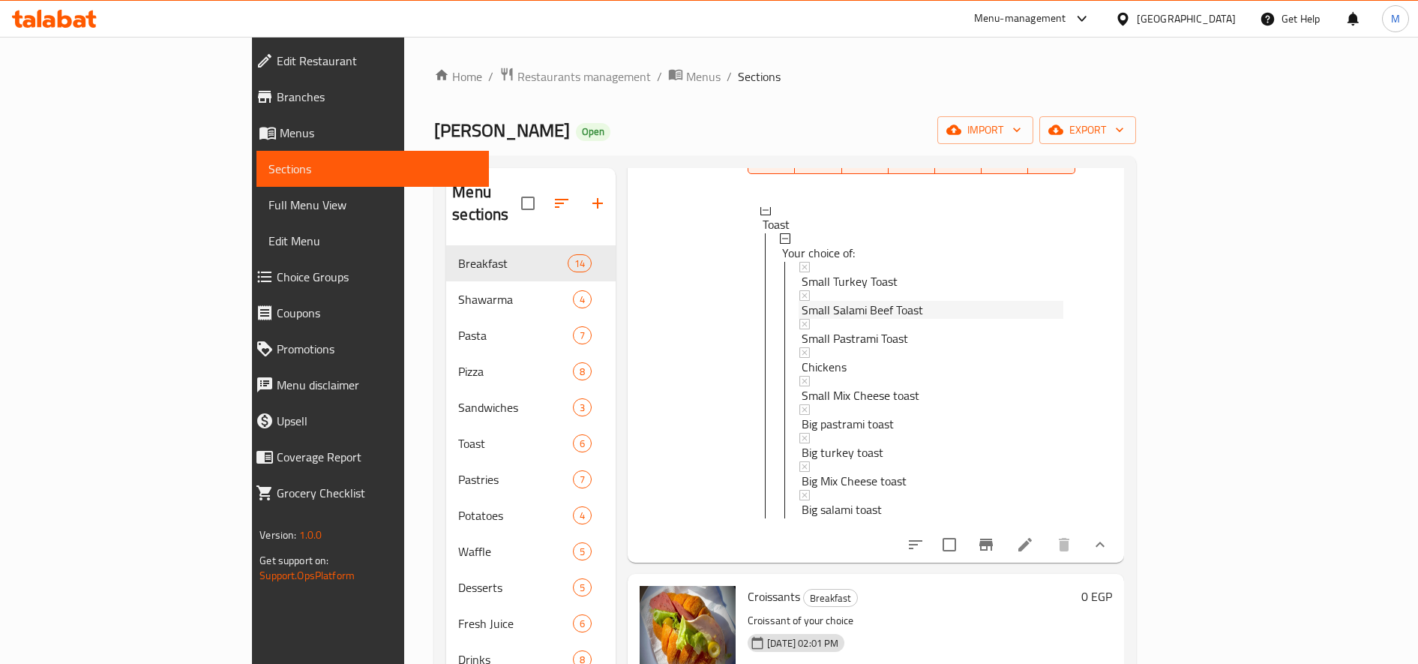
click at [829, 301] on span "Small Salami Beef Toast" at bounding box center [863, 310] width 122 height 18
click at [820, 272] on span "Small Turkey Toast" at bounding box center [850, 281] width 96 height 18
click at [812, 500] on span "Big salami toast" at bounding box center [842, 509] width 80 height 18
click at [836, 358] on div "Chickens" at bounding box center [933, 367] width 262 height 18
click at [518, 78] on span "Restaurants management" at bounding box center [585, 77] width 134 height 18
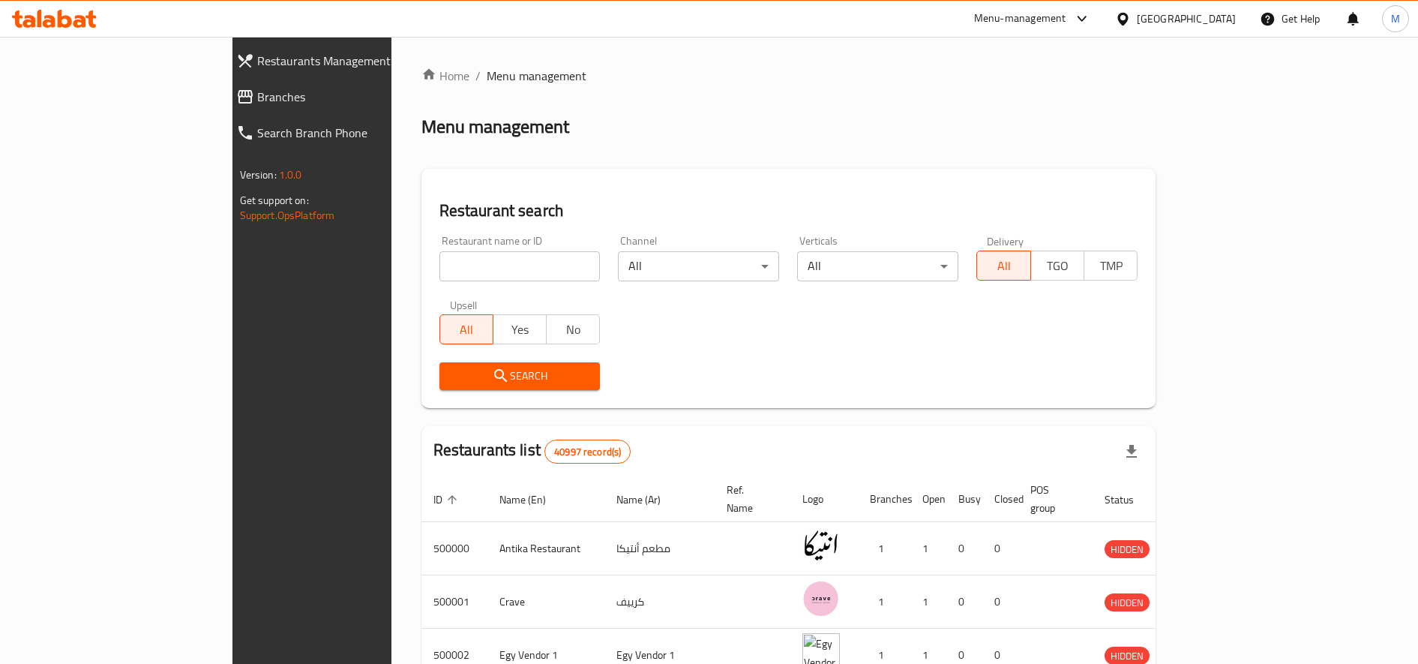
click at [440, 271] on input "search" at bounding box center [520, 266] width 161 height 30
paste input "704292"
type input "704292"
click button "Search" at bounding box center [520, 376] width 161 height 28
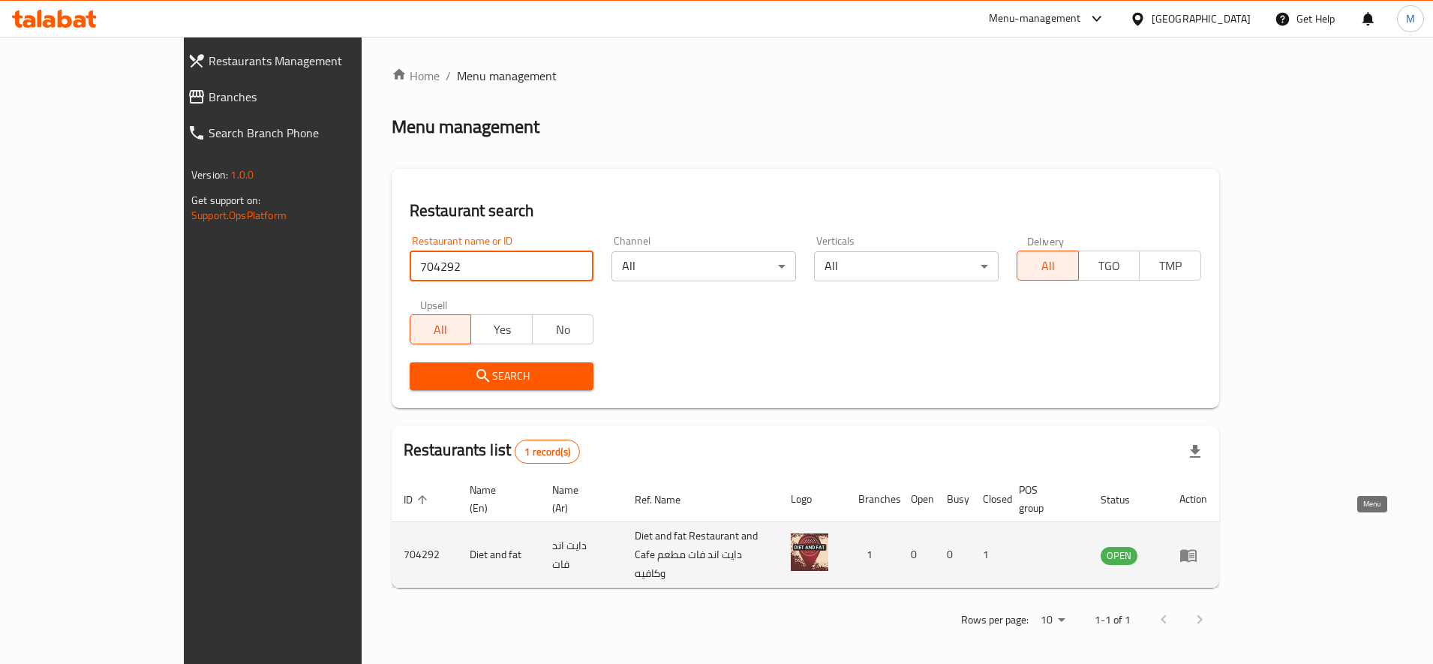
click at [1196, 549] on icon "enhanced table" at bounding box center [1188, 555] width 17 height 13
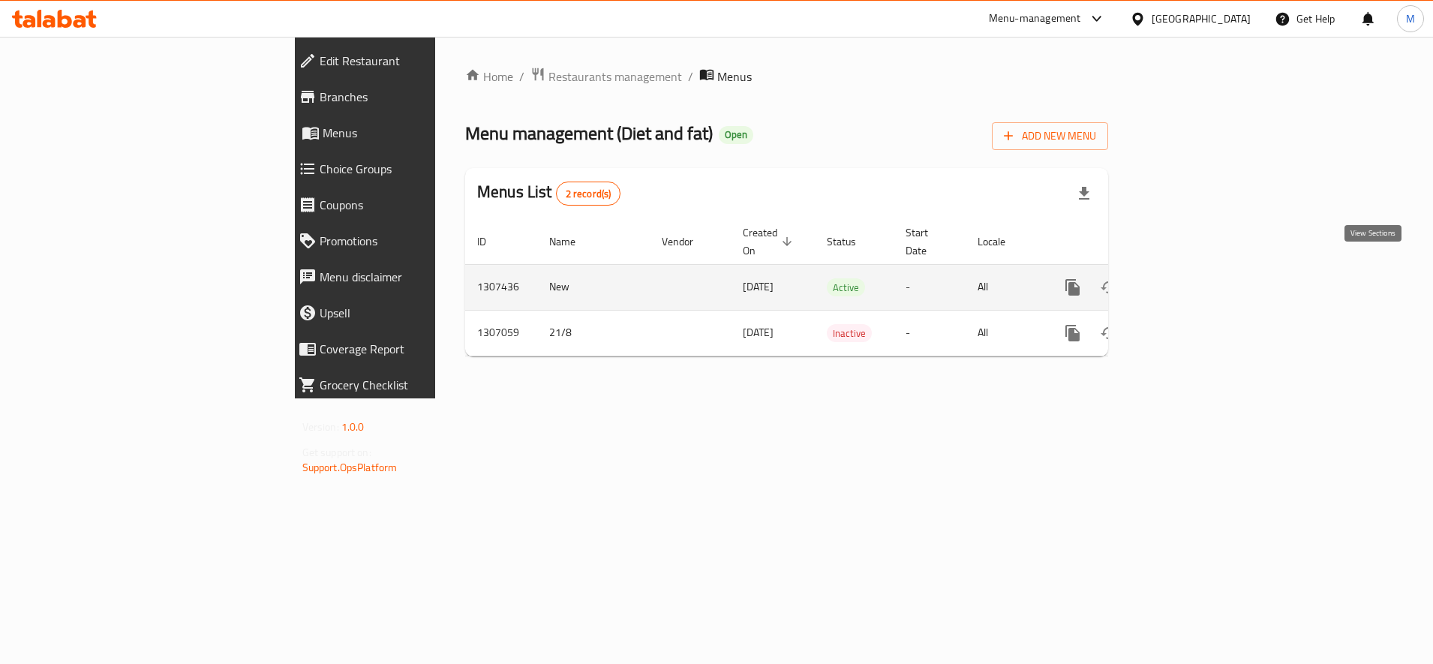
click at [1199, 277] on link "enhanced table" at bounding box center [1181, 287] width 36 height 36
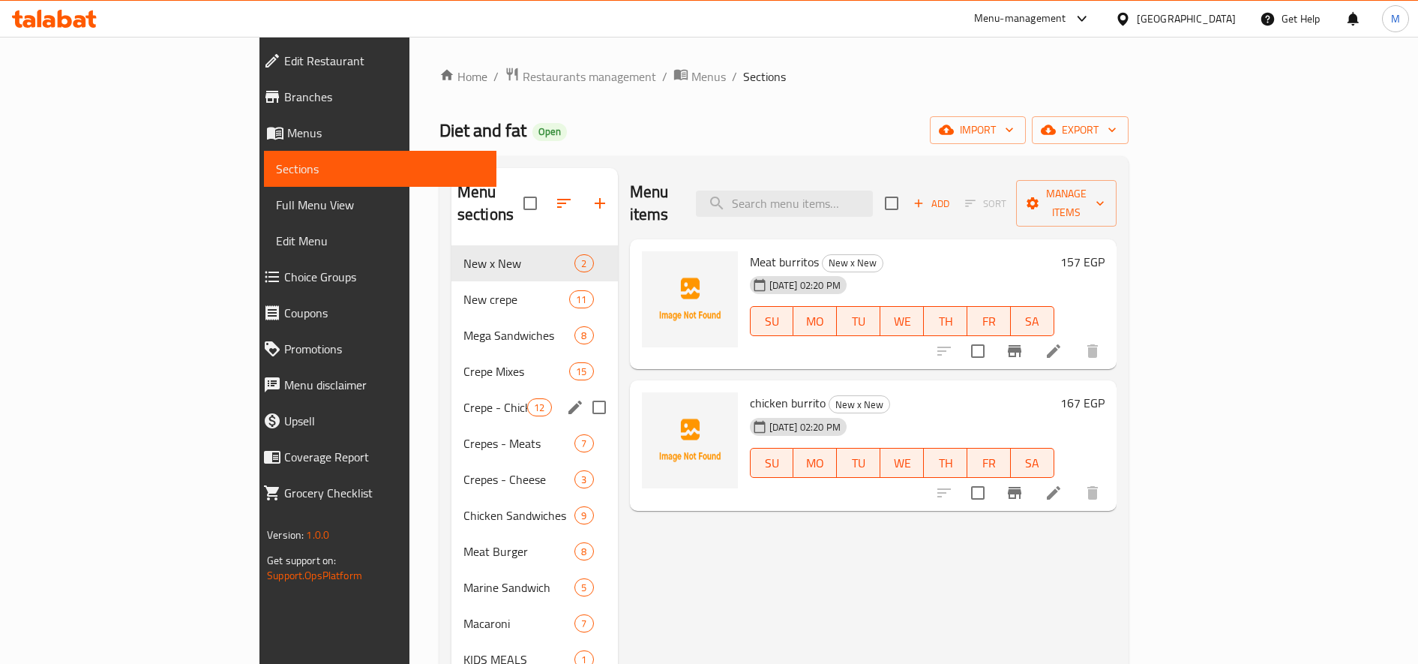
scroll to position [210, 0]
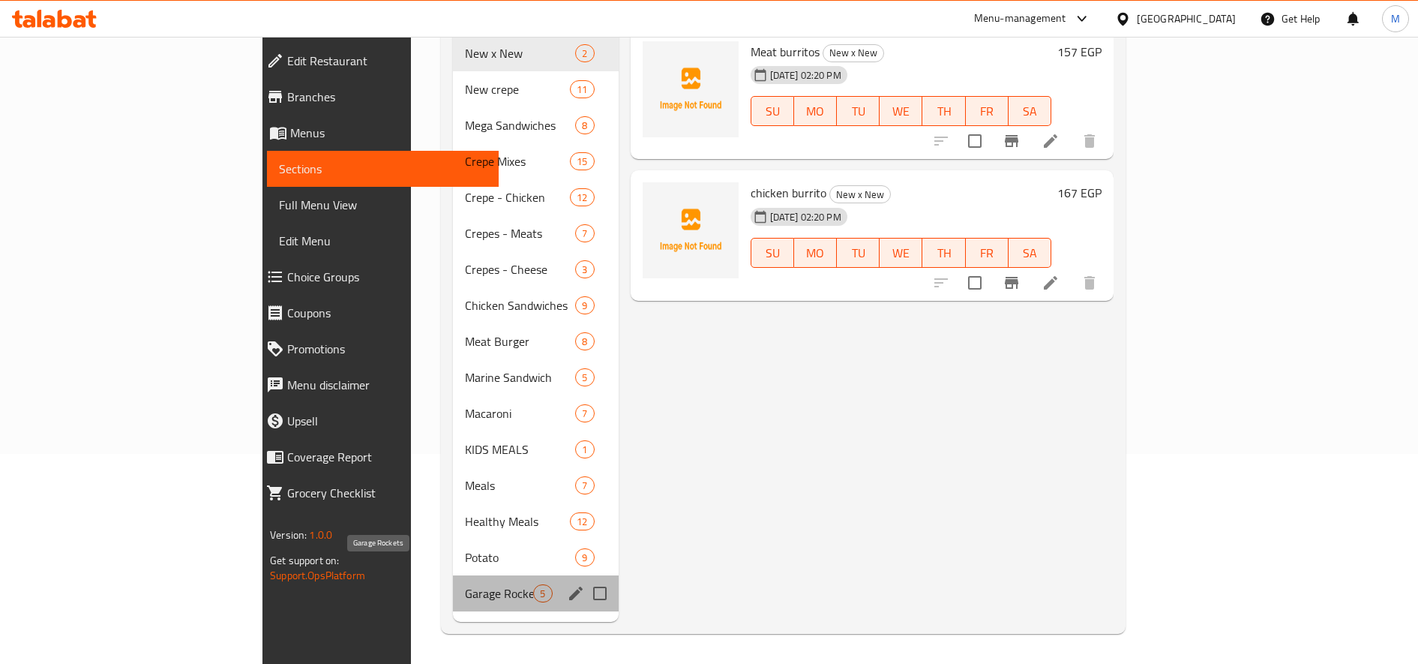
click at [465, 584] on span "Garage Rockets" at bounding box center [499, 593] width 68 height 18
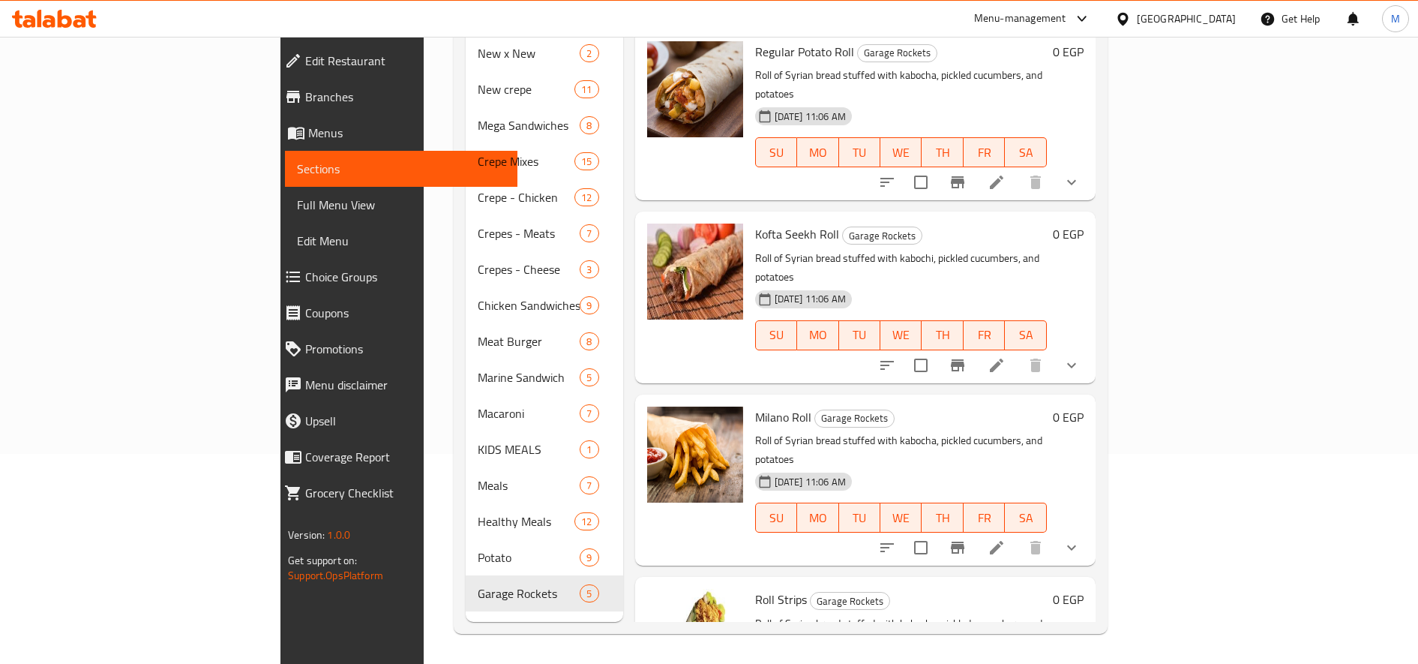
scroll to position [170, 0]
